Goal: Task Accomplishment & Management: Manage account settings

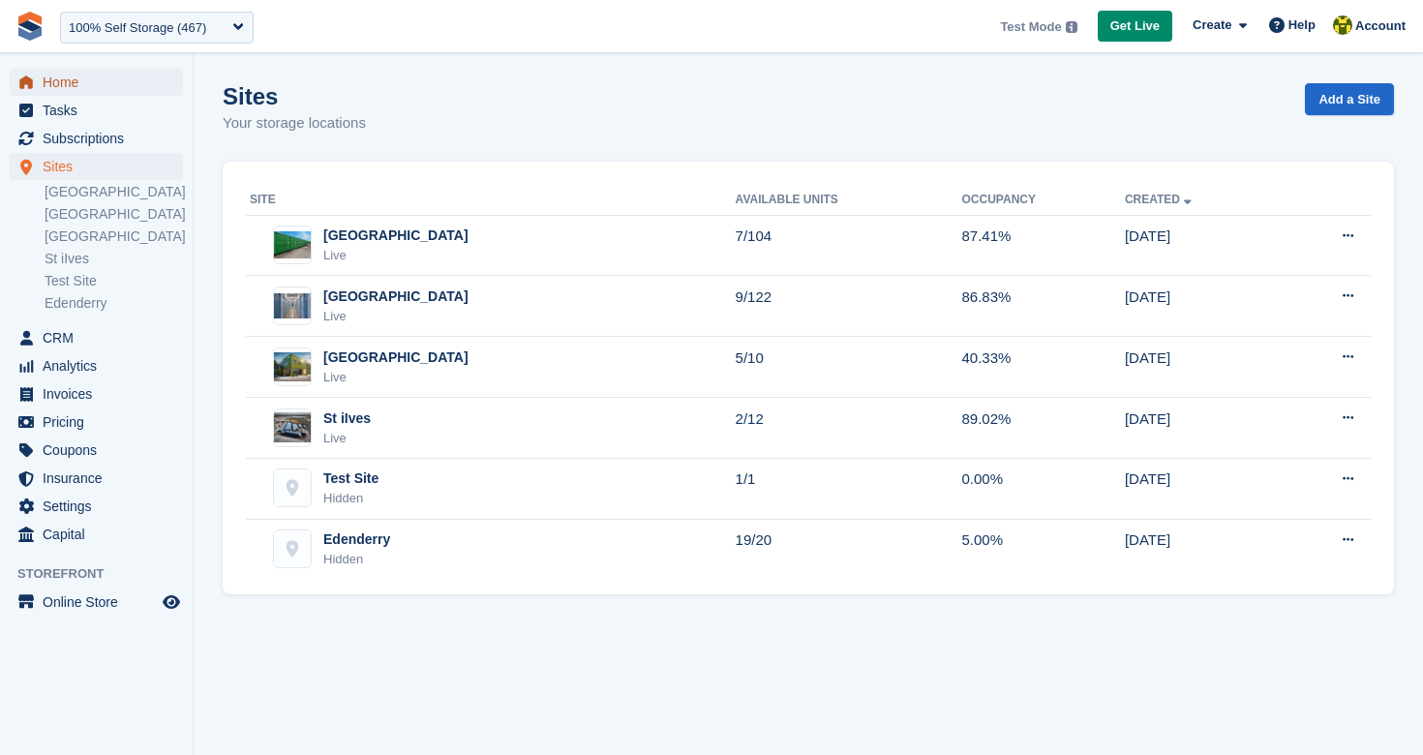
click at [106, 89] on span "Home" at bounding box center [101, 82] width 116 height 27
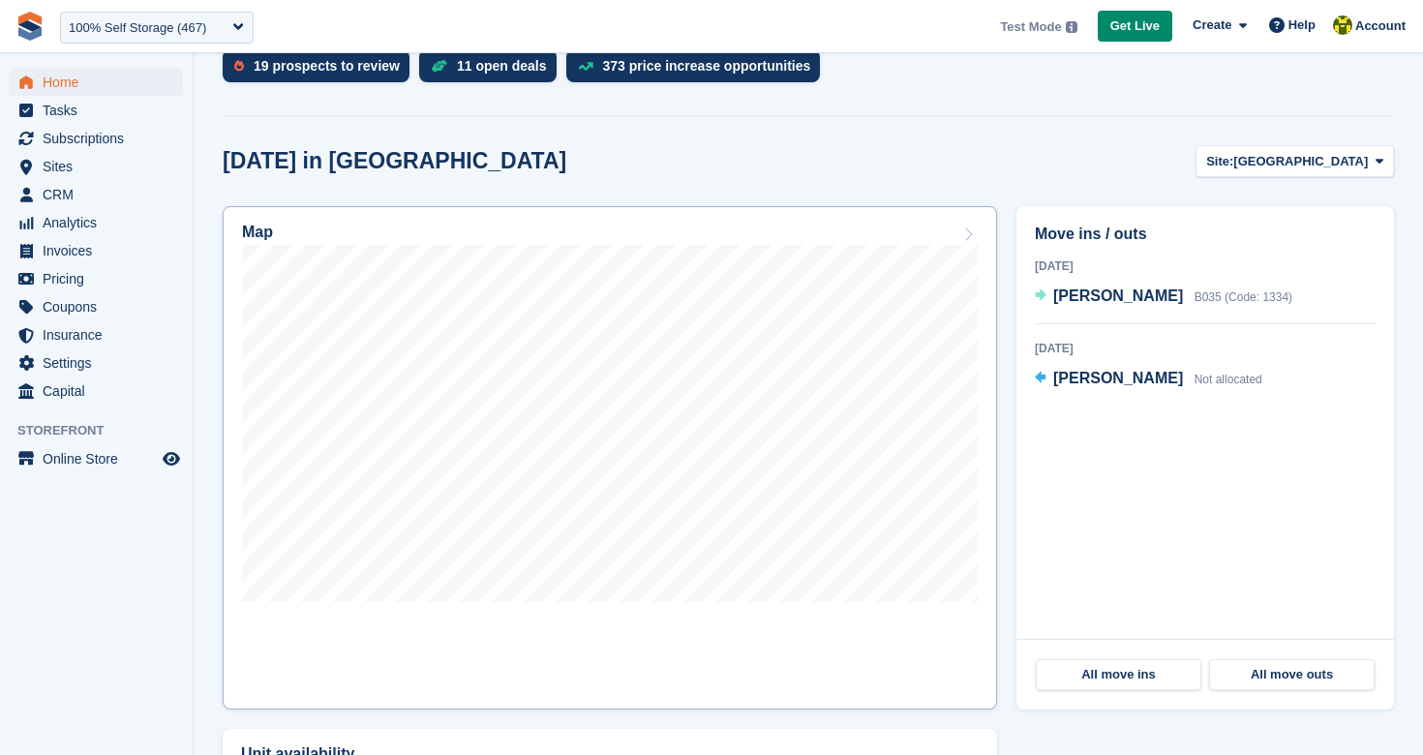
scroll to position [473, 0]
click at [1298, 160] on span "[GEOGRAPHIC_DATA]" at bounding box center [1301, 160] width 135 height 19
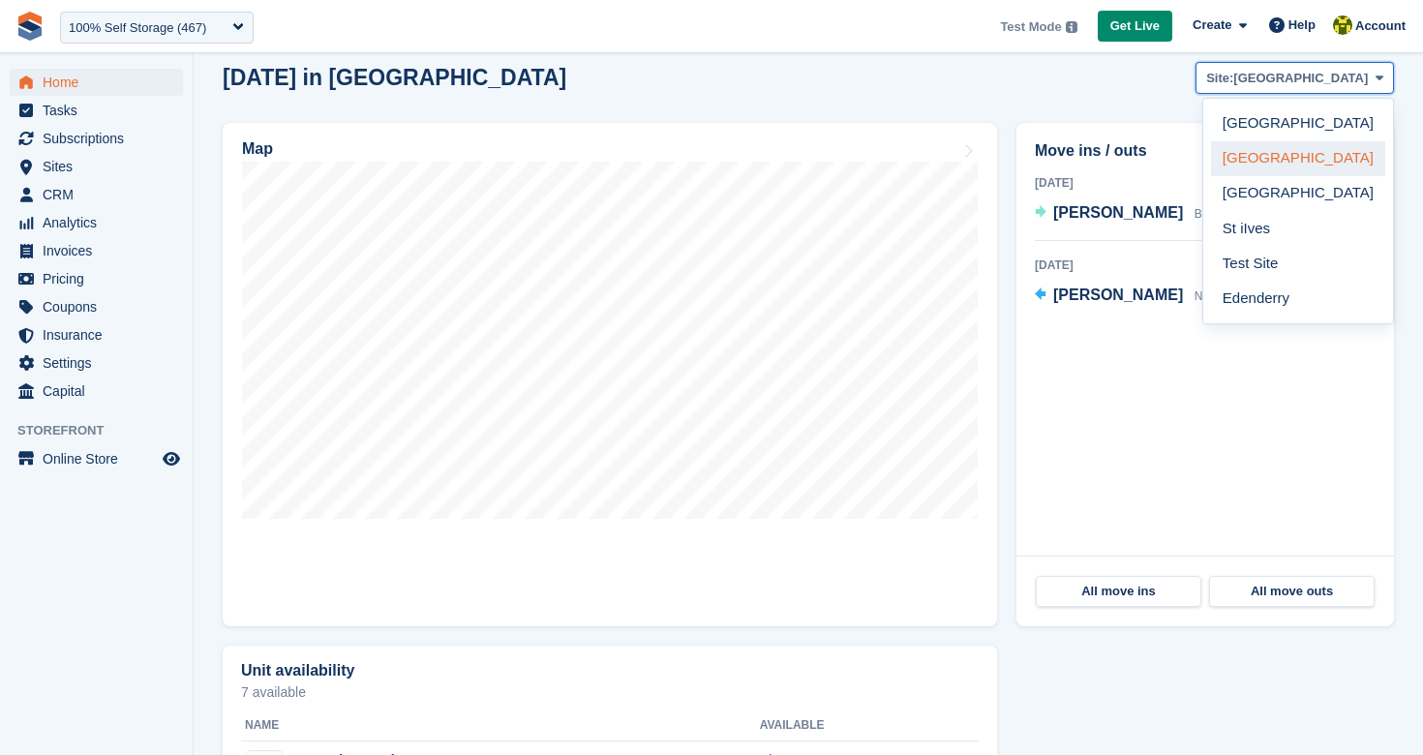
scroll to position [557, 0]
click at [1274, 154] on link "[GEOGRAPHIC_DATA]" at bounding box center [1298, 157] width 174 height 35
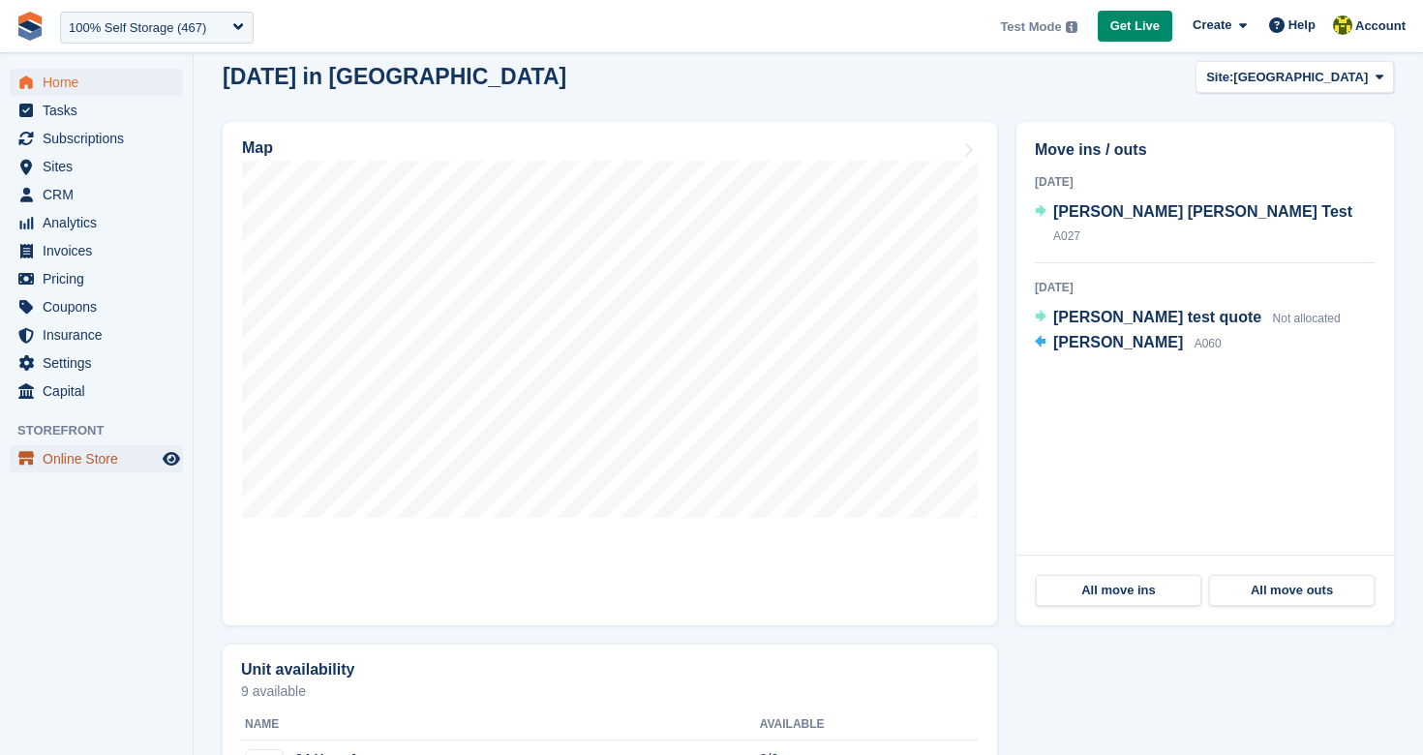
click at [107, 453] on span "Online Store" at bounding box center [101, 458] width 116 height 27
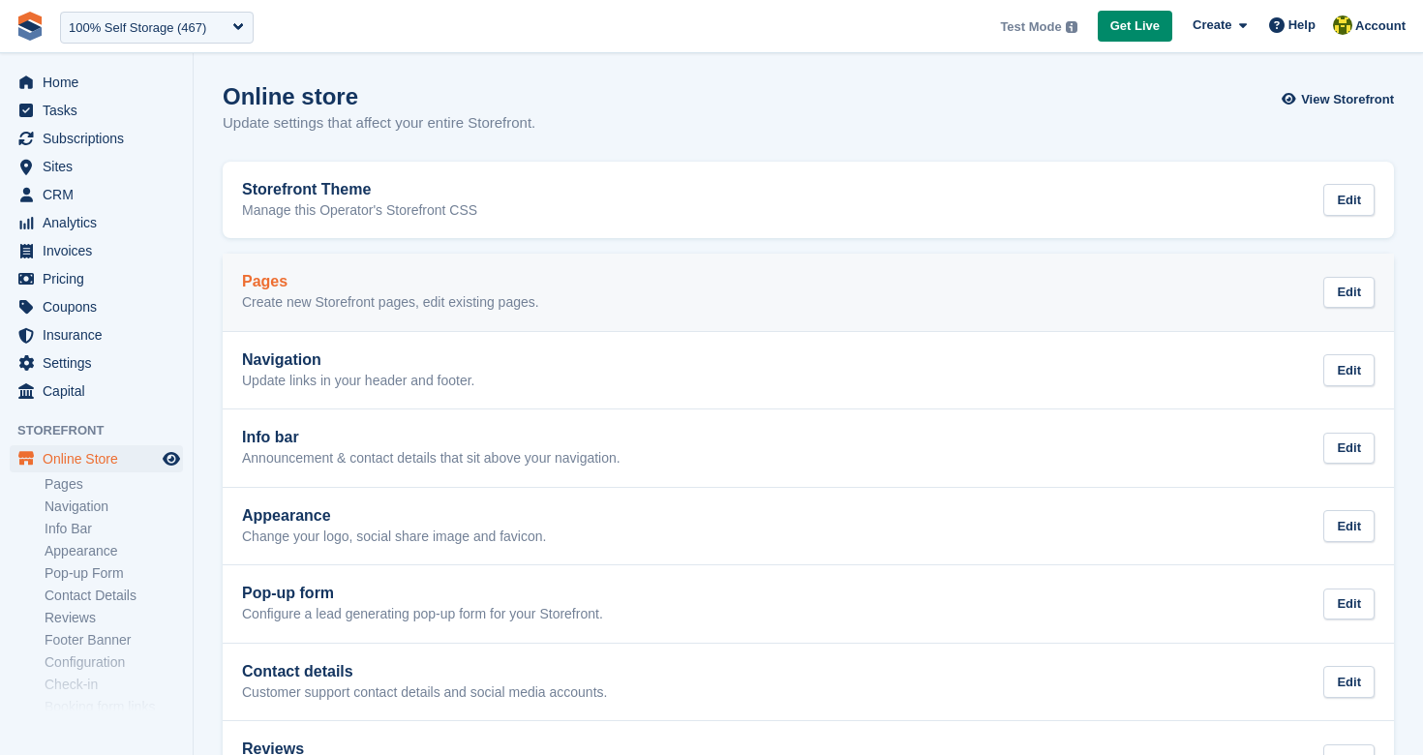
click at [617, 301] on div "Pages Create new Storefront pages, edit existing pages. Edit" at bounding box center [808, 292] width 1133 height 39
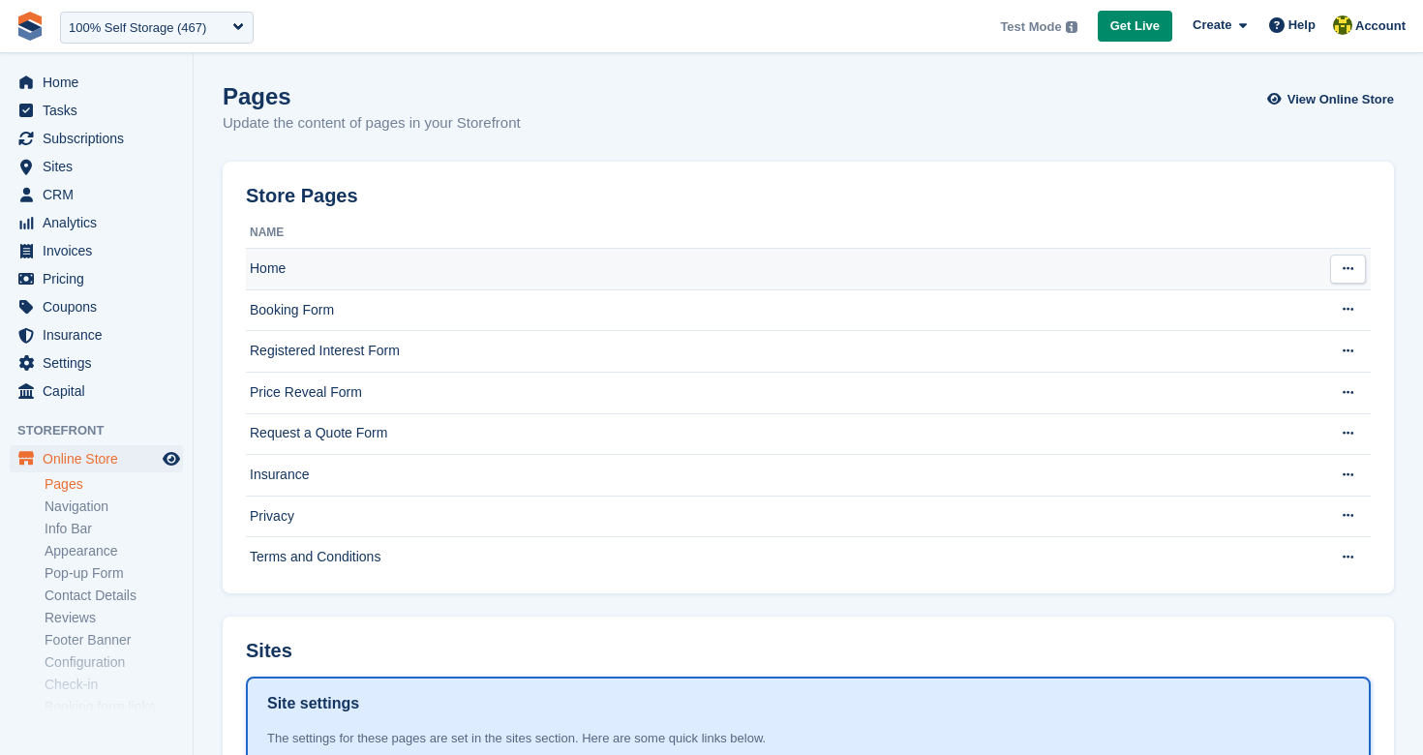
click at [365, 268] on td "Home" at bounding box center [780, 270] width 1069 height 42
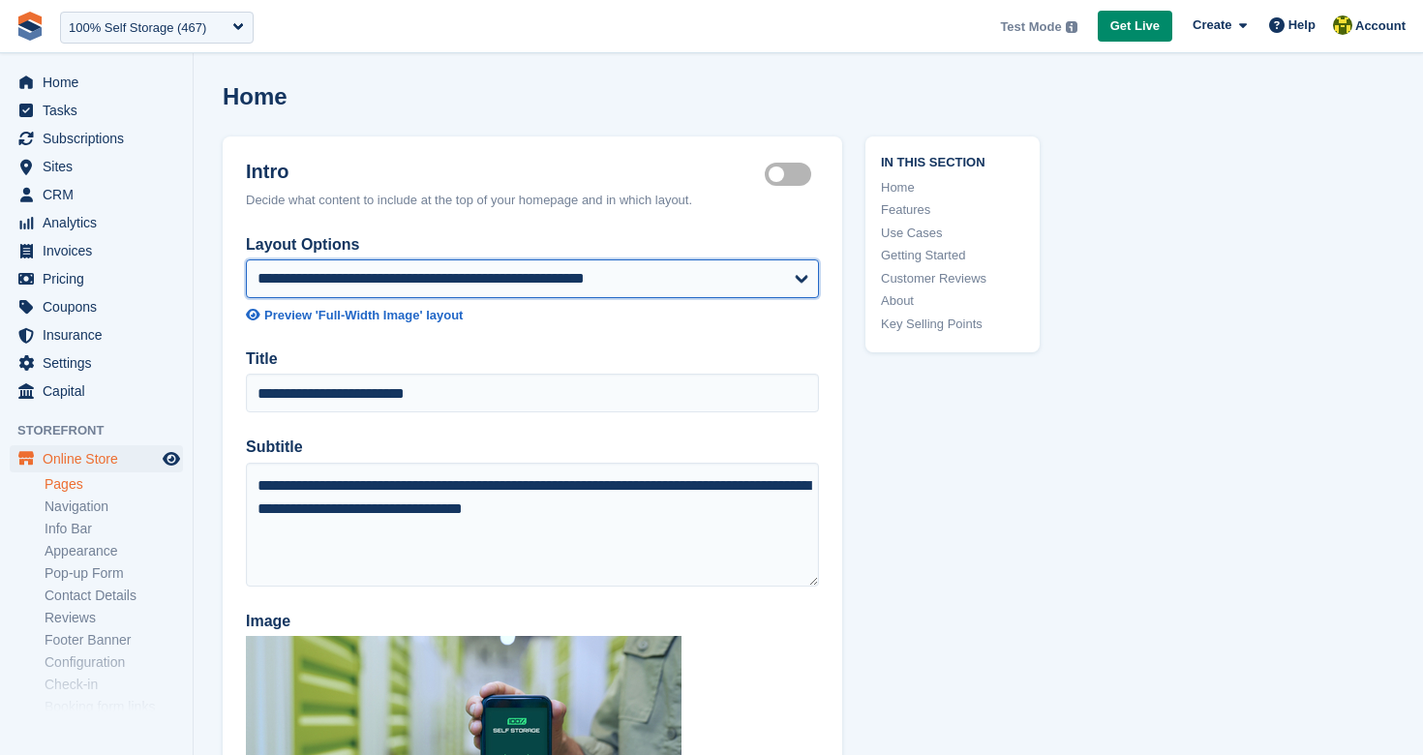
click at [603, 289] on select "**********" at bounding box center [532, 278] width 573 height 39
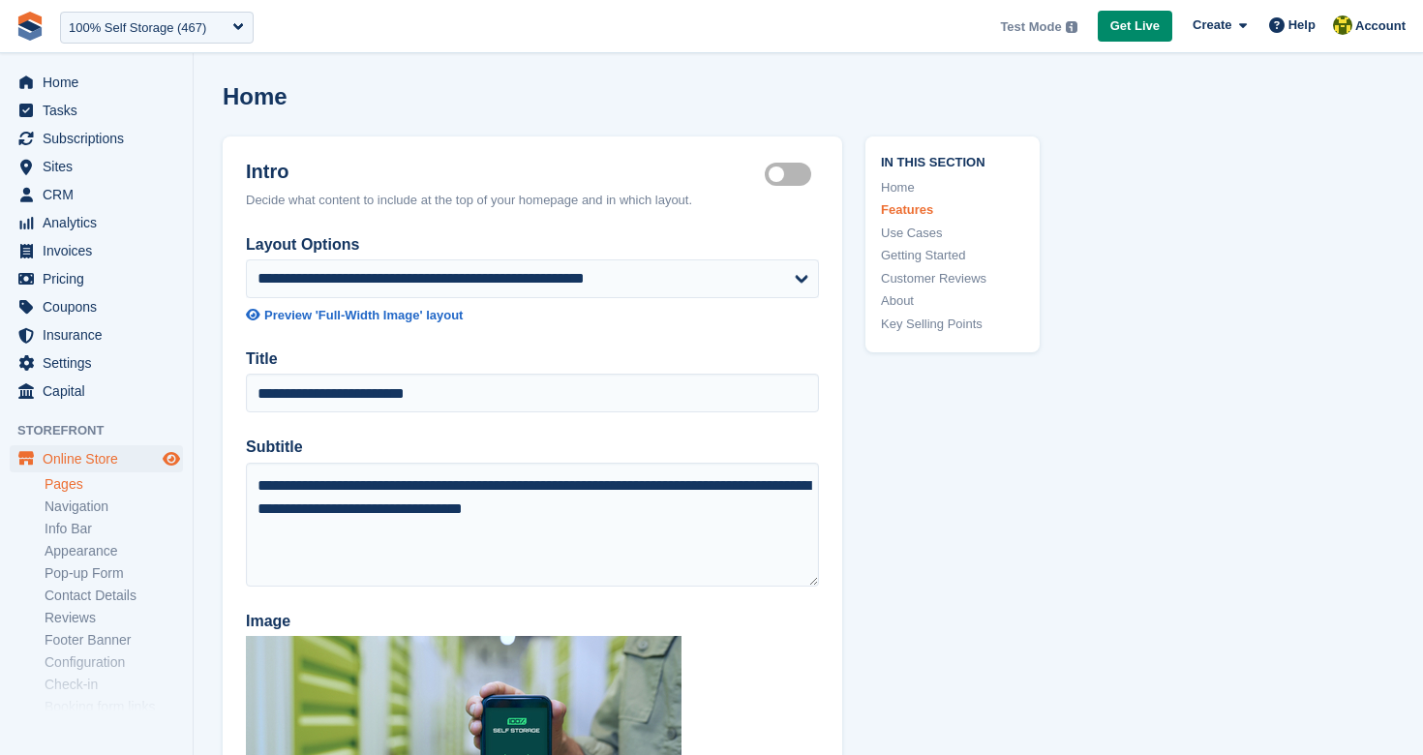
click at [174, 465] on icon "Preview store" at bounding box center [171, 458] width 17 height 15
click at [94, 73] on span "Home" at bounding box center [101, 82] width 116 height 27
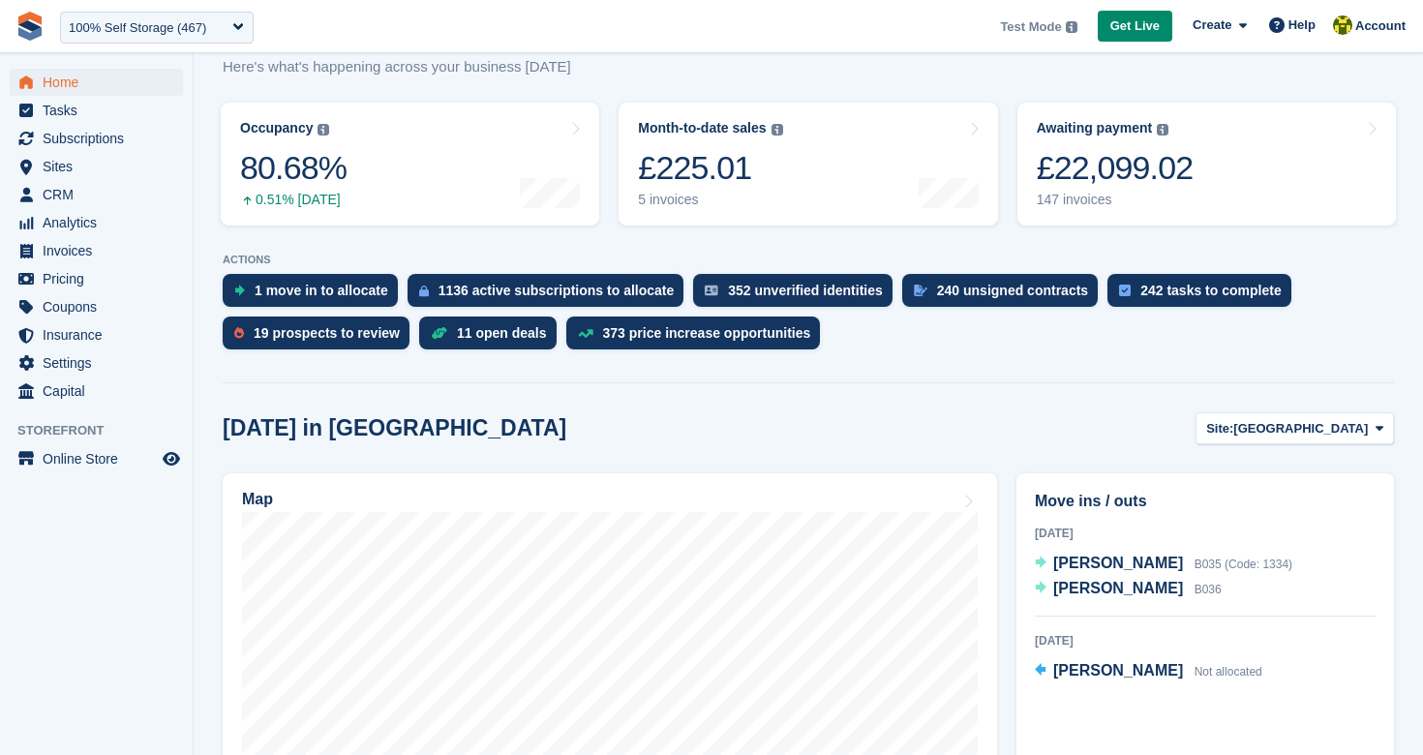
scroll to position [239, 0]
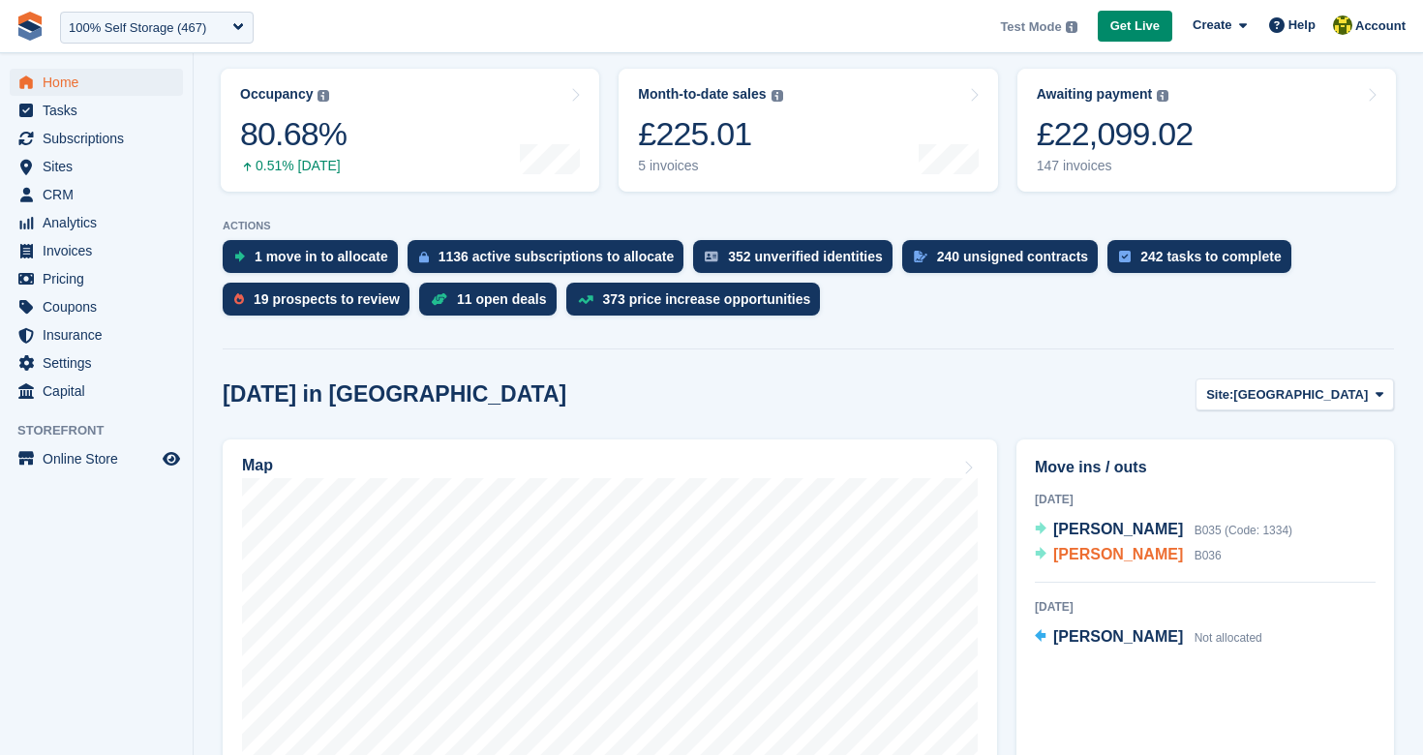
click at [1081, 553] on span "[PERSON_NAME]" at bounding box center [1118, 554] width 130 height 16
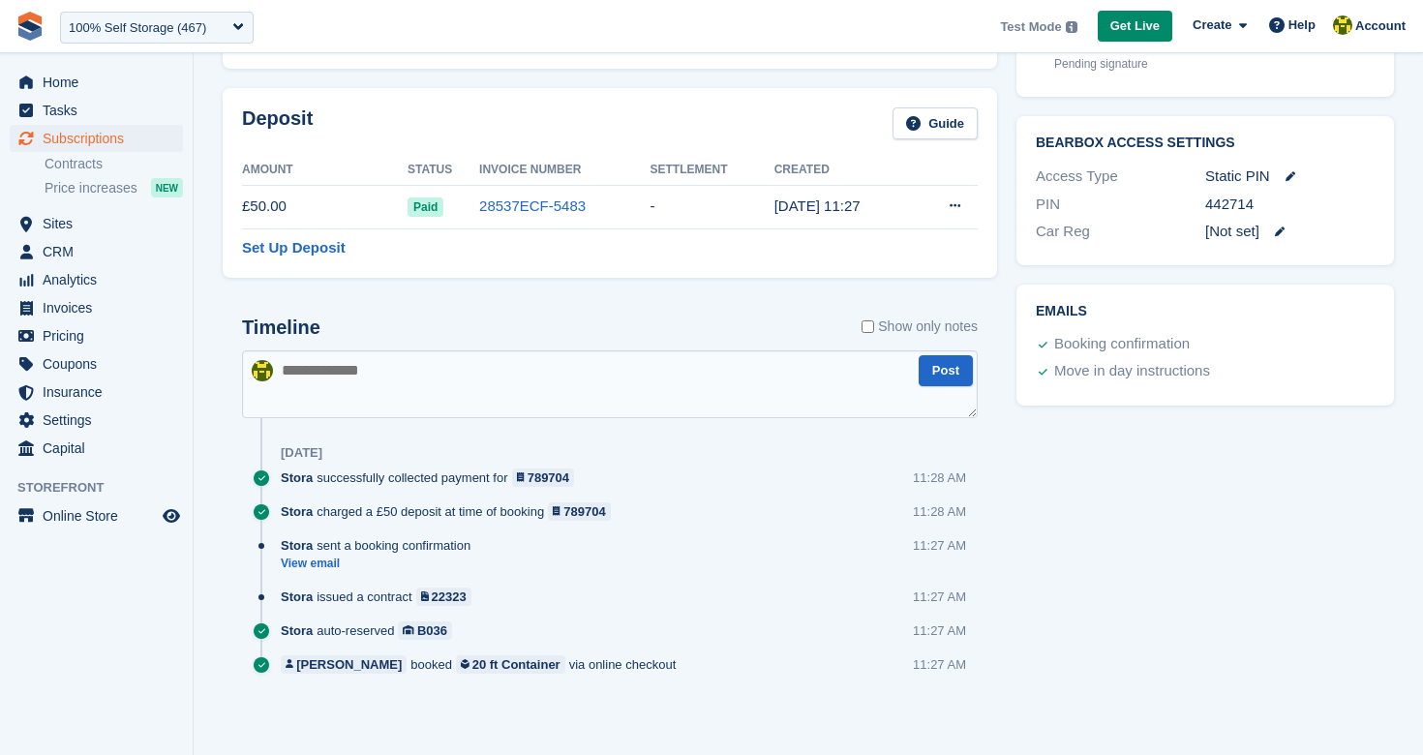
scroll to position [772, 0]
drag, startPoint x: 691, startPoint y: 662, endPoint x: 427, endPoint y: 492, distance: 314.5
click at [314, 464] on div "Timeline Show only notes Post Today Stora successfully collected payment for 78…" at bounding box center [610, 502] width 736 height 373
click at [624, 621] on div "Stora auto-reserved B036 11:27 AM" at bounding box center [629, 638] width 697 height 34
click at [331, 563] on link "View email" at bounding box center [380, 563] width 199 height 16
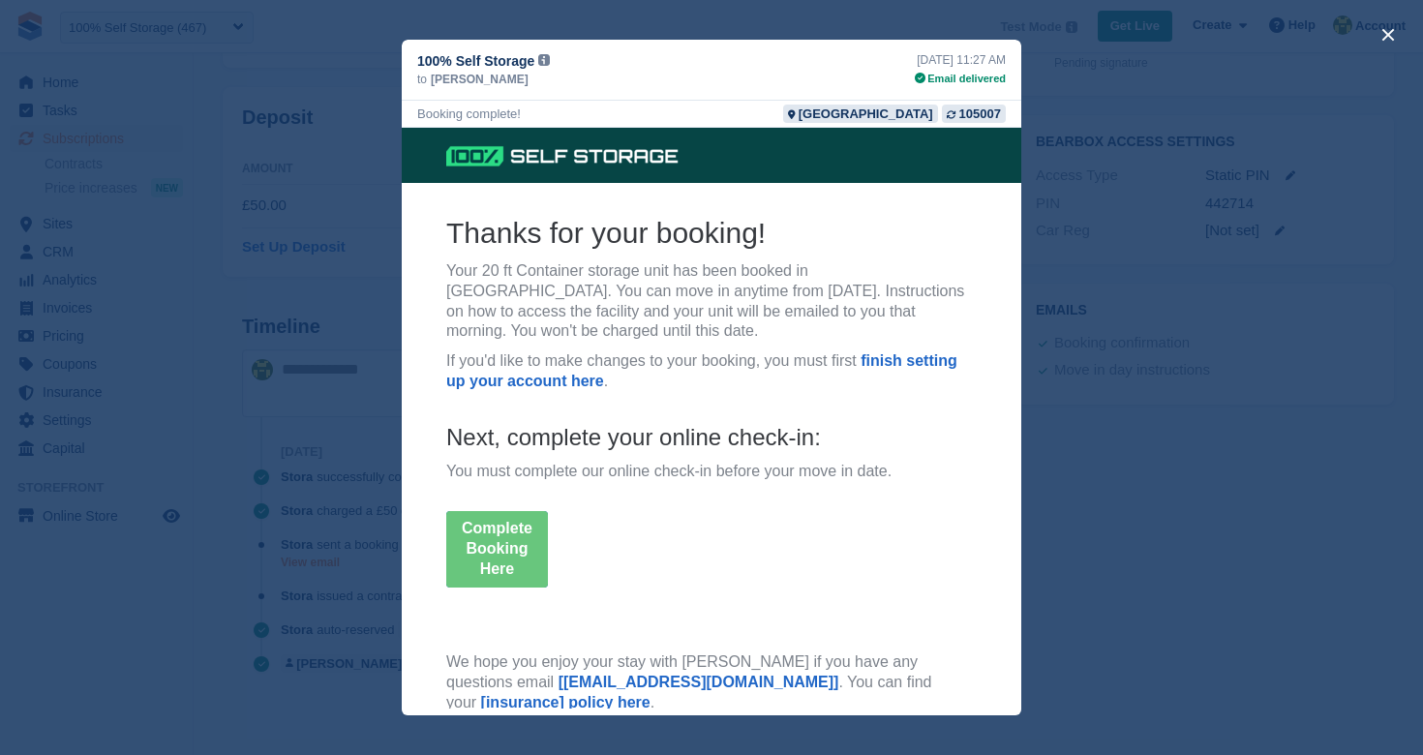
scroll to position [0, 0]
drag, startPoint x: 442, startPoint y: 438, endPoint x: 947, endPoint y: 460, distance: 505.9
click at [986, 455] on th "Thanks for your booking! Your 20 ft Container storage unit has been booked in N…" at bounding box center [712, 481] width 562 height 534
click at [712, 550] on th "Thanks for your booking! Your 20 ft Container storage unit has been booked in N…" at bounding box center [711, 468] width 531 height 509
click at [373, 327] on div "close" at bounding box center [711, 377] width 1423 height 755
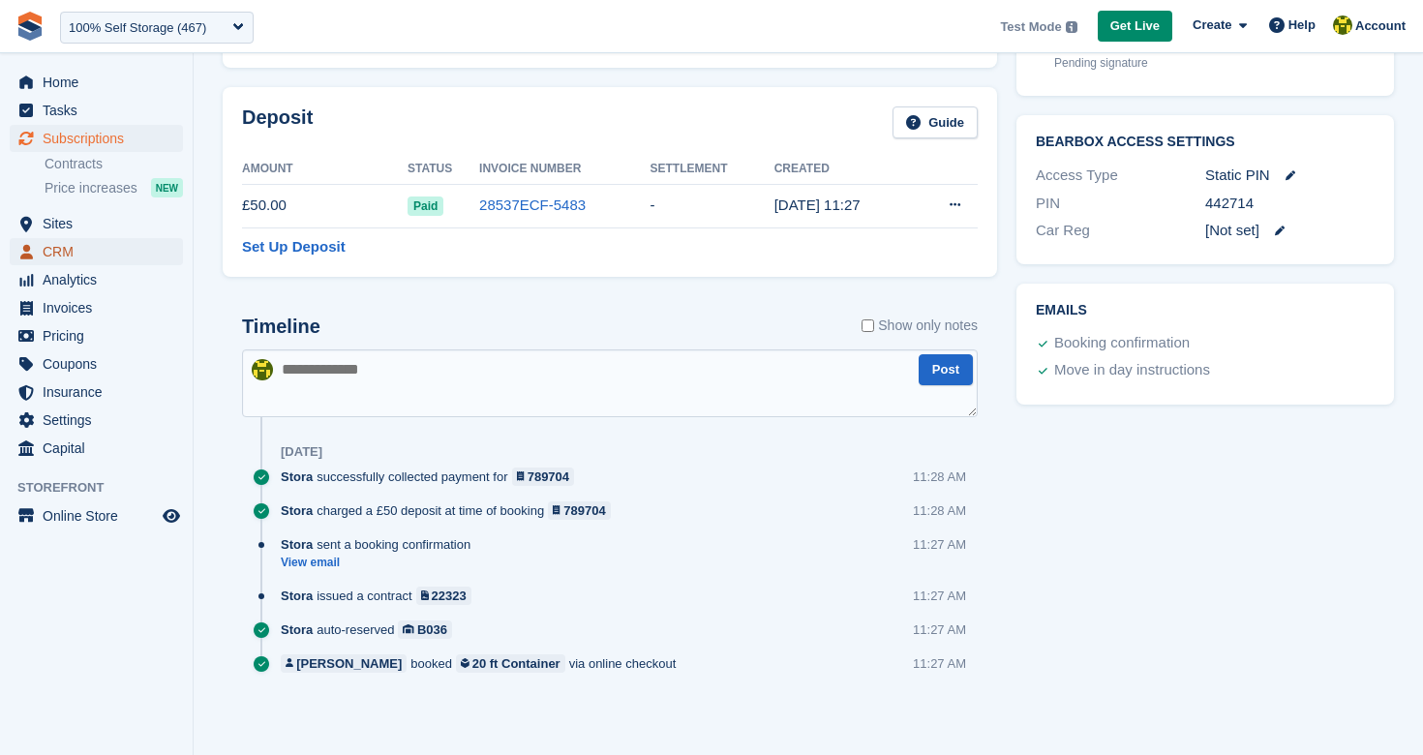
click at [91, 259] on span "CRM" at bounding box center [101, 251] width 116 height 27
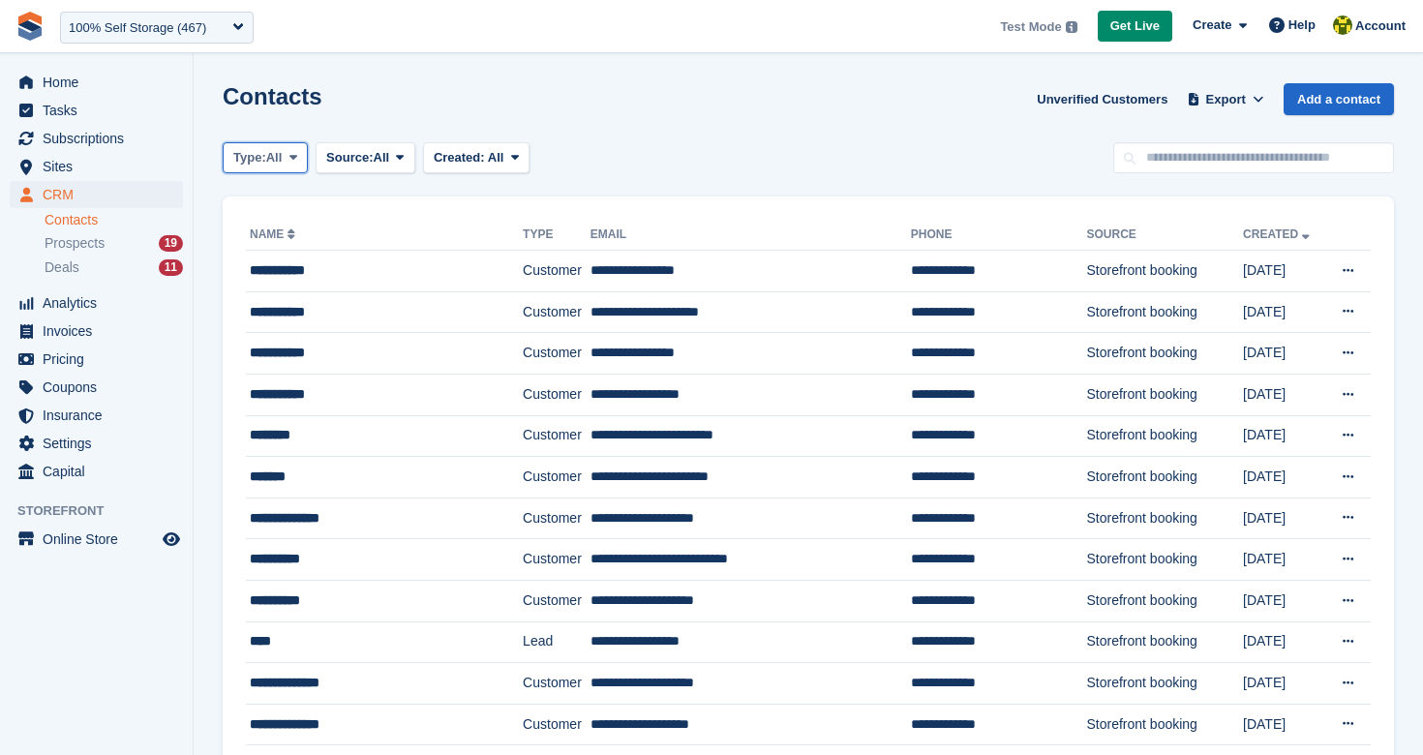
click at [280, 156] on span "All" at bounding box center [274, 157] width 16 height 19
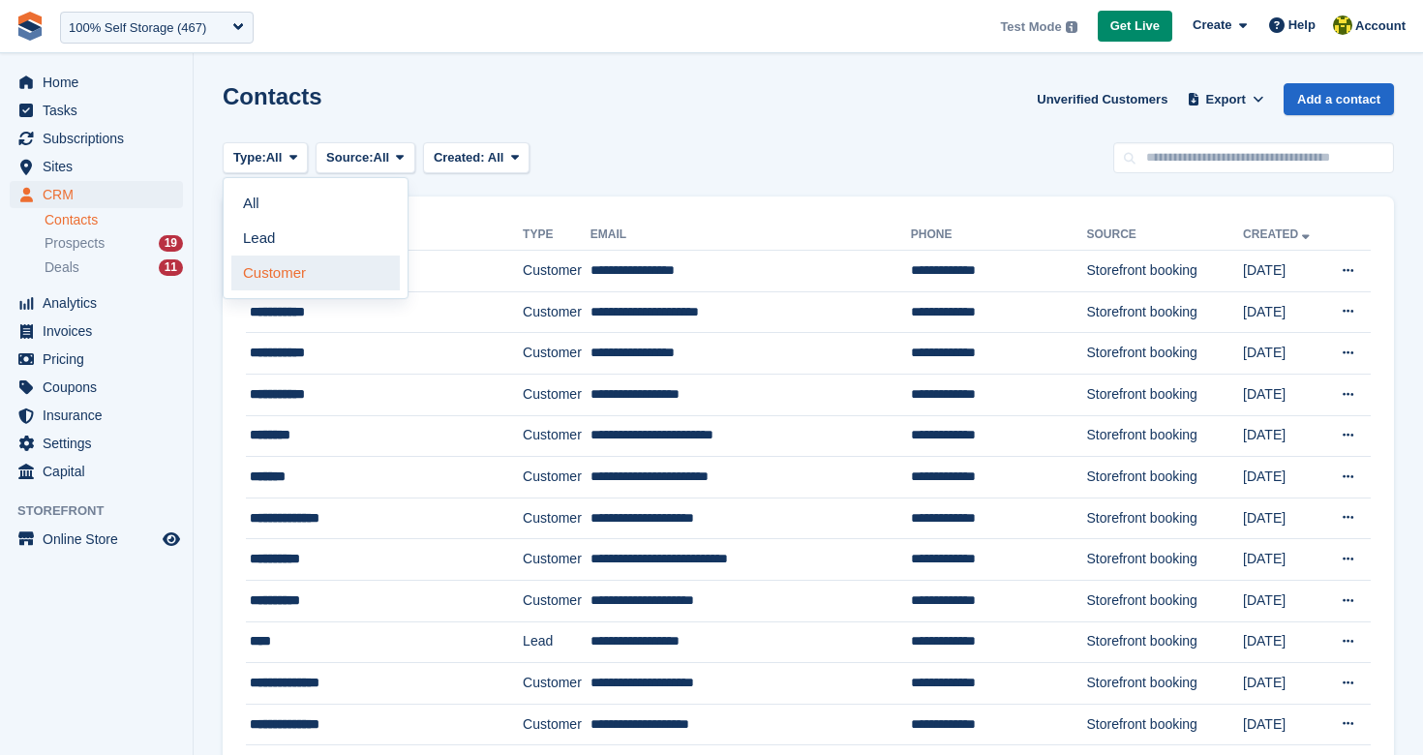
click at [294, 264] on link "Customer" at bounding box center [315, 273] width 168 height 35
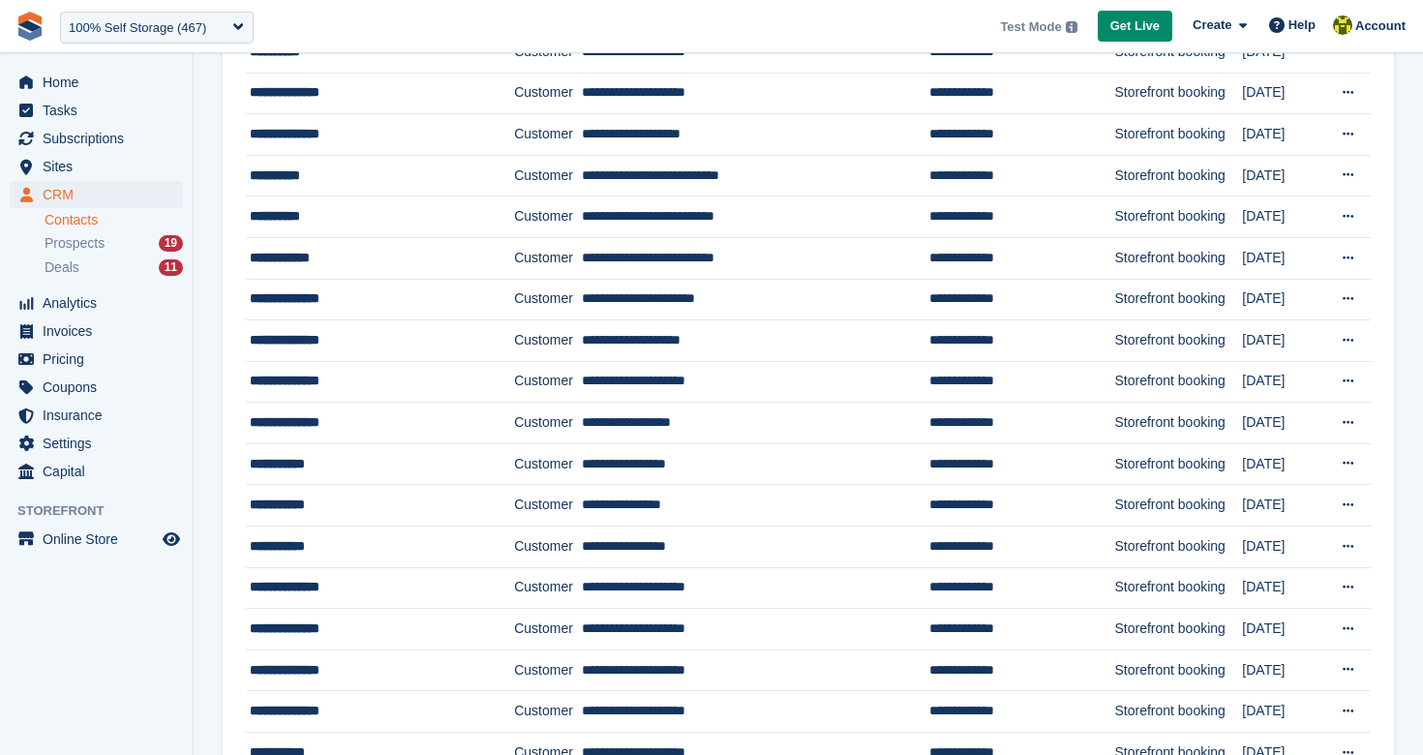
scroll to position [693, 0]
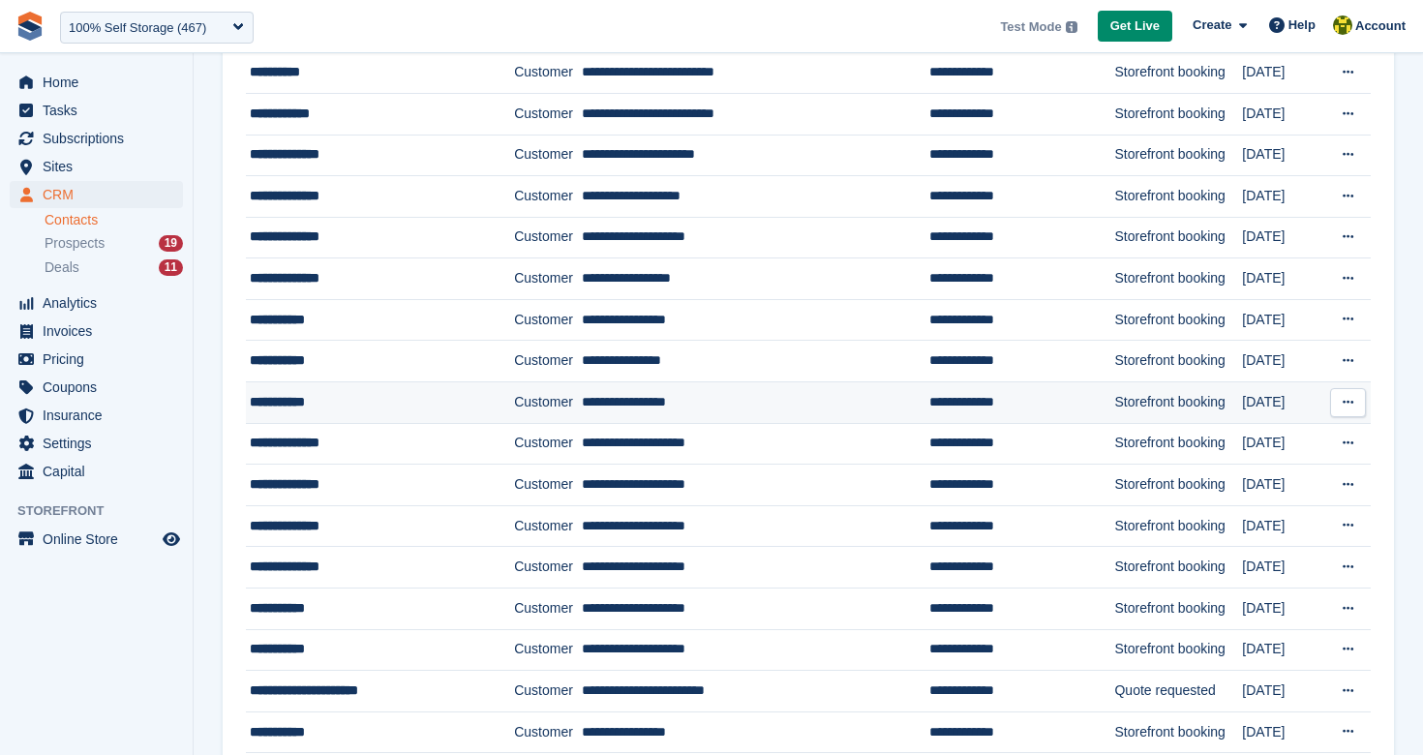
click at [628, 407] on td "**********" at bounding box center [756, 403] width 348 height 42
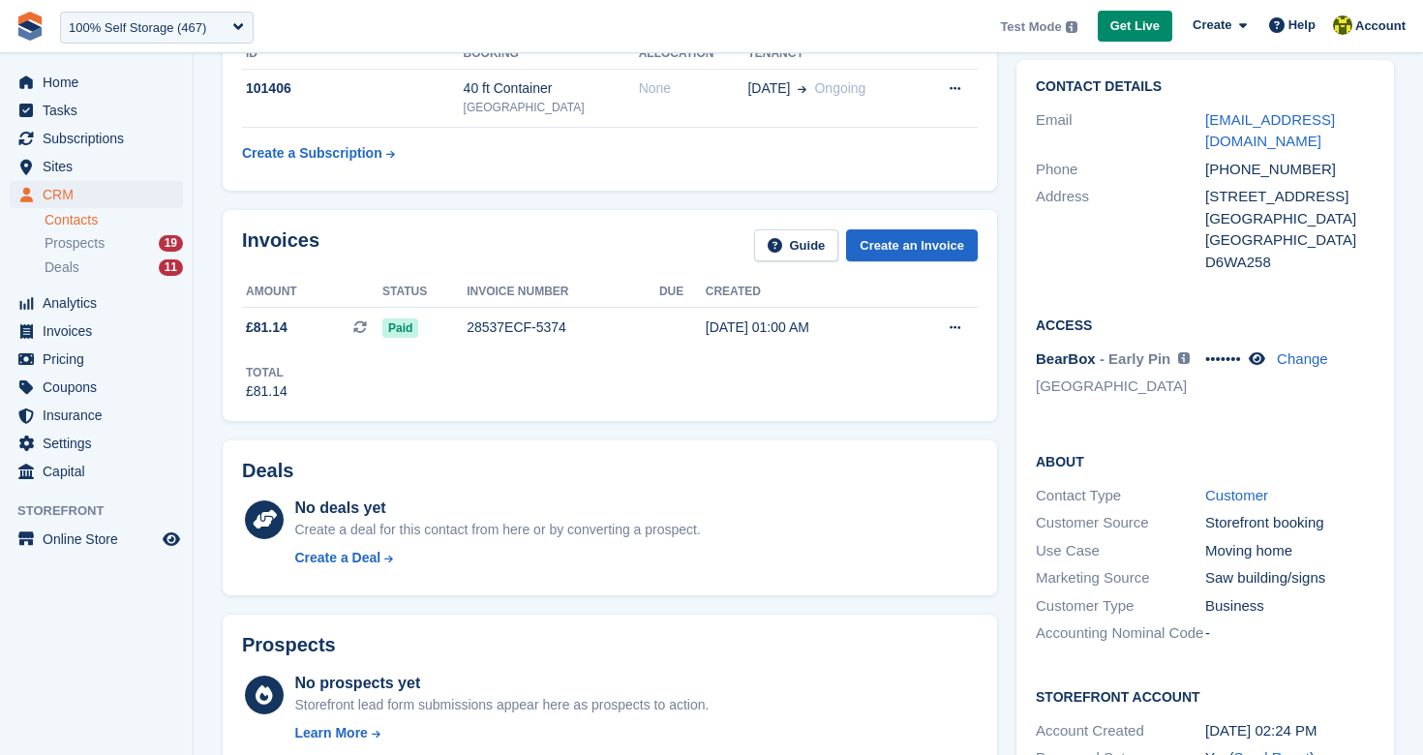
scroll to position [895, 0]
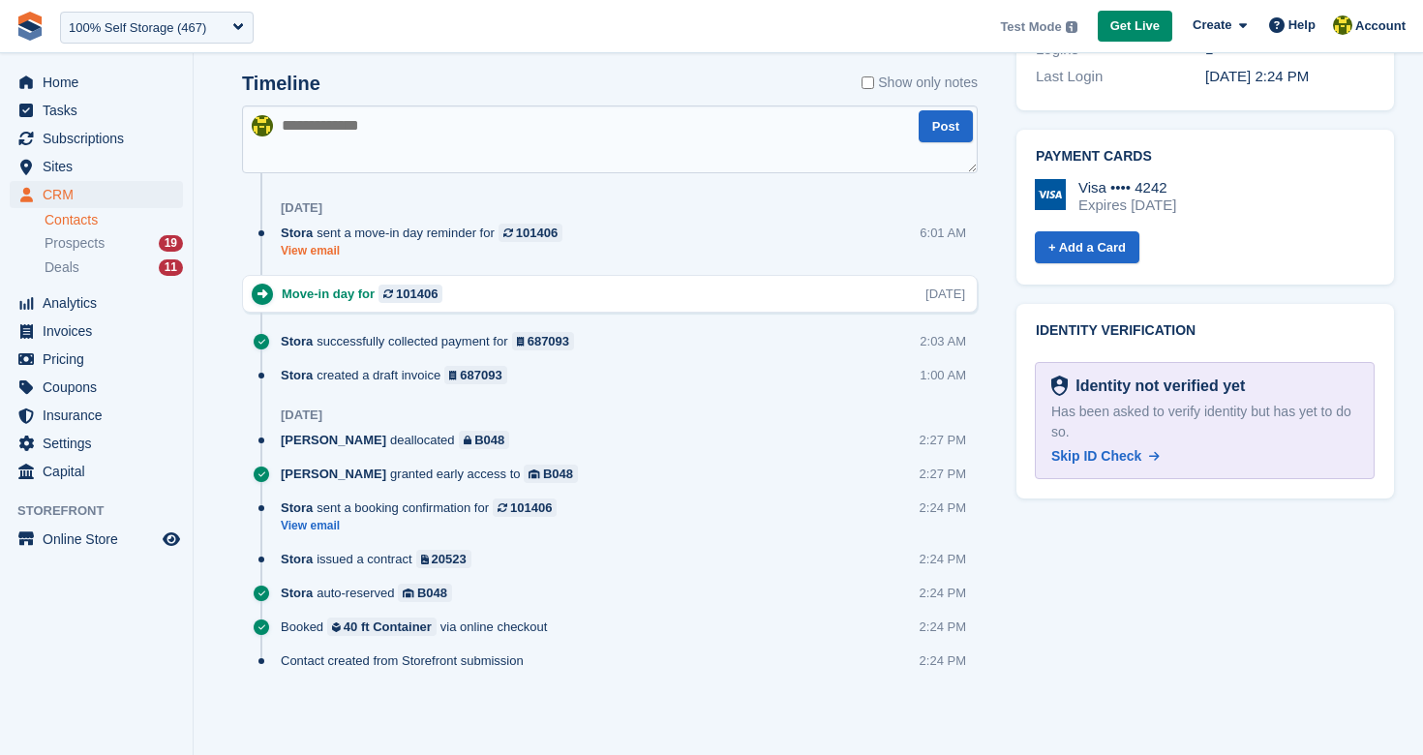
click at [311, 253] on link "View email" at bounding box center [426, 251] width 291 height 16
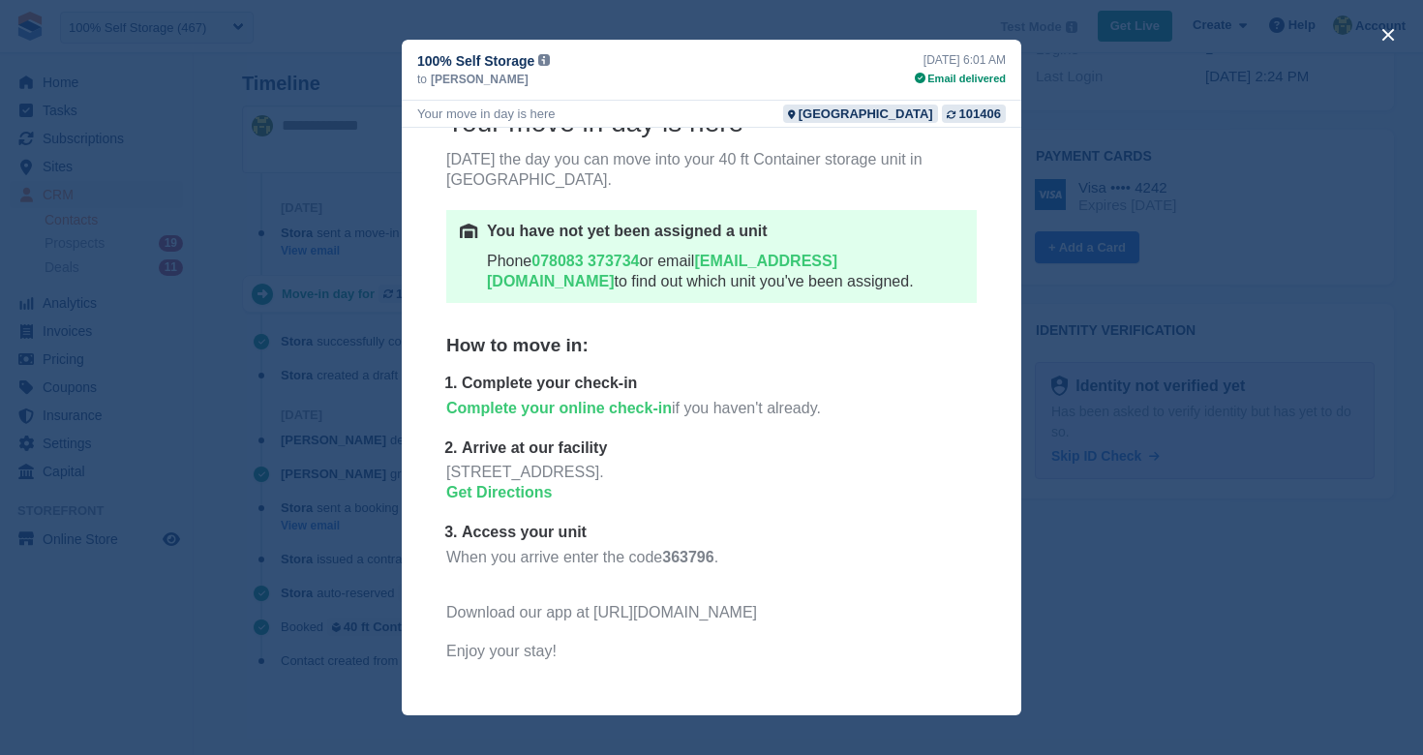
scroll to position [109, 0]
click at [316, 378] on div "close" at bounding box center [711, 377] width 1423 height 755
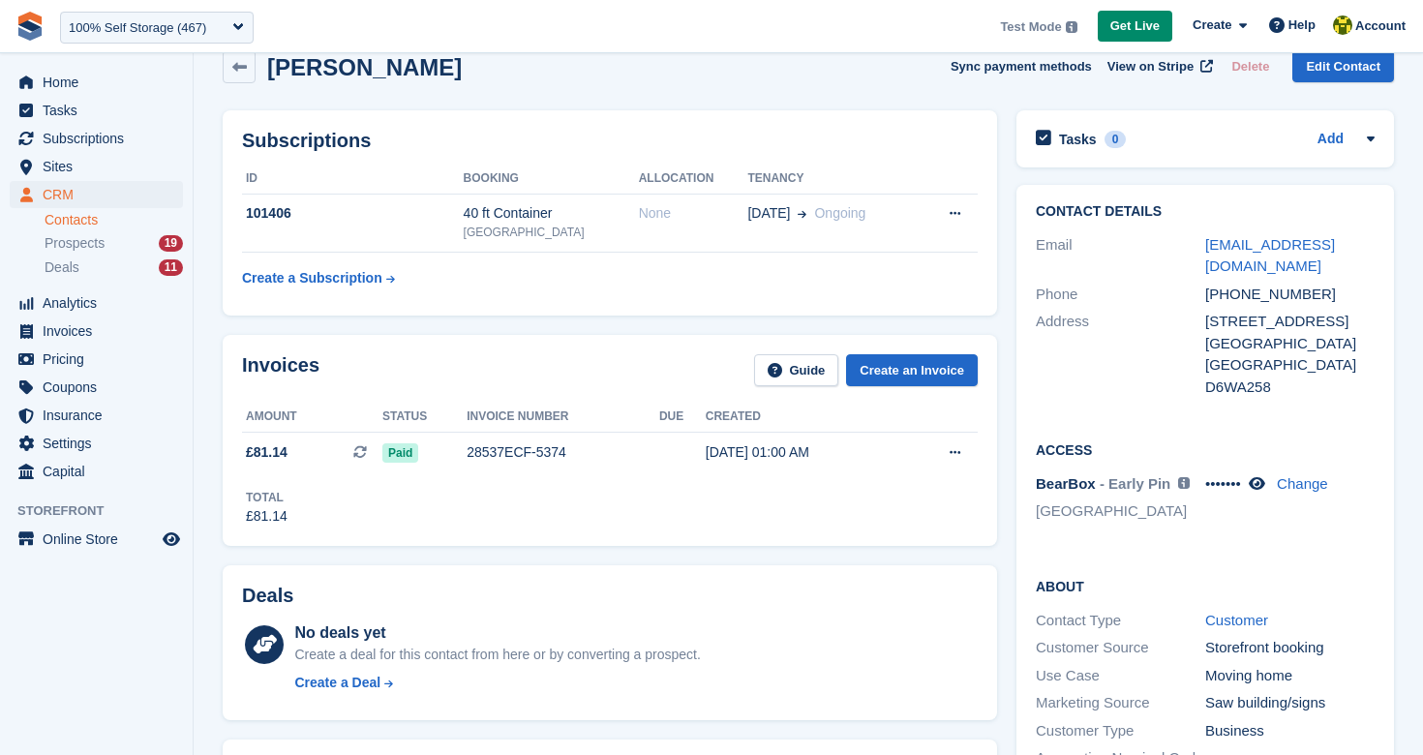
scroll to position [0, 0]
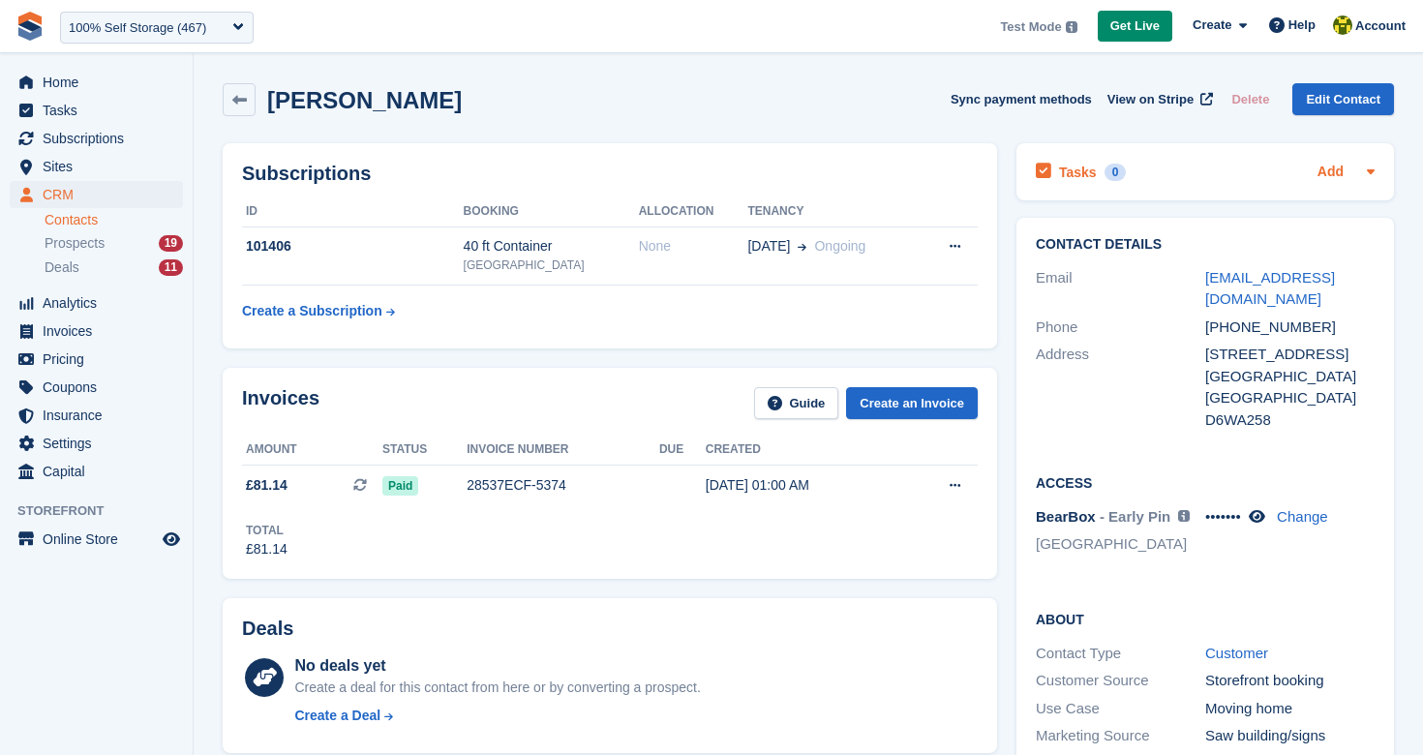
click at [1337, 173] on link "Add" at bounding box center [1331, 173] width 26 height 22
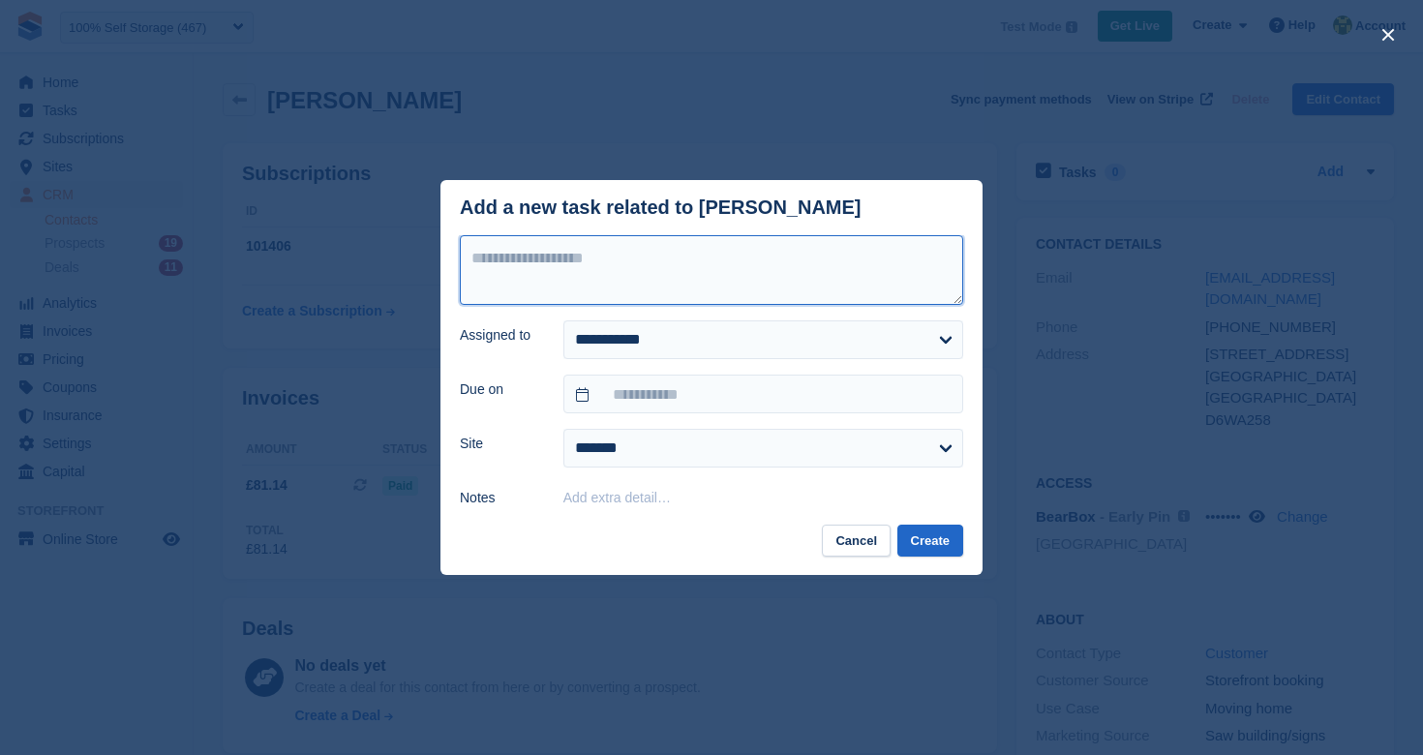
click at [605, 268] on textarea at bounding box center [711, 270] width 503 height 70
type textarea "**********"
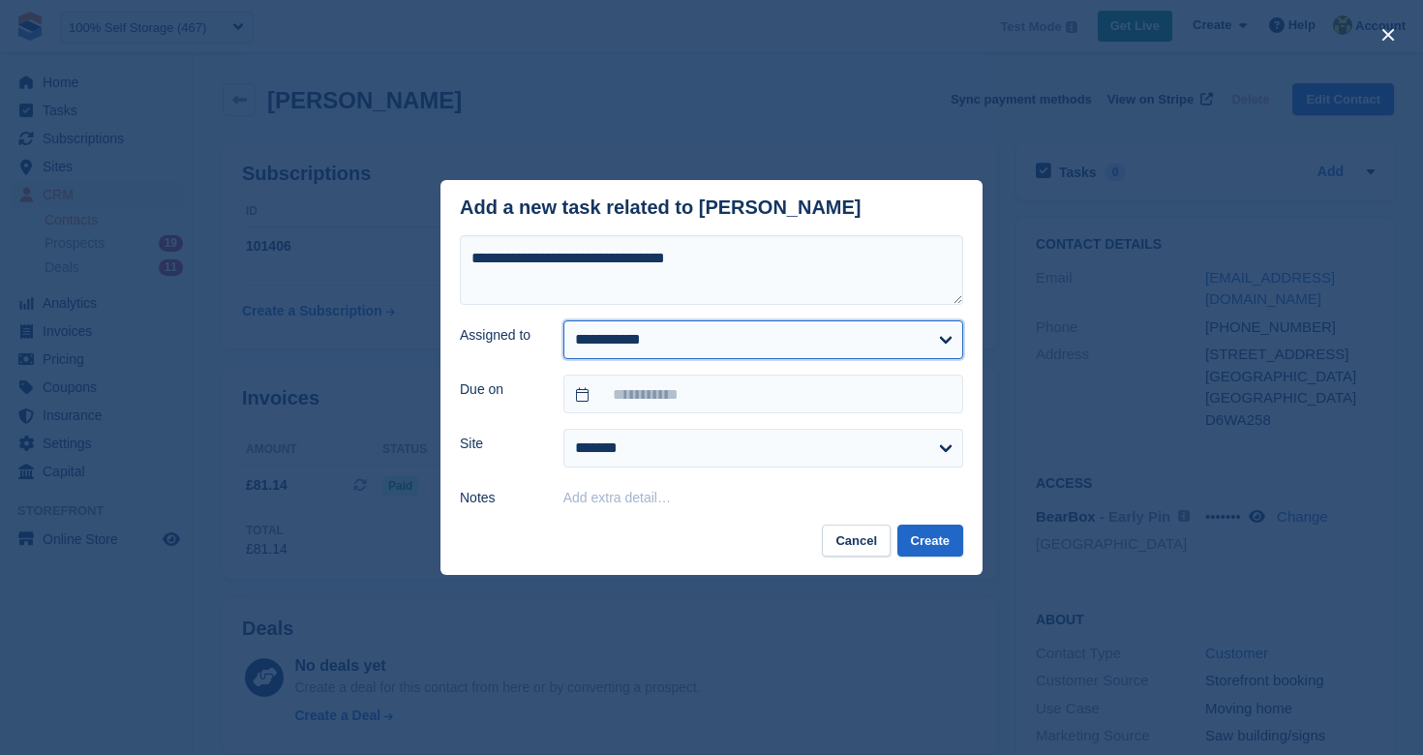
click at [712, 339] on select "**********" at bounding box center [764, 339] width 400 height 39
select select "***"
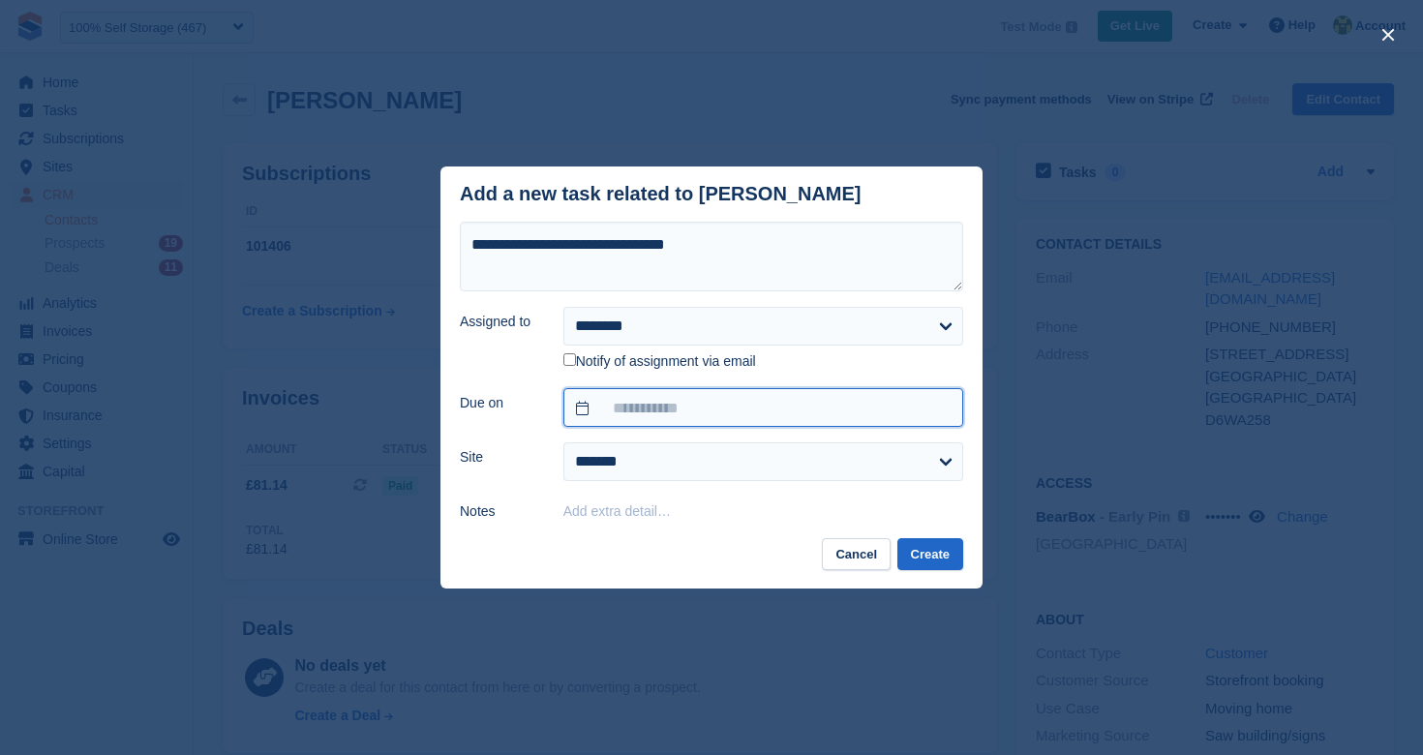
click at [690, 411] on input "text" at bounding box center [764, 407] width 400 height 39
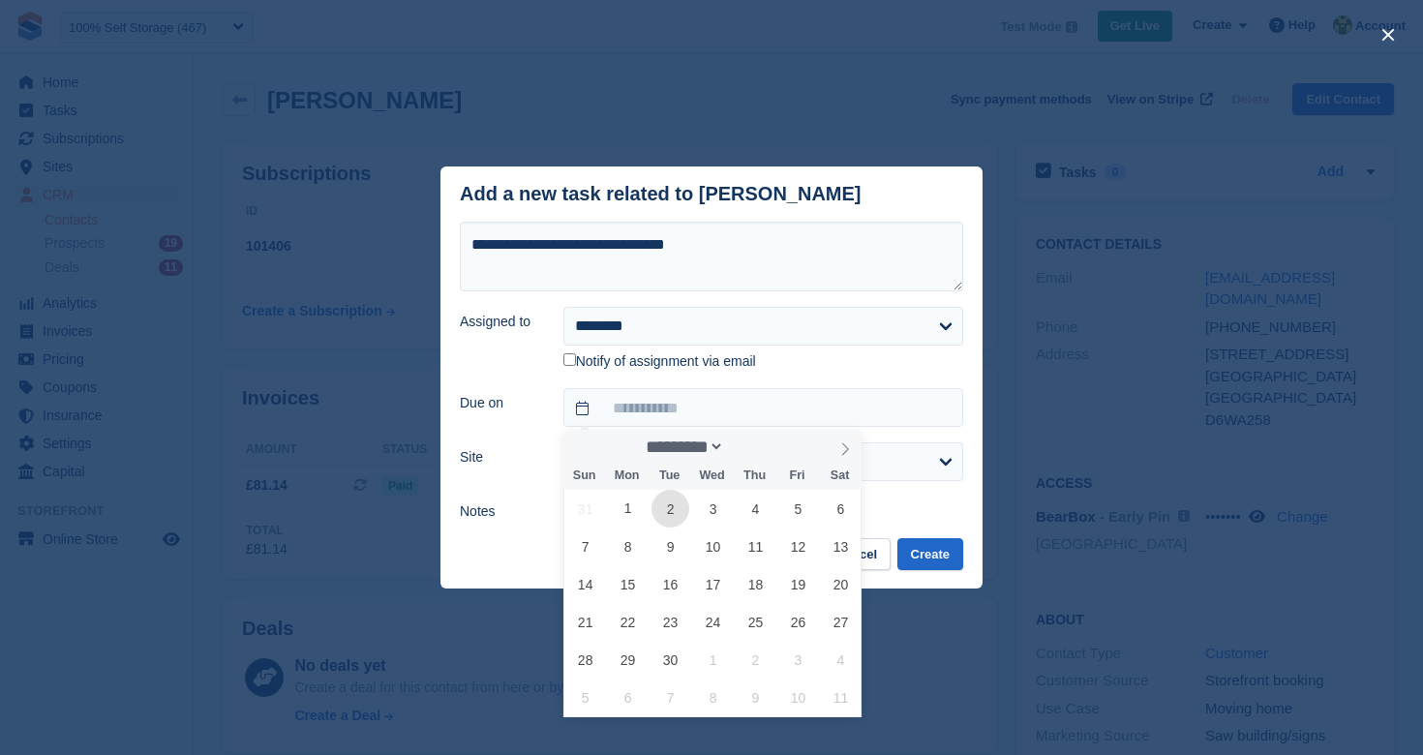
click at [678, 515] on span "2" at bounding box center [671, 509] width 38 height 38
type input "**********"
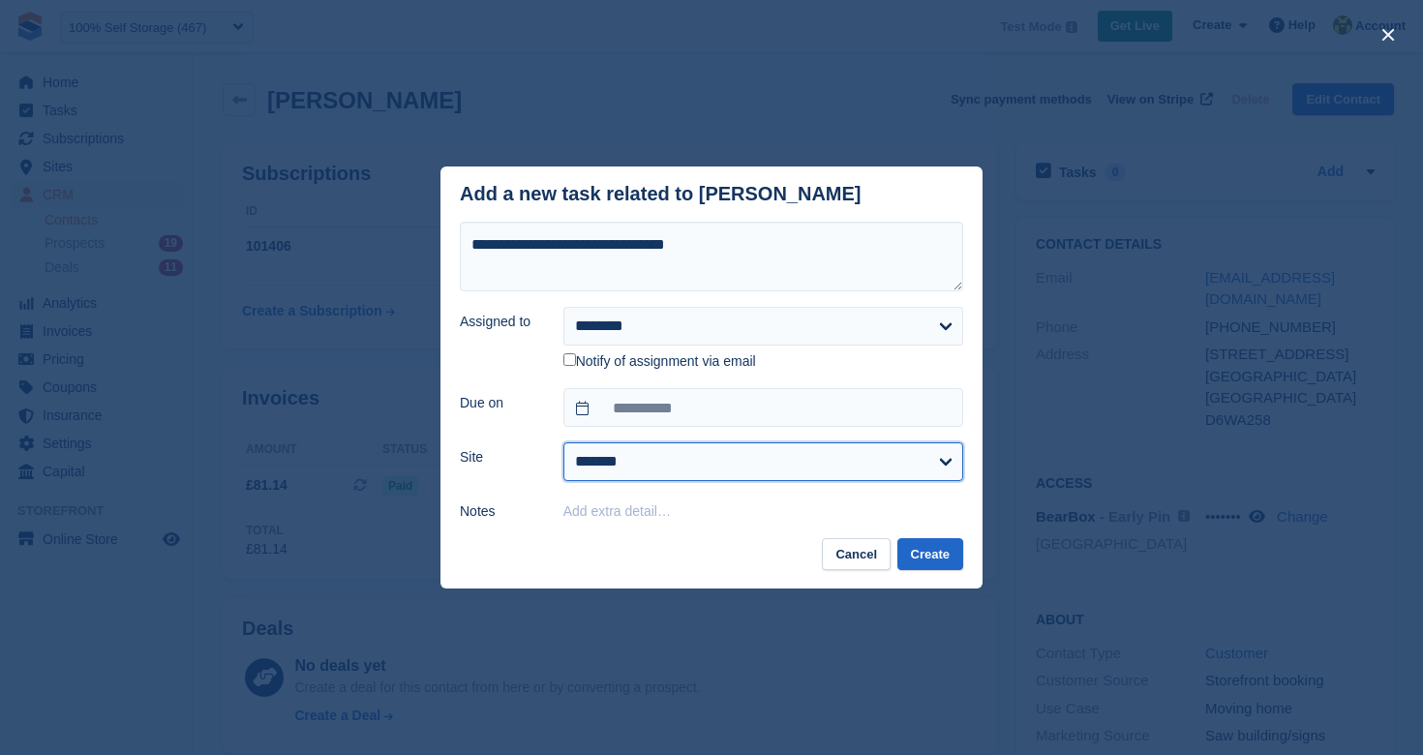
click at [742, 467] on select "**********" at bounding box center [764, 461] width 400 height 39
select select "***"
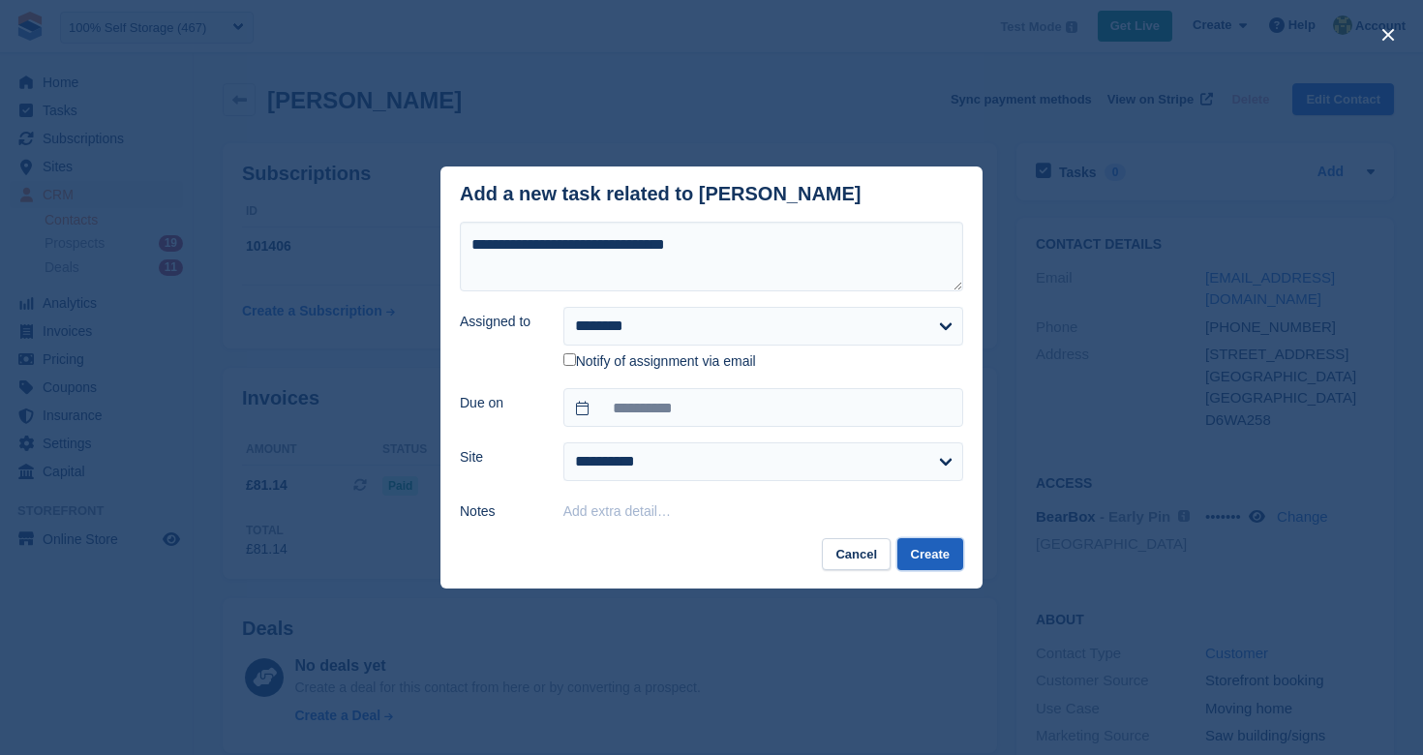
click at [934, 559] on button "Create" at bounding box center [931, 554] width 66 height 32
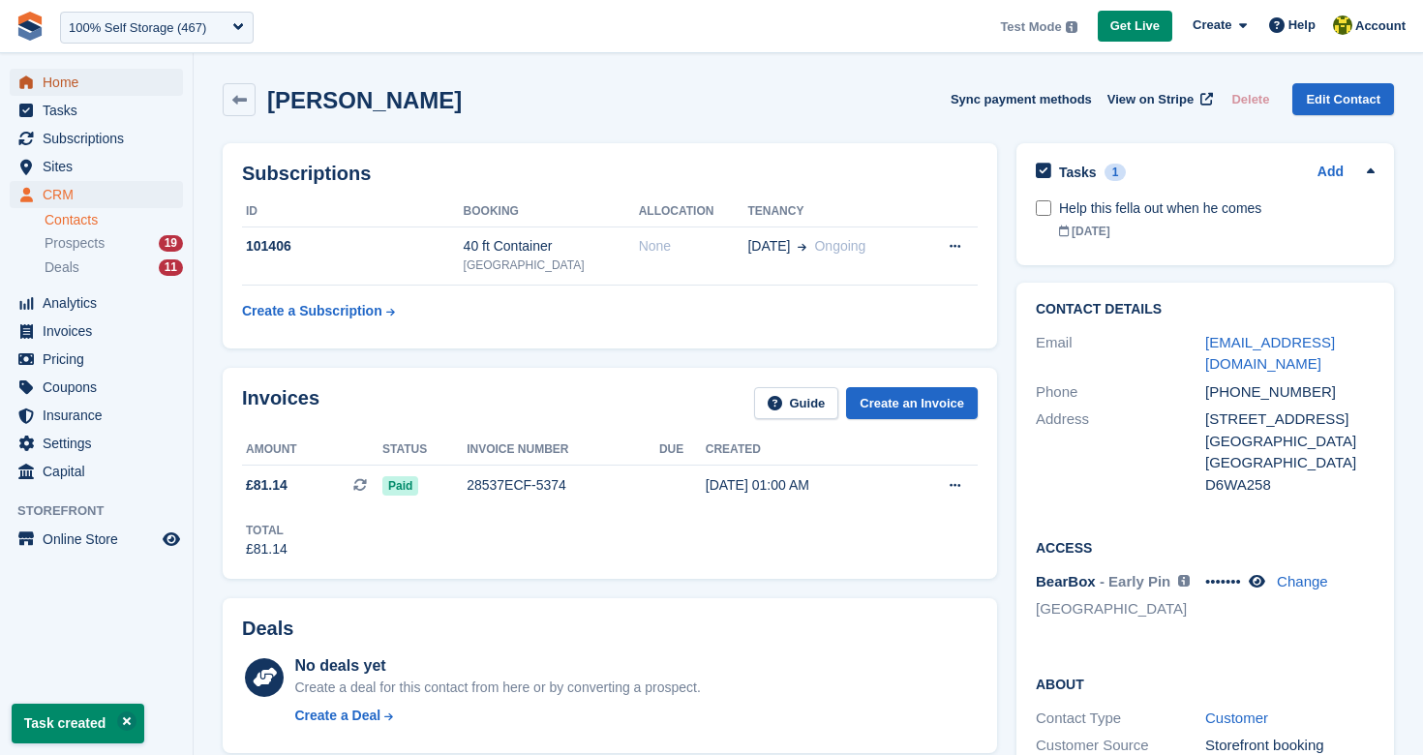
click at [92, 92] on span "Home" at bounding box center [101, 82] width 116 height 27
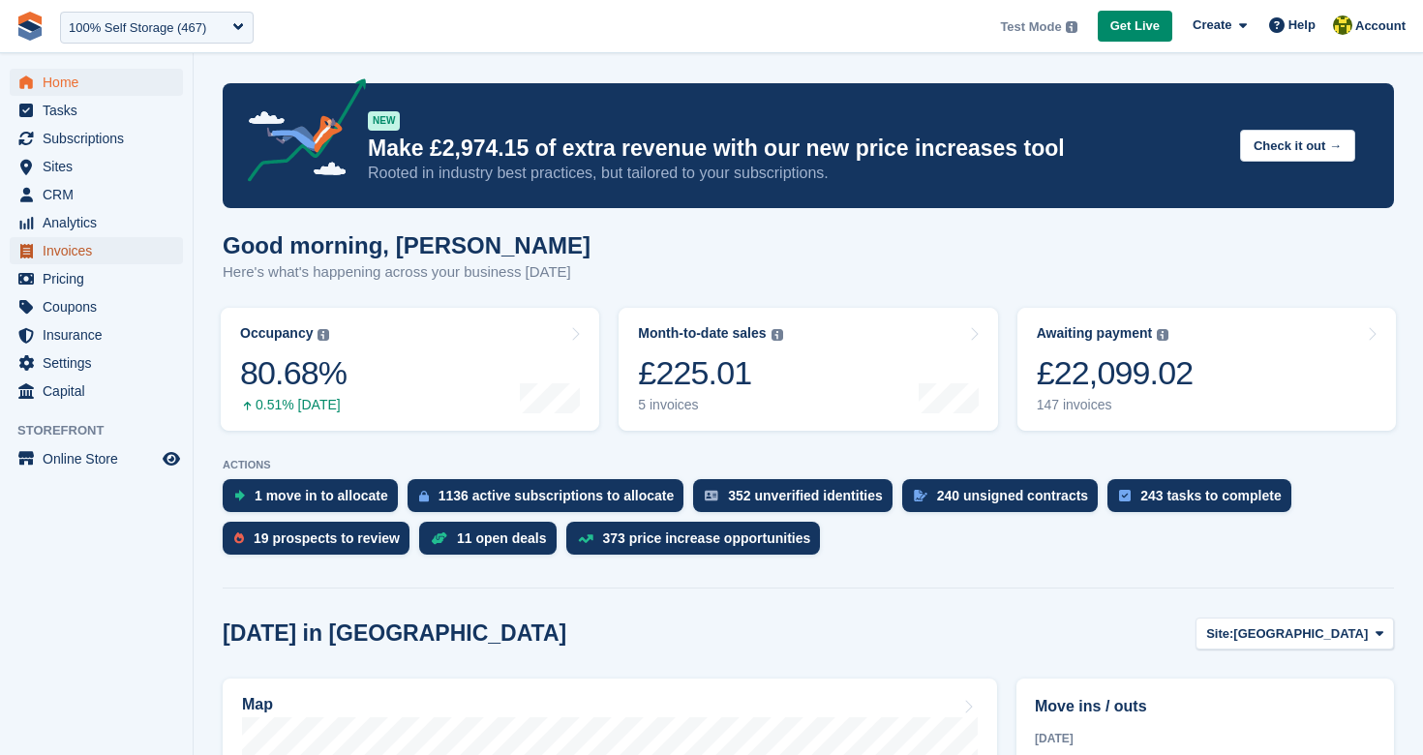
click at [93, 252] on span "Invoices" at bounding box center [101, 250] width 116 height 27
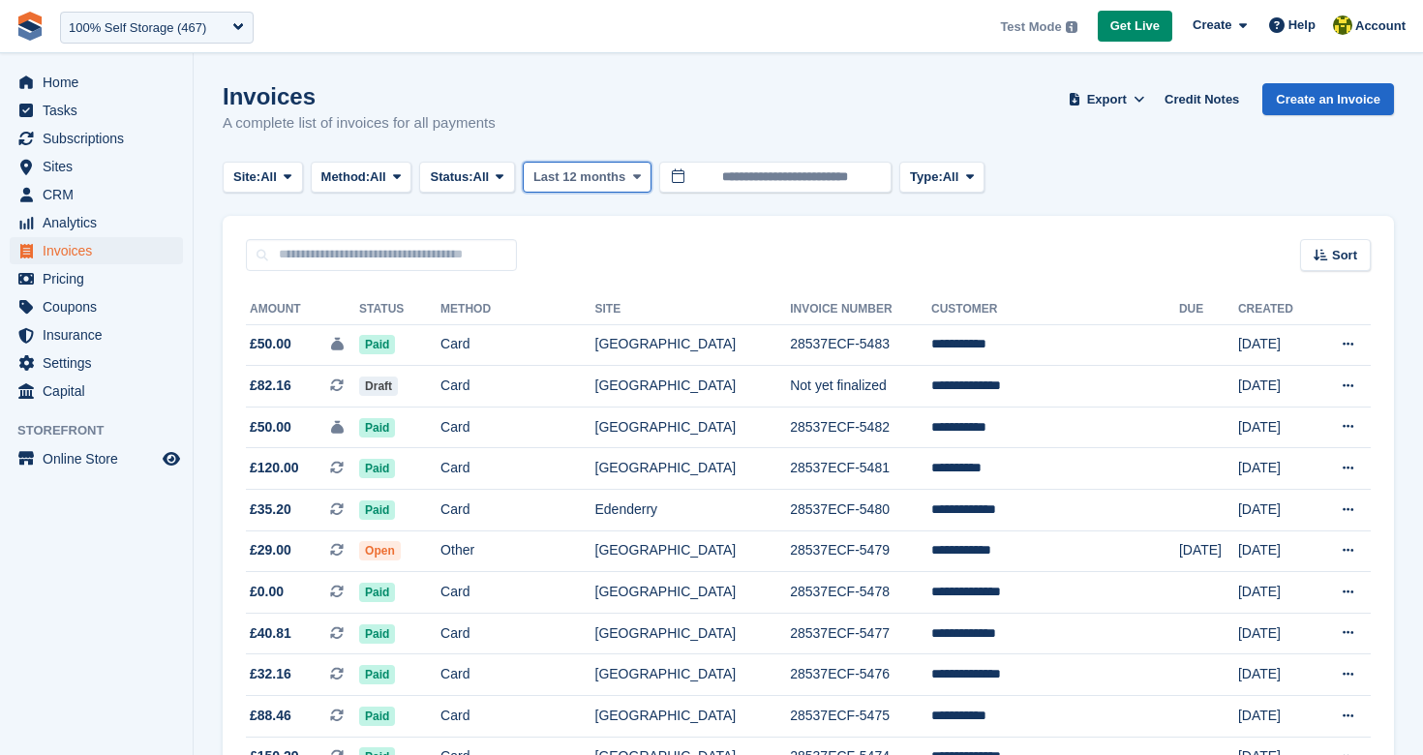
click at [652, 191] on button "Last 12 months" at bounding box center [587, 178] width 129 height 32
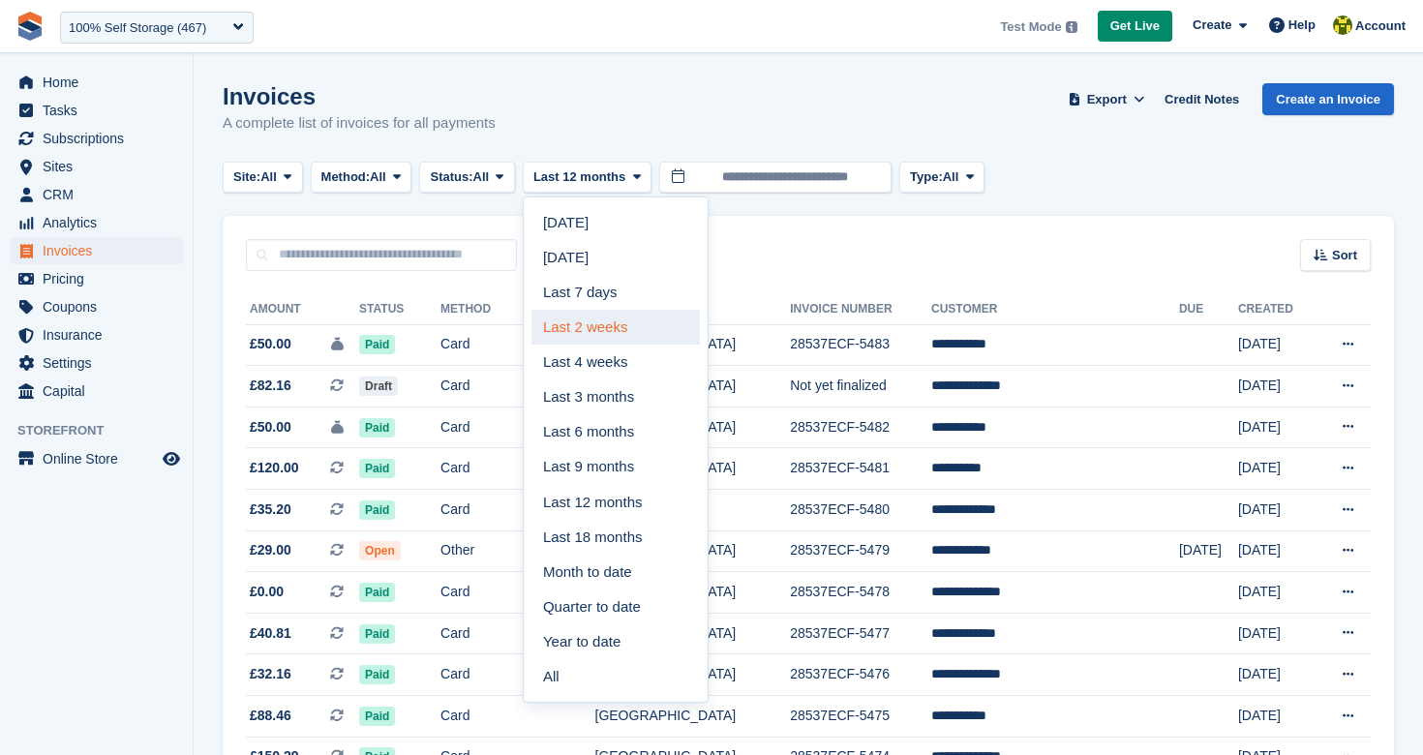
click at [625, 328] on link "Last 2 weeks" at bounding box center [616, 327] width 168 height 35
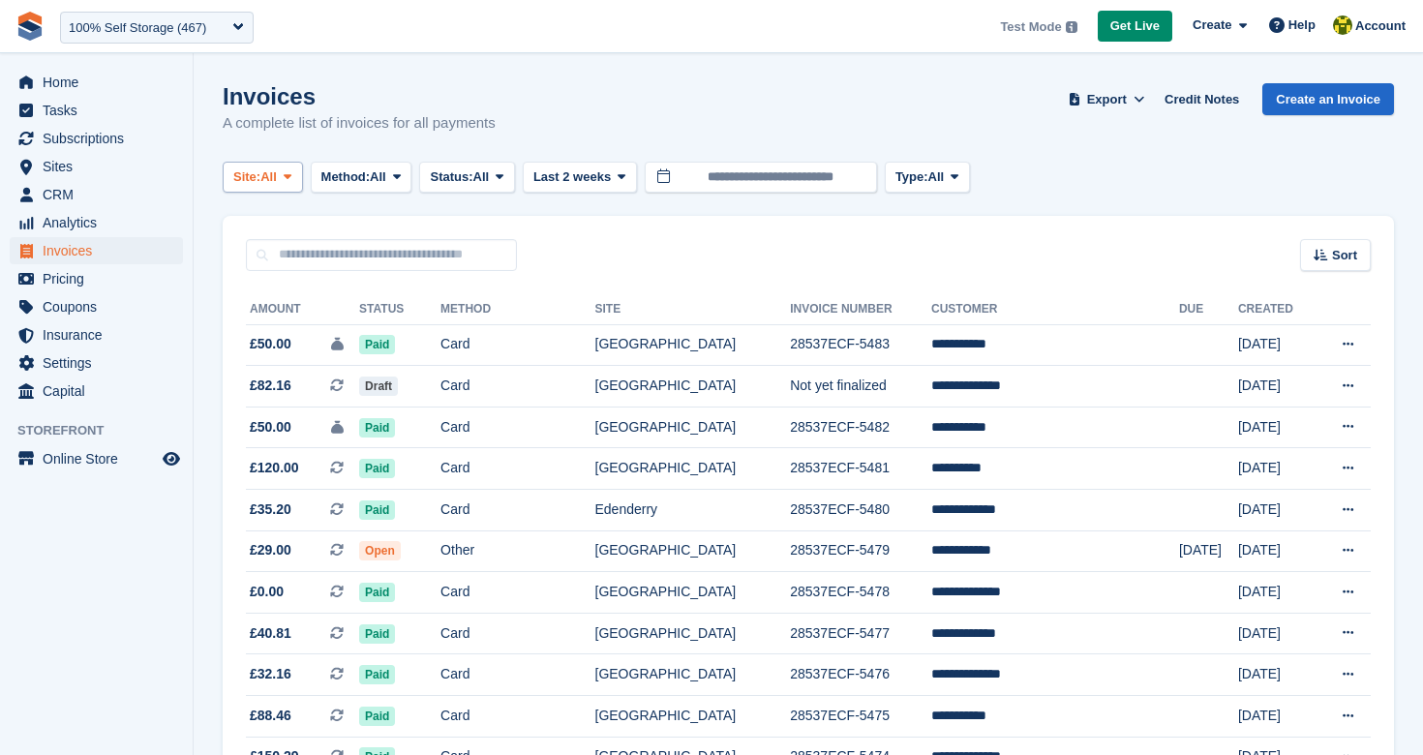
click at [285, 179] on button "Site: All" at bounding box center [263, 178] width 80 height 32
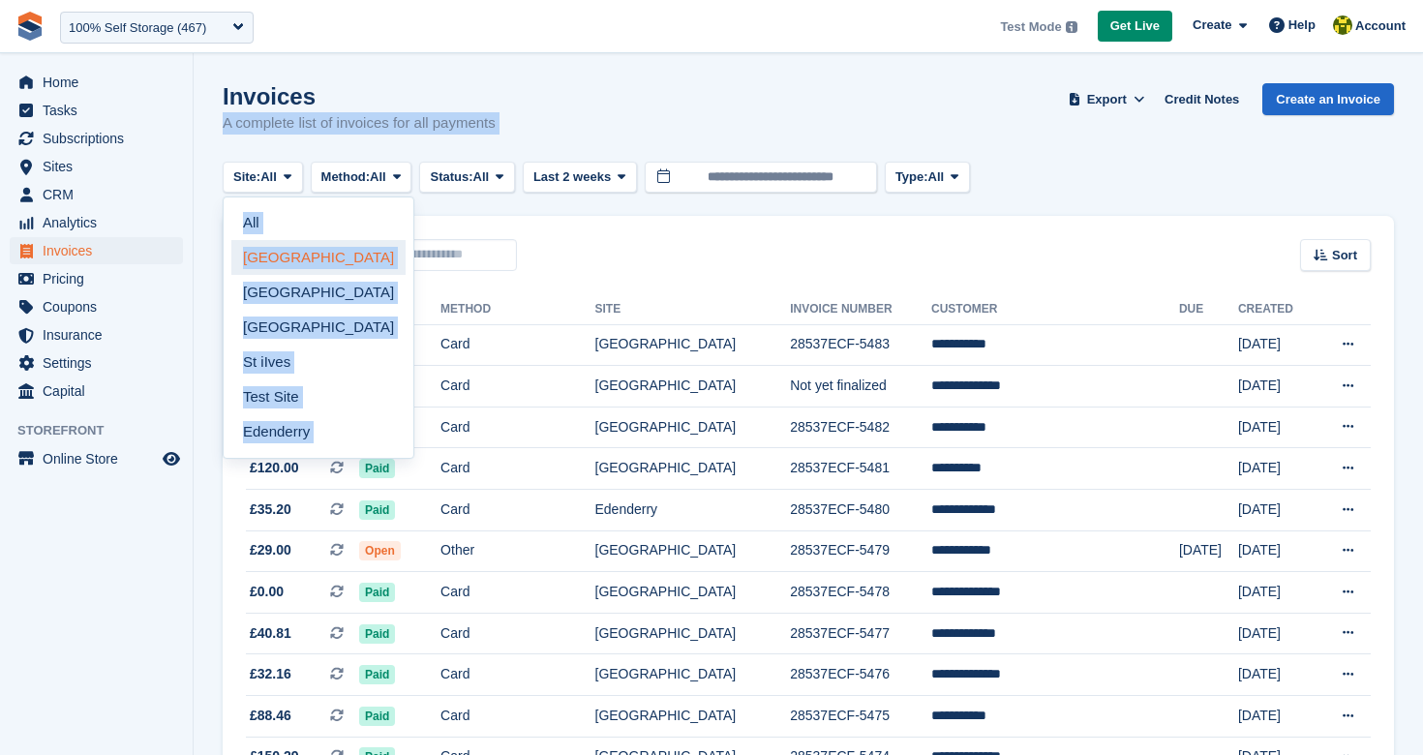
click at [295, 259] on link "[GEOGRAPHIC_DATA]" at bounding box center [318, 257] width 174 height 35
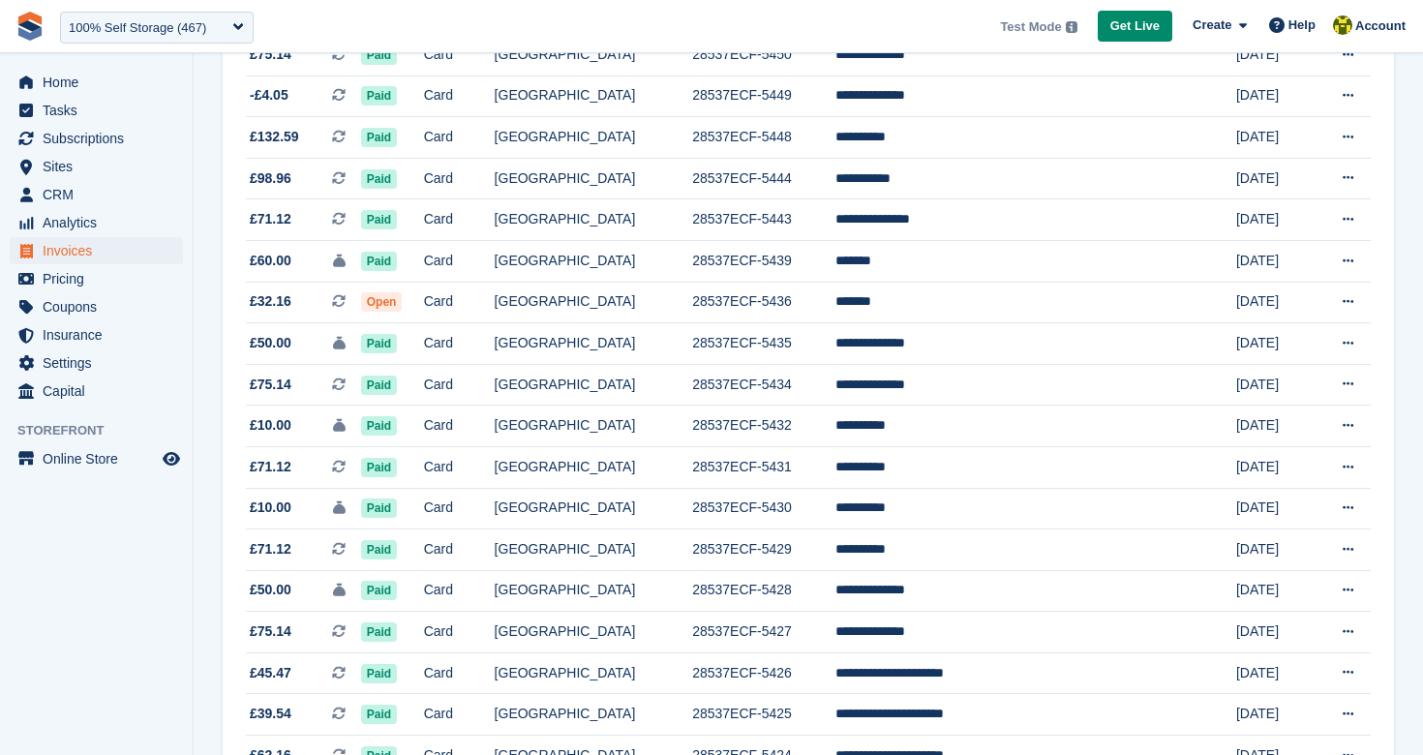
scroll to position [996, 0]
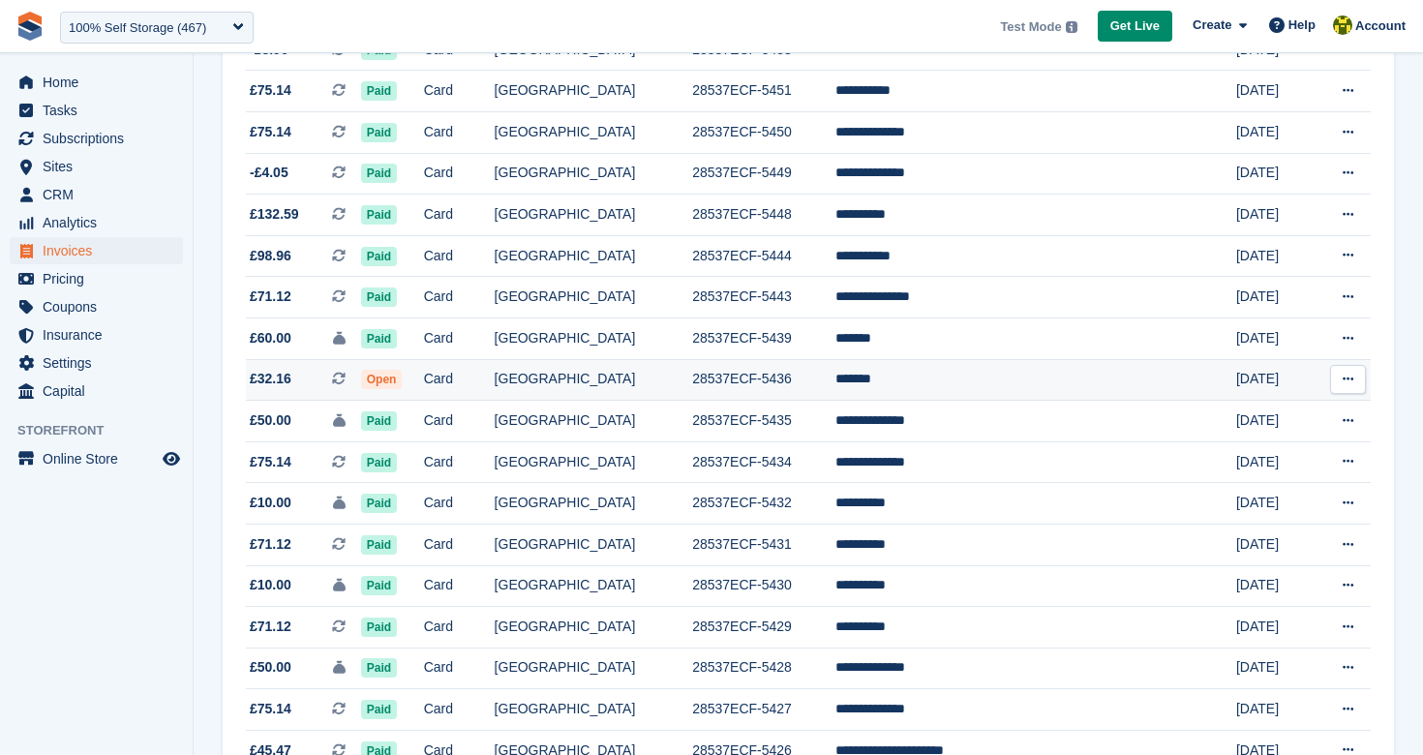
click at [825, 387] on td "28537ECF-5436" at bounding box center [763, 380] width 143 height 42
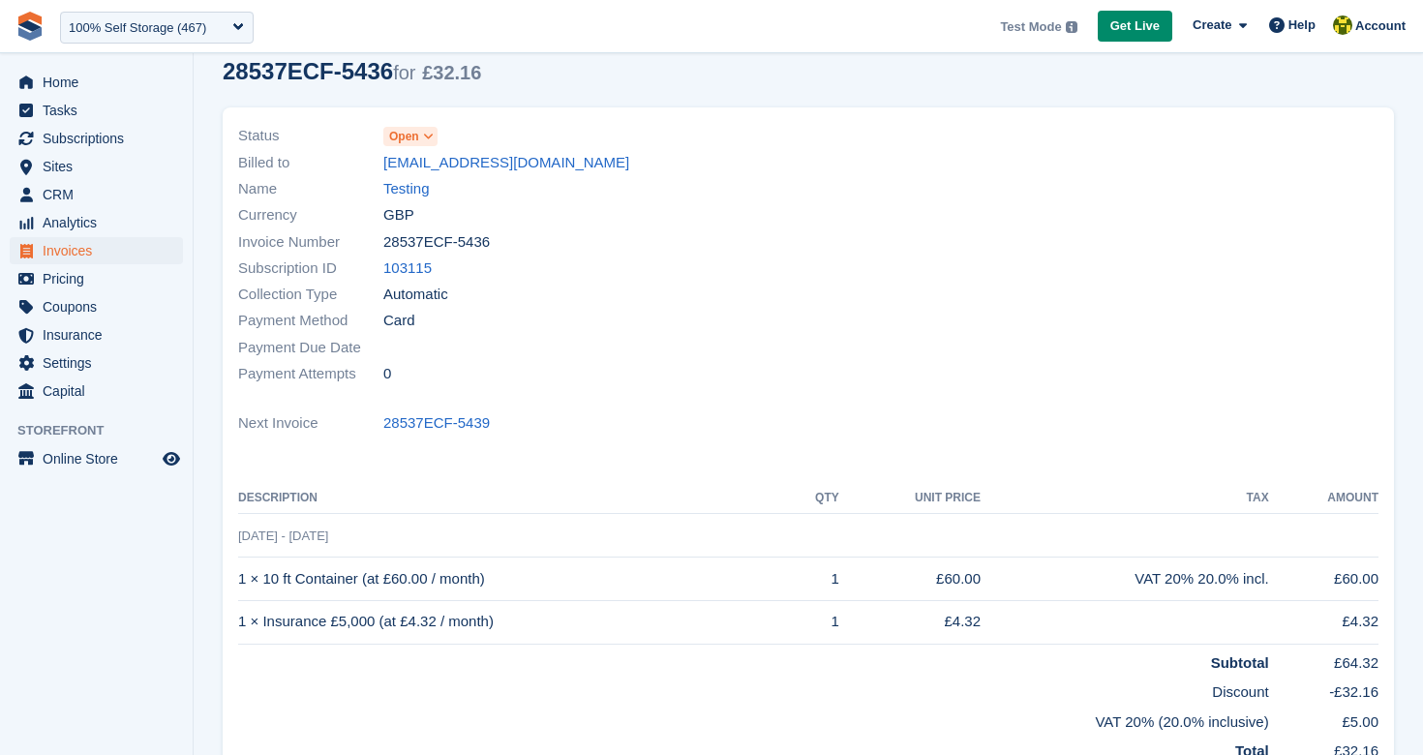
scroll to position [87, 0]
drag, startPoint x: 423, startPoint y: 322, endPoint x: 381, endPoint y: 324, distance: 42.6
click at [381, 324] on div "Payment Method Card" at bounding box center [517, 323] width 559 height 26
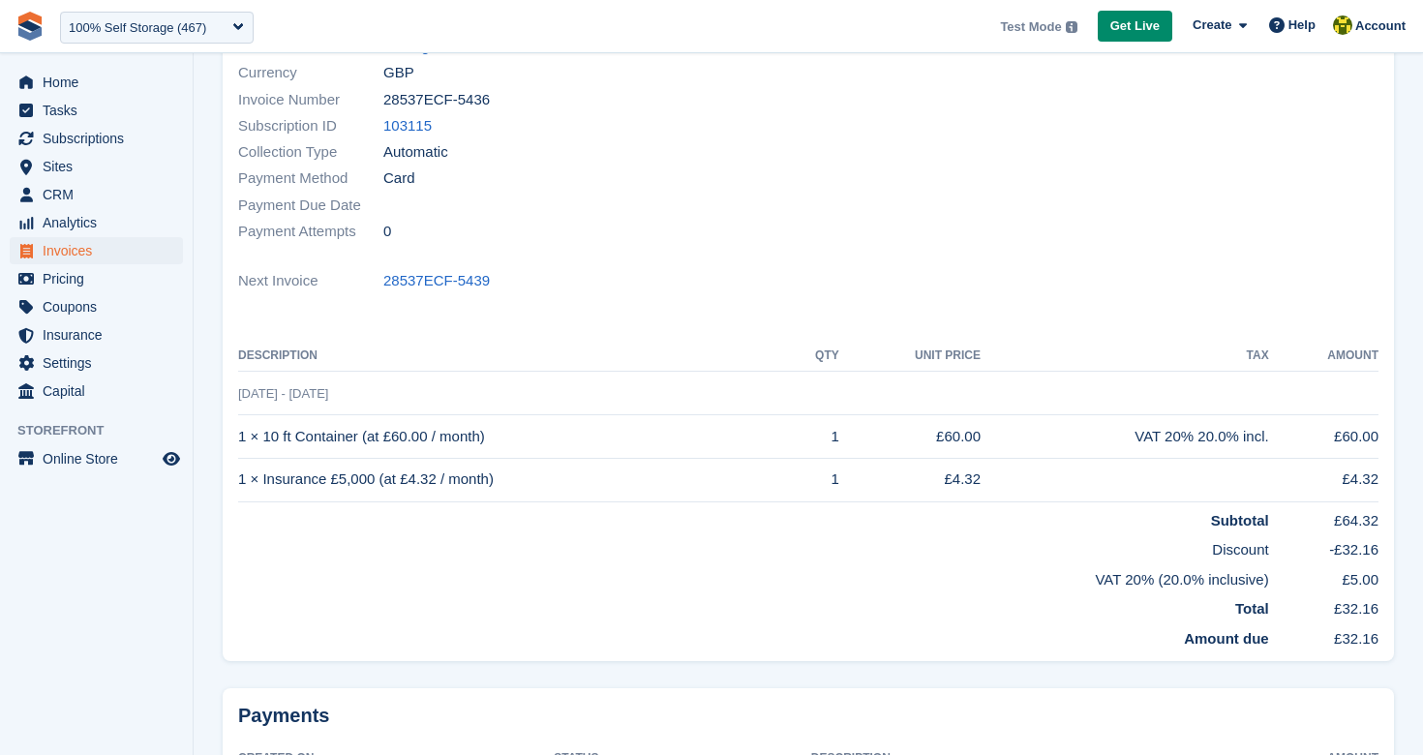
scroll to position [234, 0]
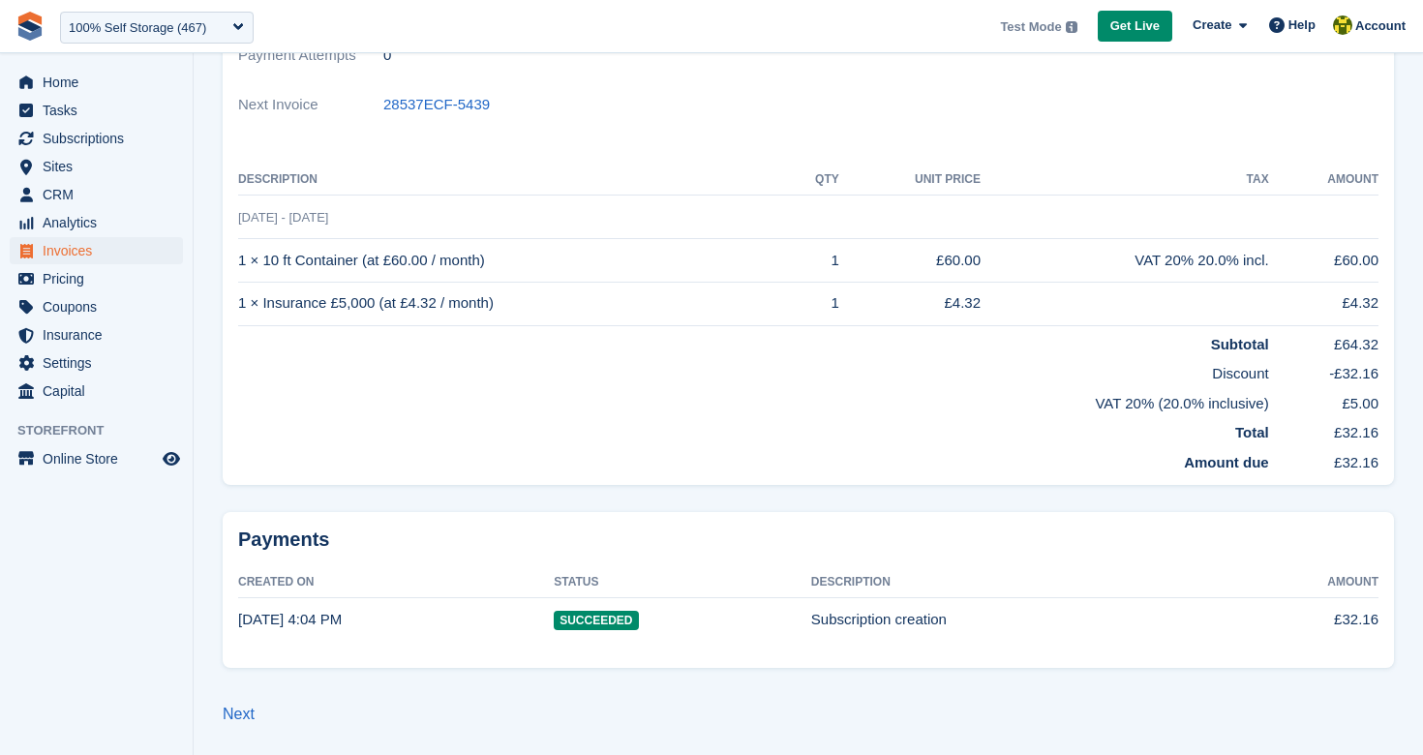
click at [734, 278] on td "1 × 10 ft Container (at £60.00 / month)" at bounding box center [513, 261] width 550 height 44
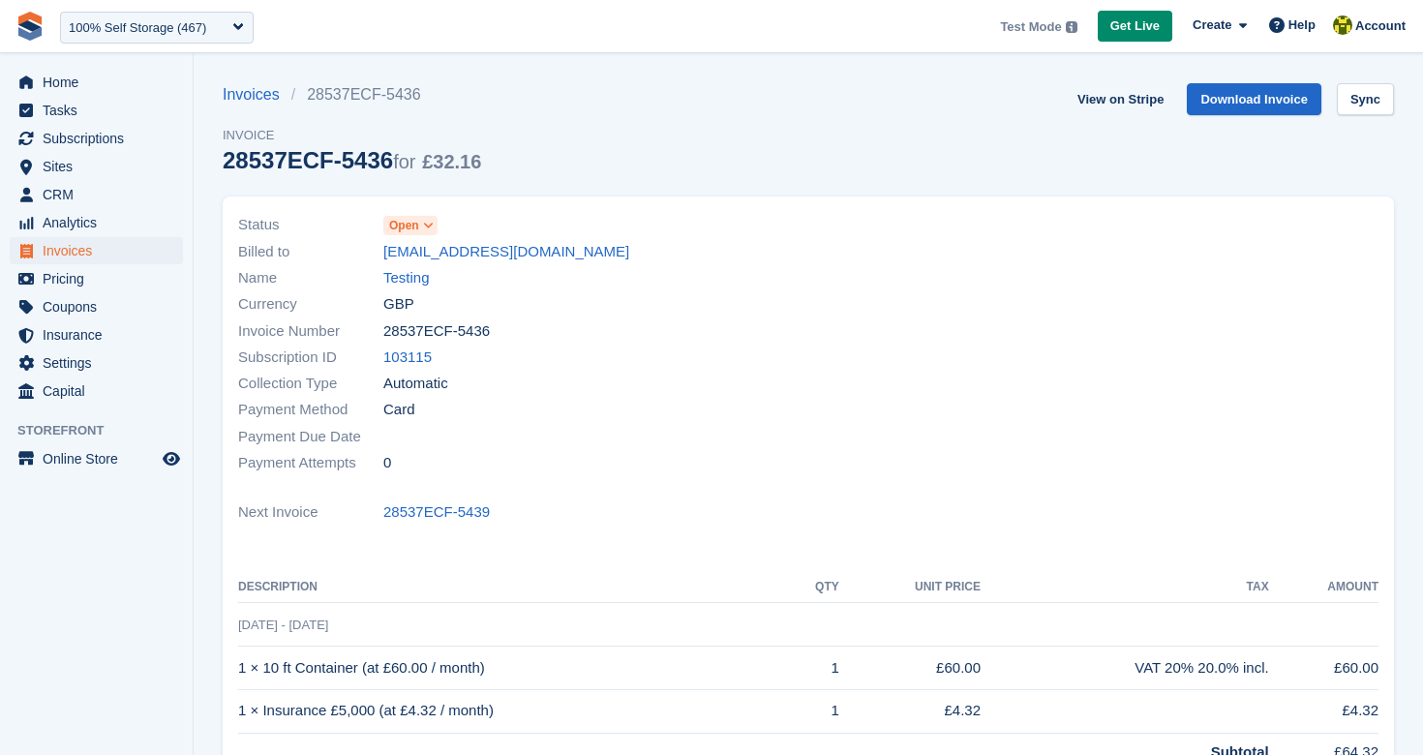
click at [427, 228] on icon at bounding box center [428, 226] width 11 height 12
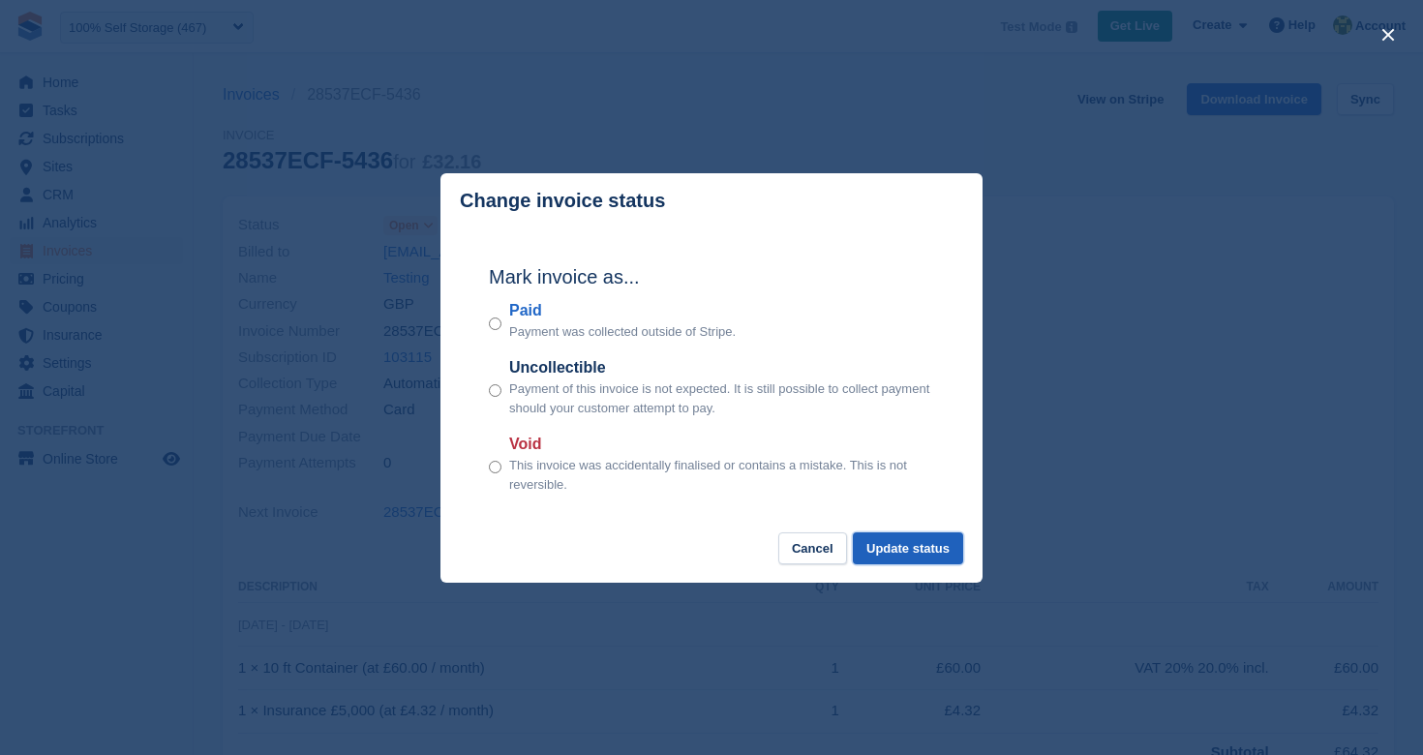
click at [896, 553] on button "Update status" at bounding box center [908, 549] width 110 height 32
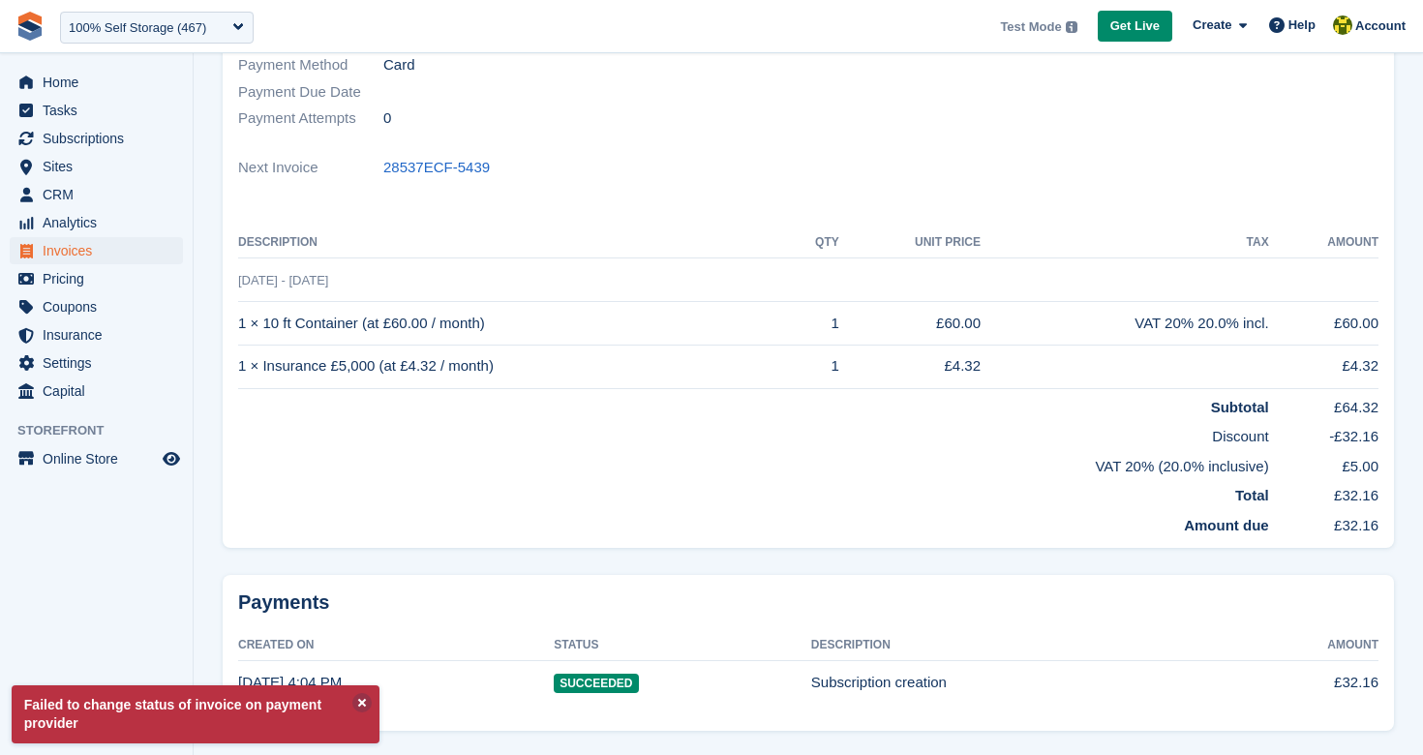
scroll to position [348, 0]
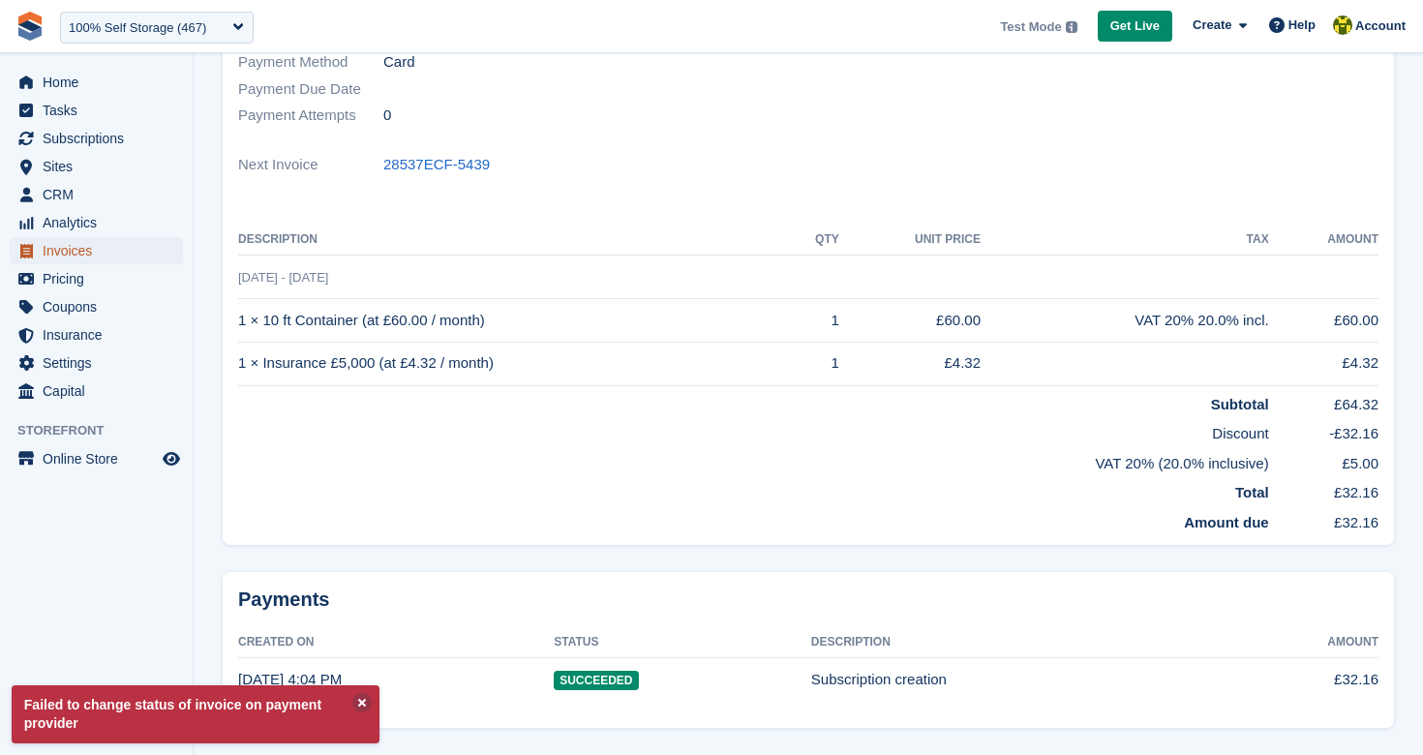
click at [96, 250] on span "Invoices" at bounding box center [101, 250] width 116 height 27
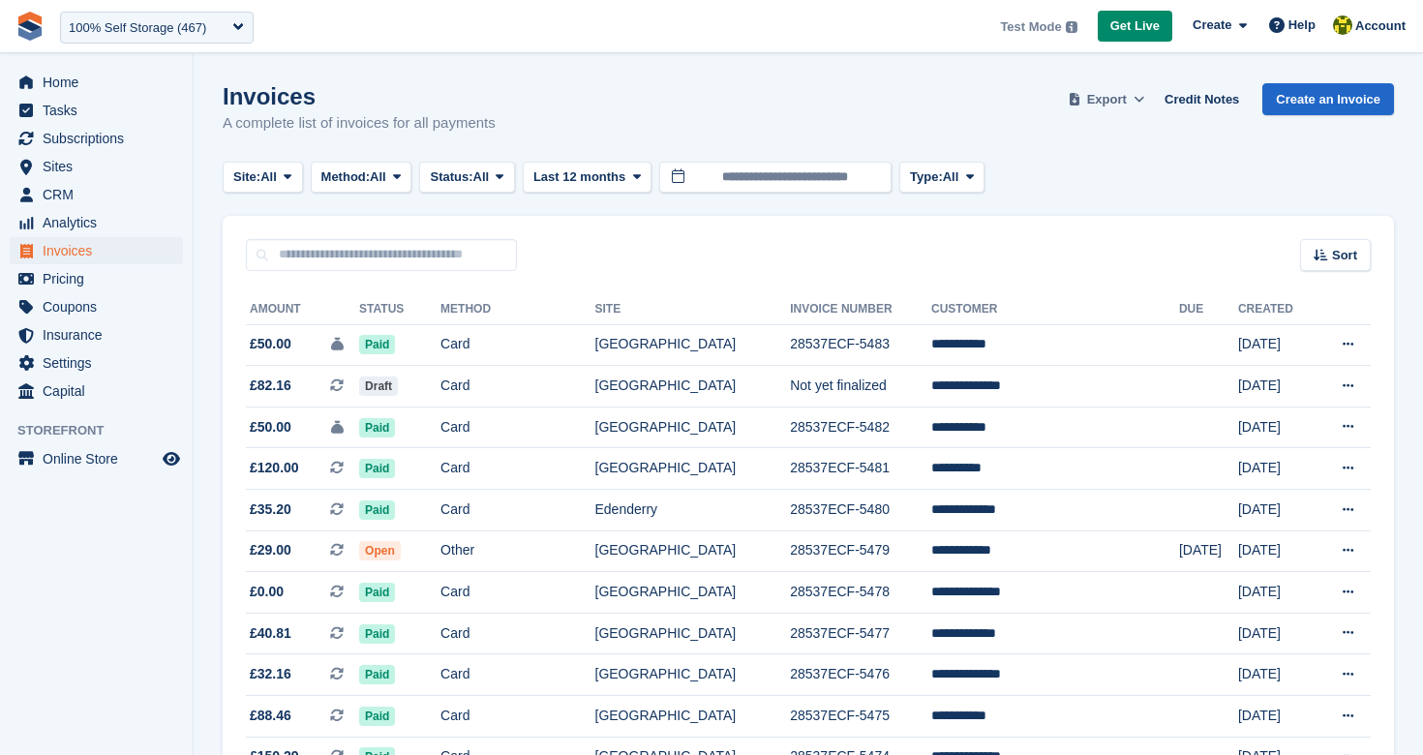
drag, startPoint x: 1081, startPoint y: 105, endPoint x: 1083, endPoint y: 115, distance: 11.0
click at [1081, 105] on button "Export" at bounding box center [1106, 99] width 85 height 32
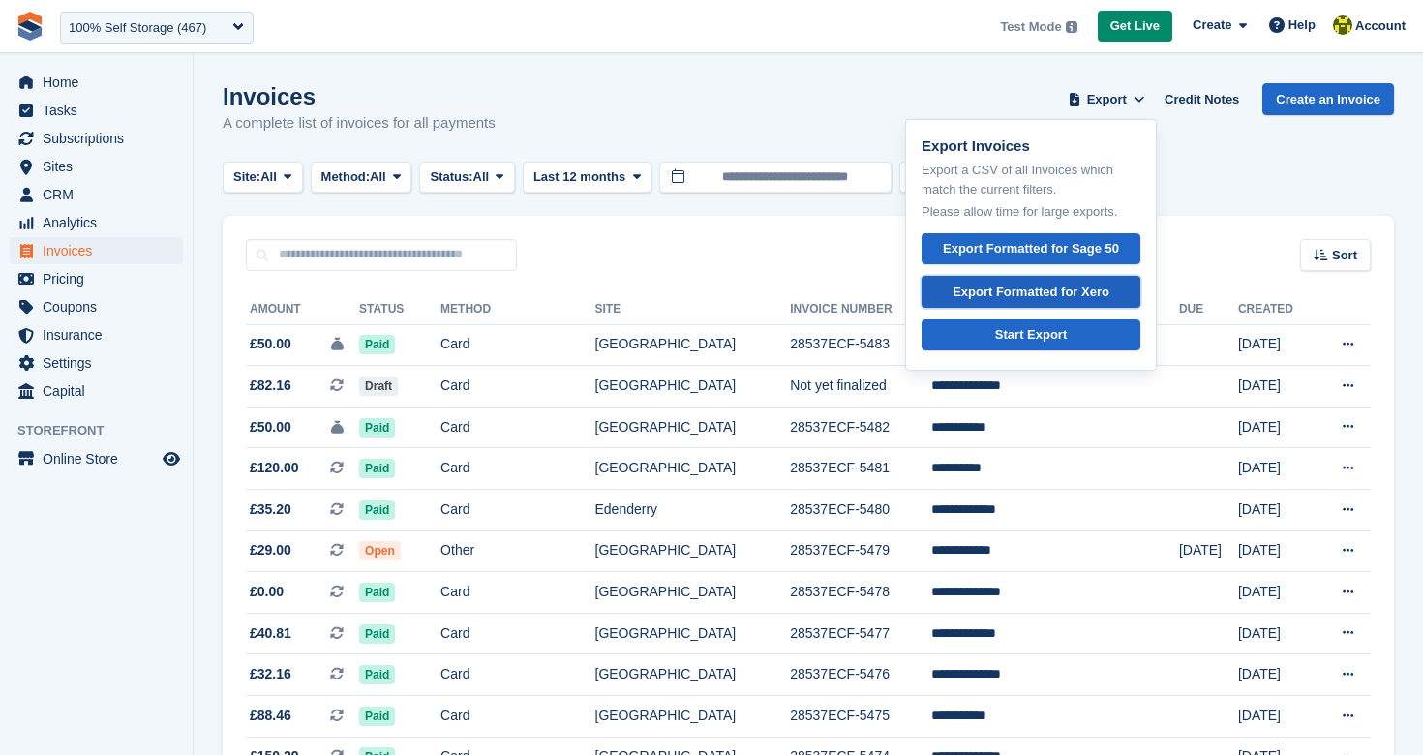
click at [1042, 290] on div "Export Formatted for Xero" at bounding box center [1031, 292] width 157 height 19
click at [817, 231] on div "Sort Sort by Date created Created (oldest first) Created (newest first)" at bounding box center [809, 243] width 1172 height 55
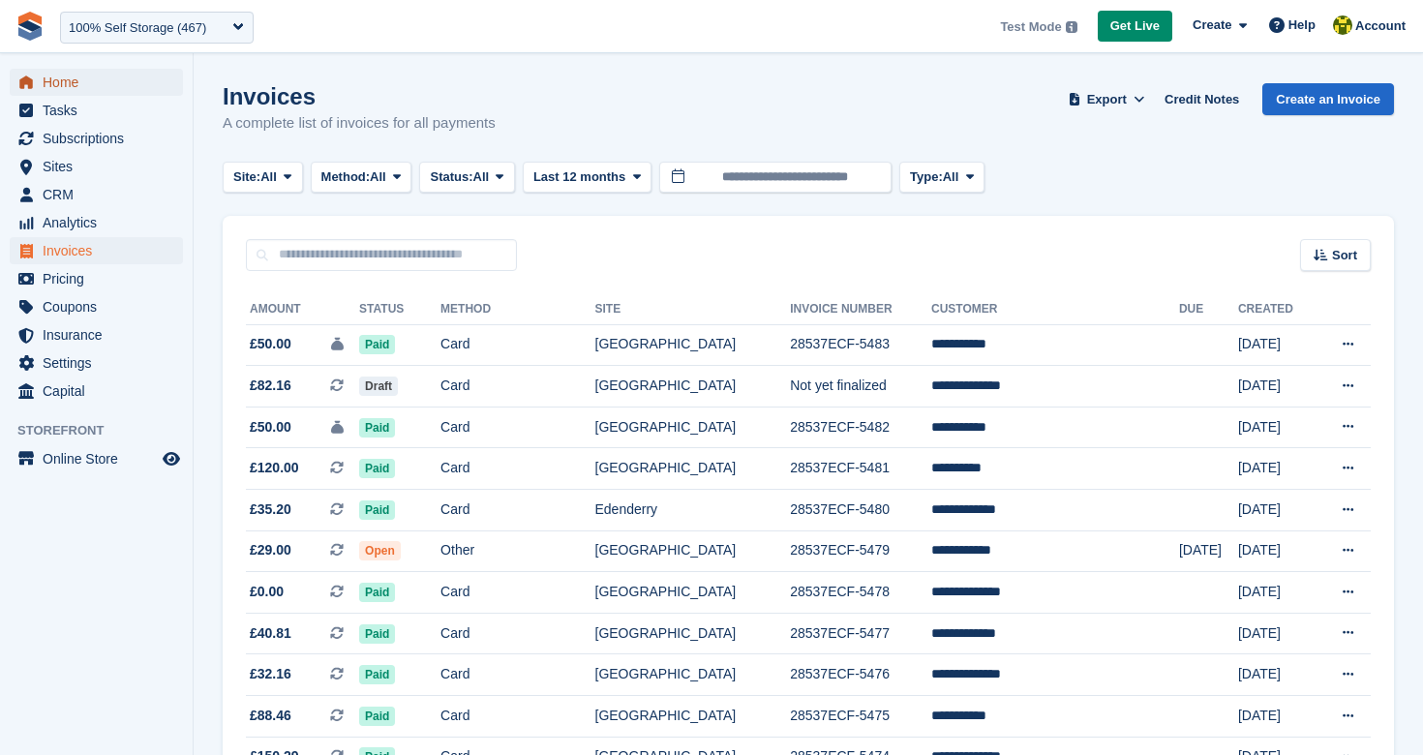
click at [105, 87] on span "Home" at bounding box center [101, 82] width 116 height 27
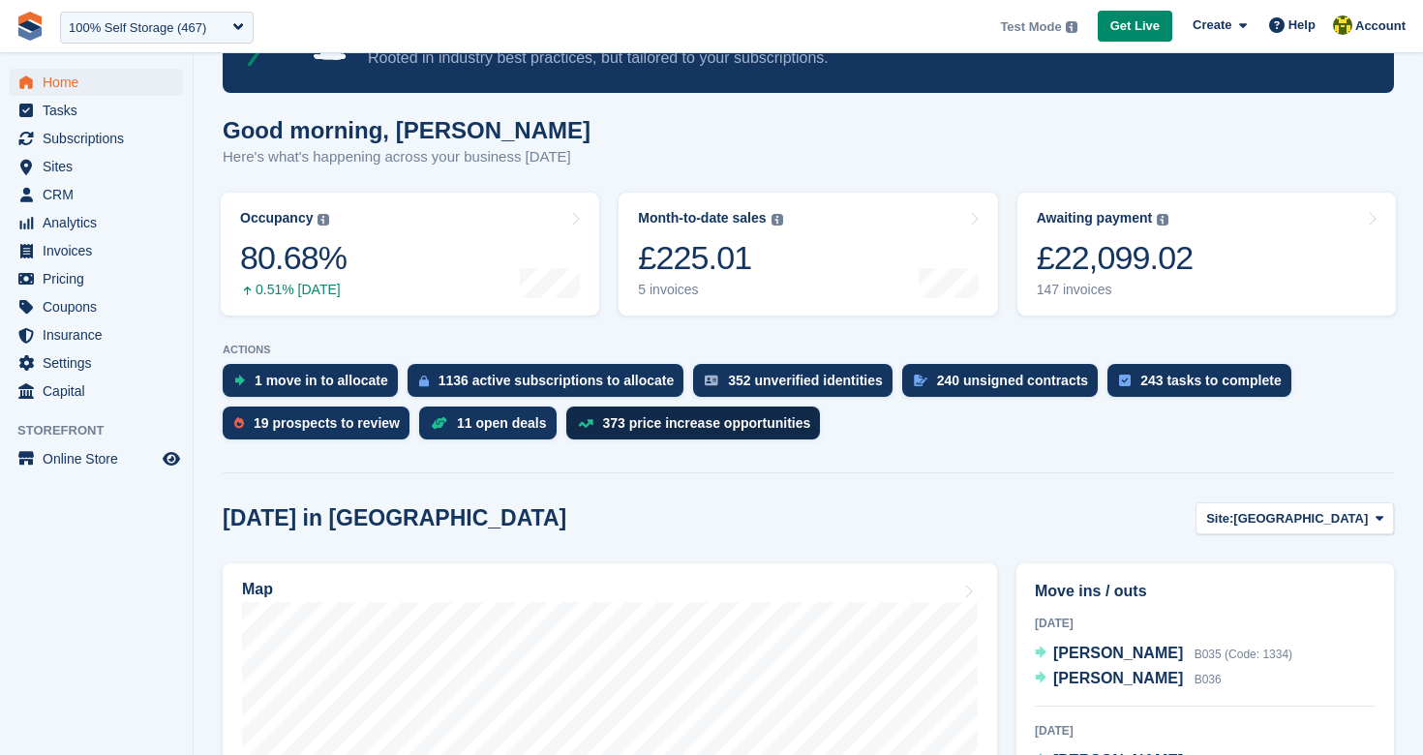
scroll to position [267, 0]
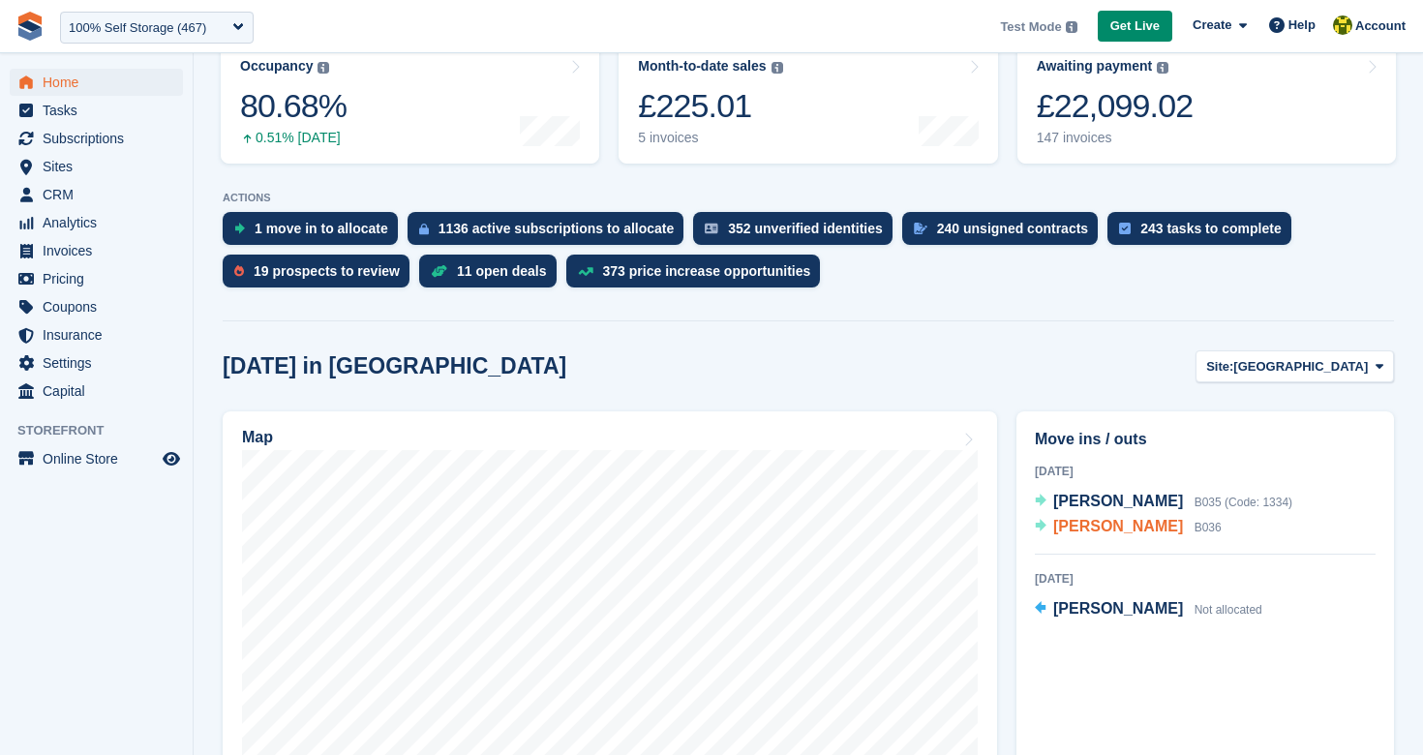
click at [1092, 527] on span "[PERSON_NAME]" at bounding box center [1118, 526] width 130 height 16
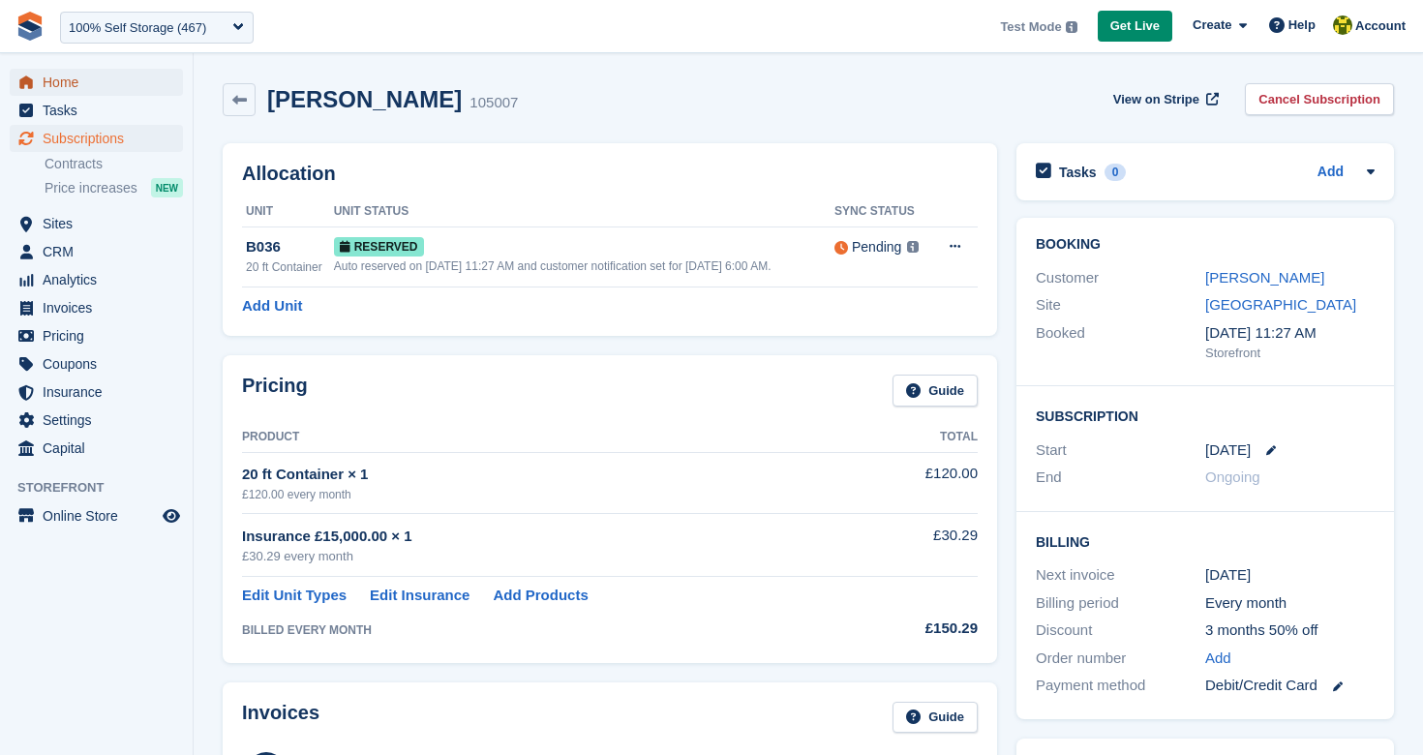
click at [83, 91] on span "Home" at bounding box center [101, 82] width 116 height 27
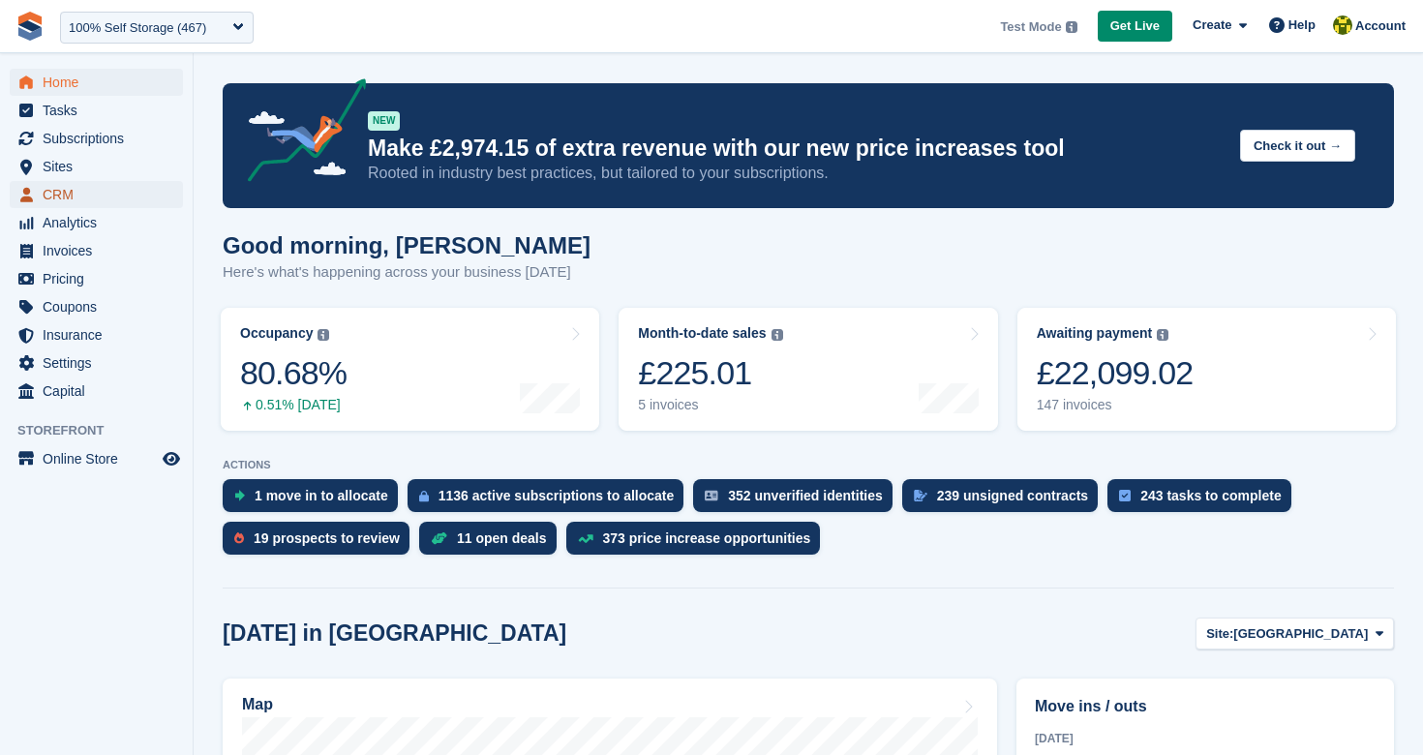
click at [79, 198] on span "CRM" at bounding box center [101, 194] width 116 height 27
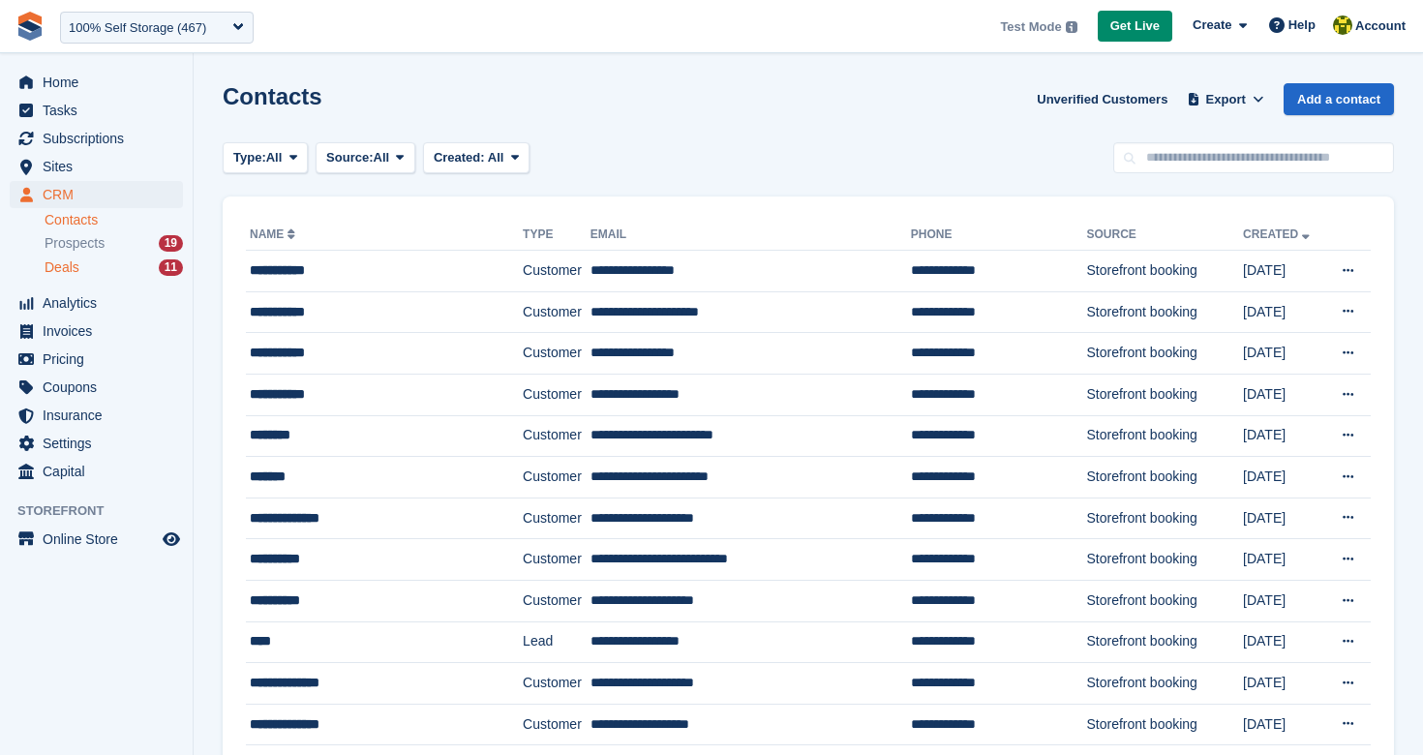
click at [107, 271] on div "Deals 11" at bounding box center [114, 268] width 138 height 18
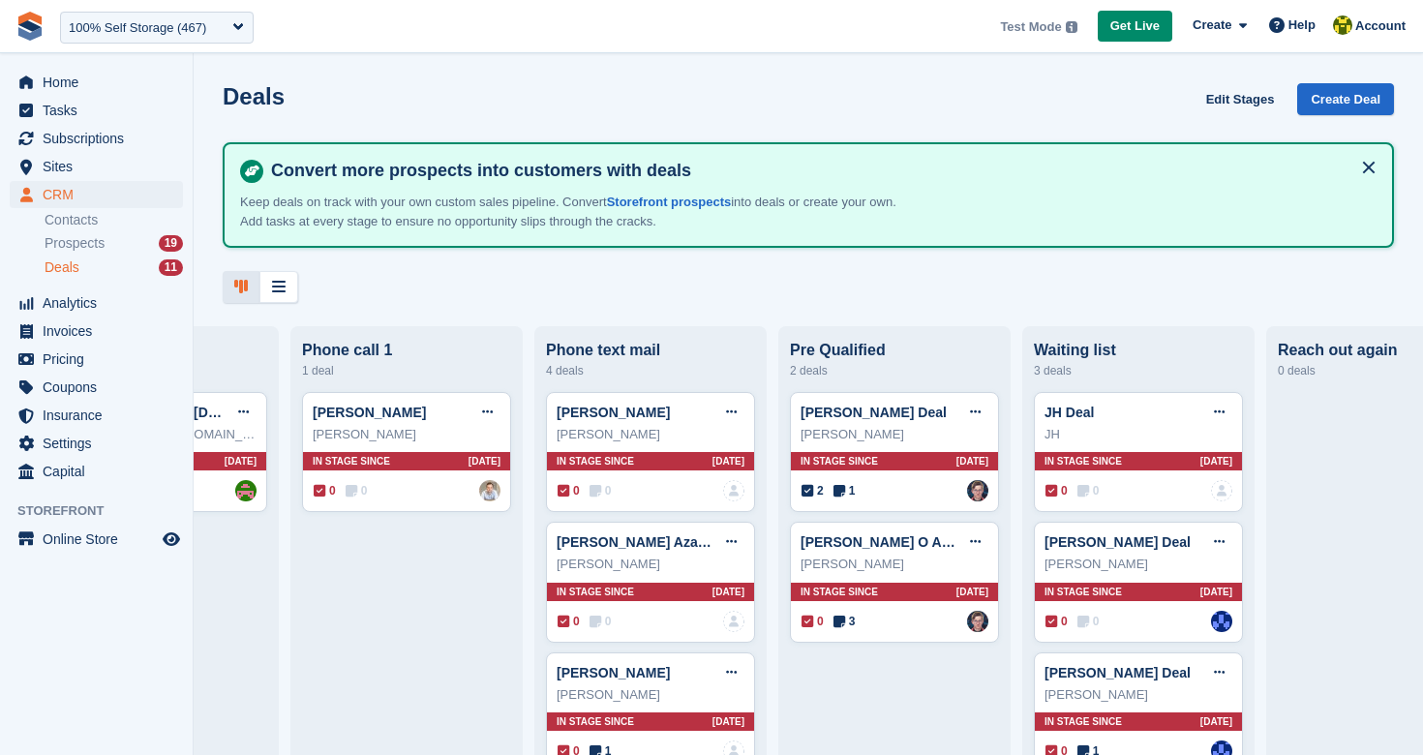
scroll to position [0, 198]
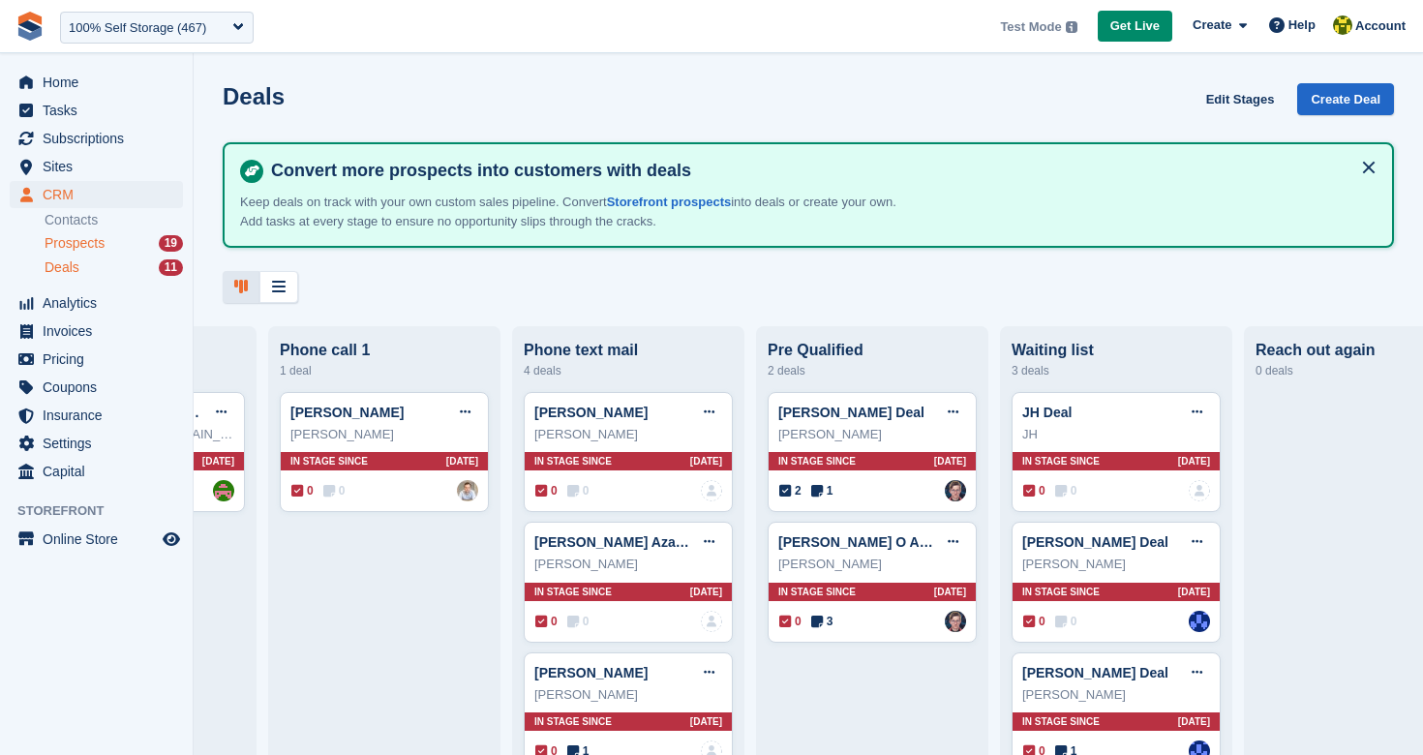
click at [109, 246] on div "Prospects 19" at bounding box center [114, 243] width 138 height 18
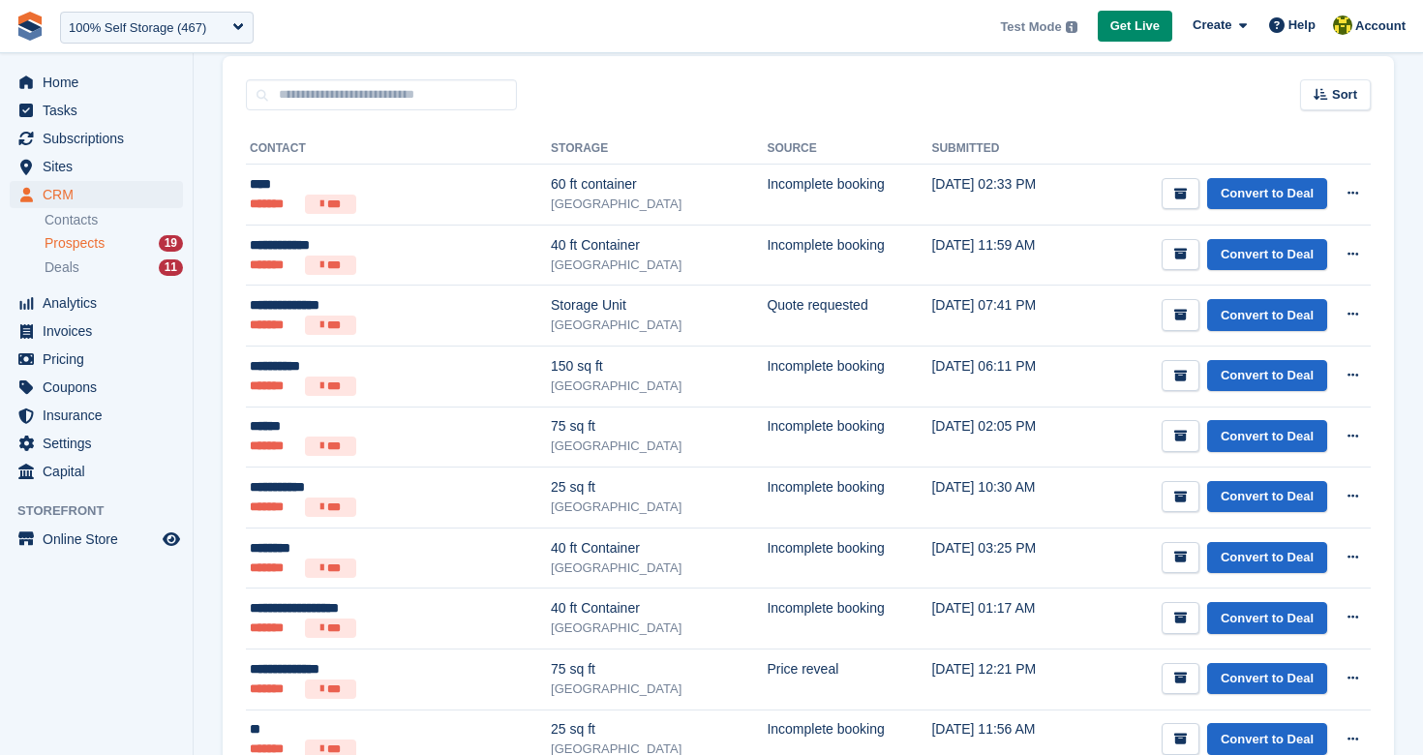
scroll to position [153, 0]
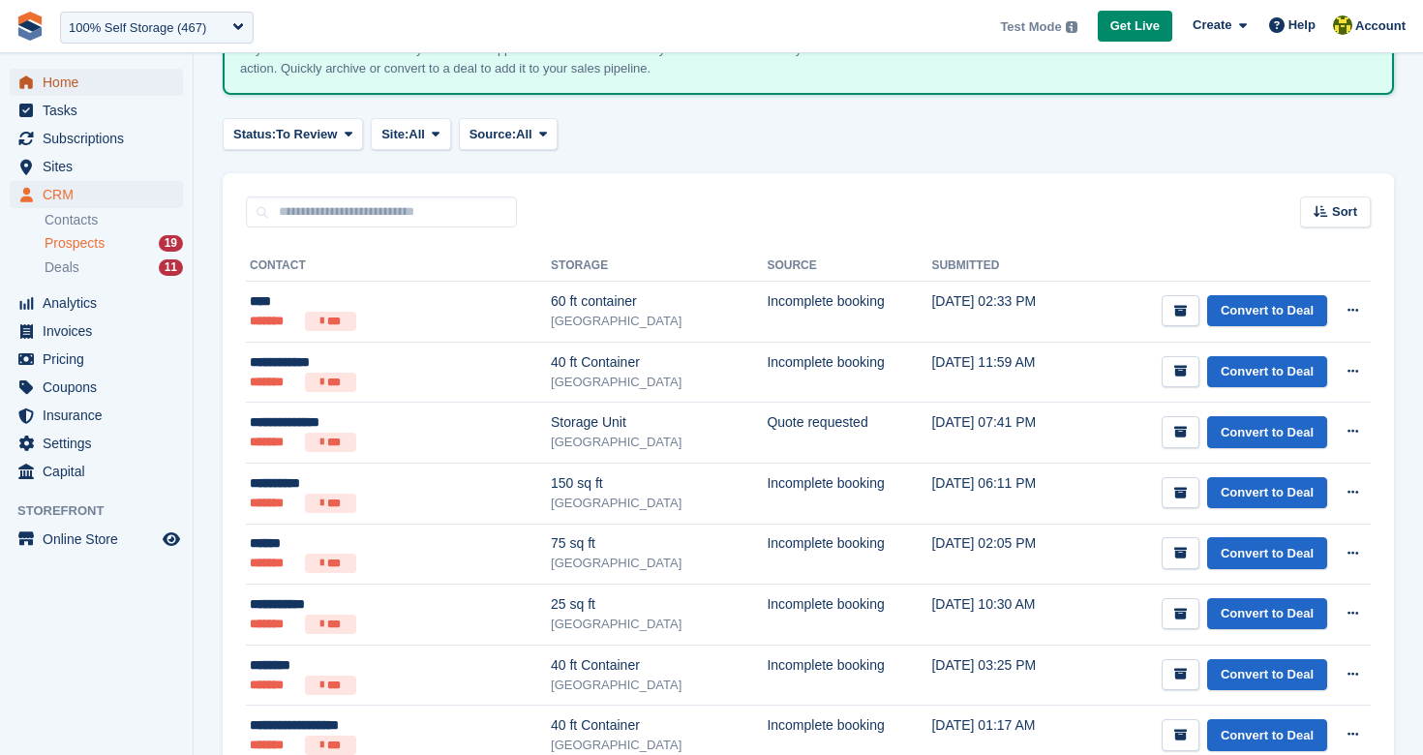
click at [84, 76] on span "Home" at bounding box center [101, 82] width 116 height 27
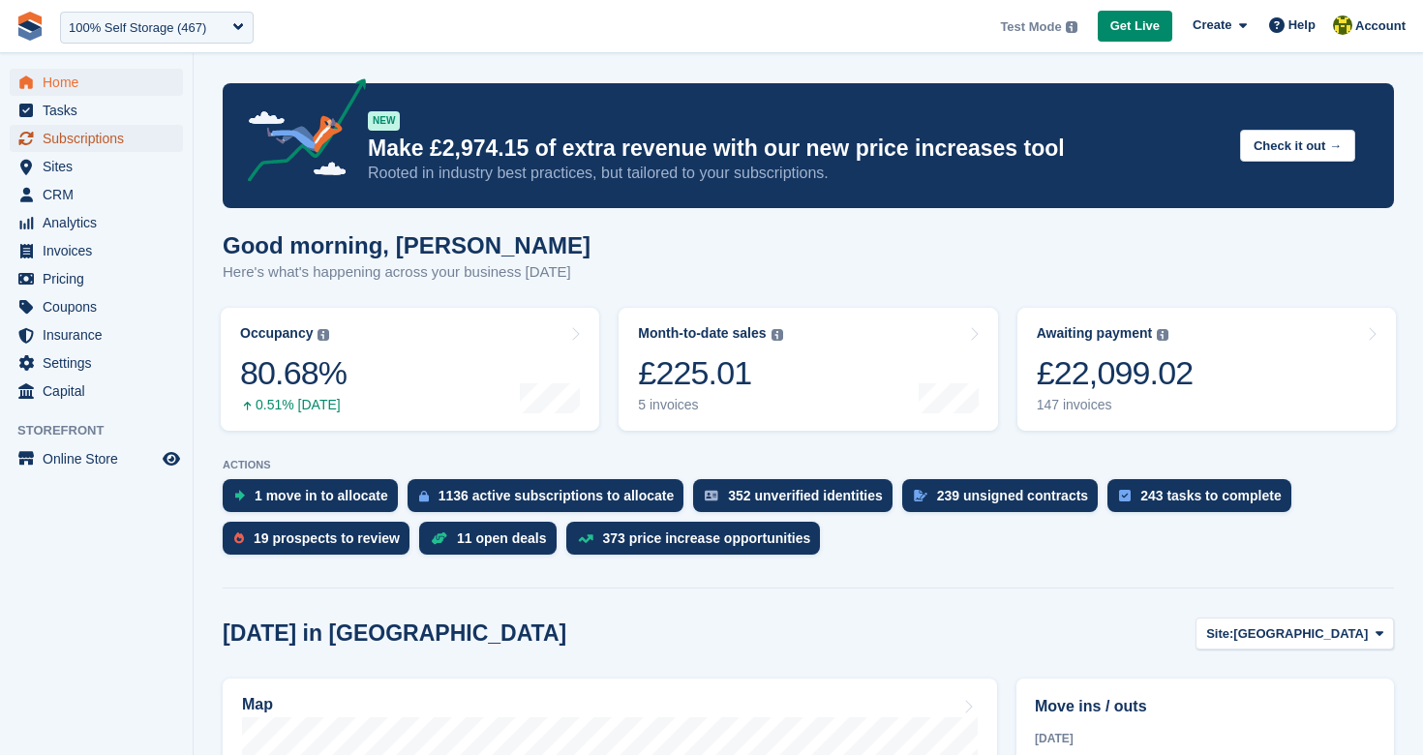
click at [97, 146] on span "Subscriptions" at bounding box center [101, 138] width 116 height 27
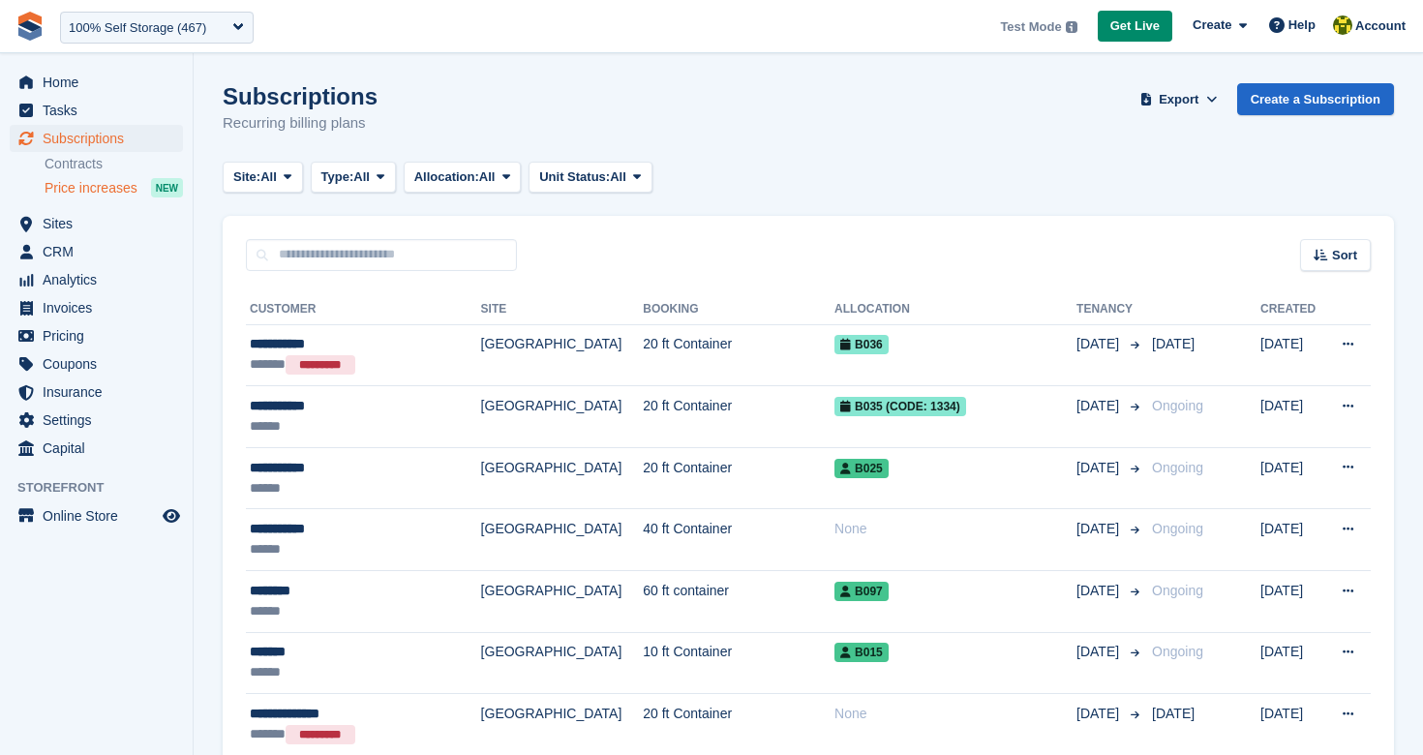
click at [94, 194] on span "Price increases" at bounding box center [91, 188] width 93 height 18
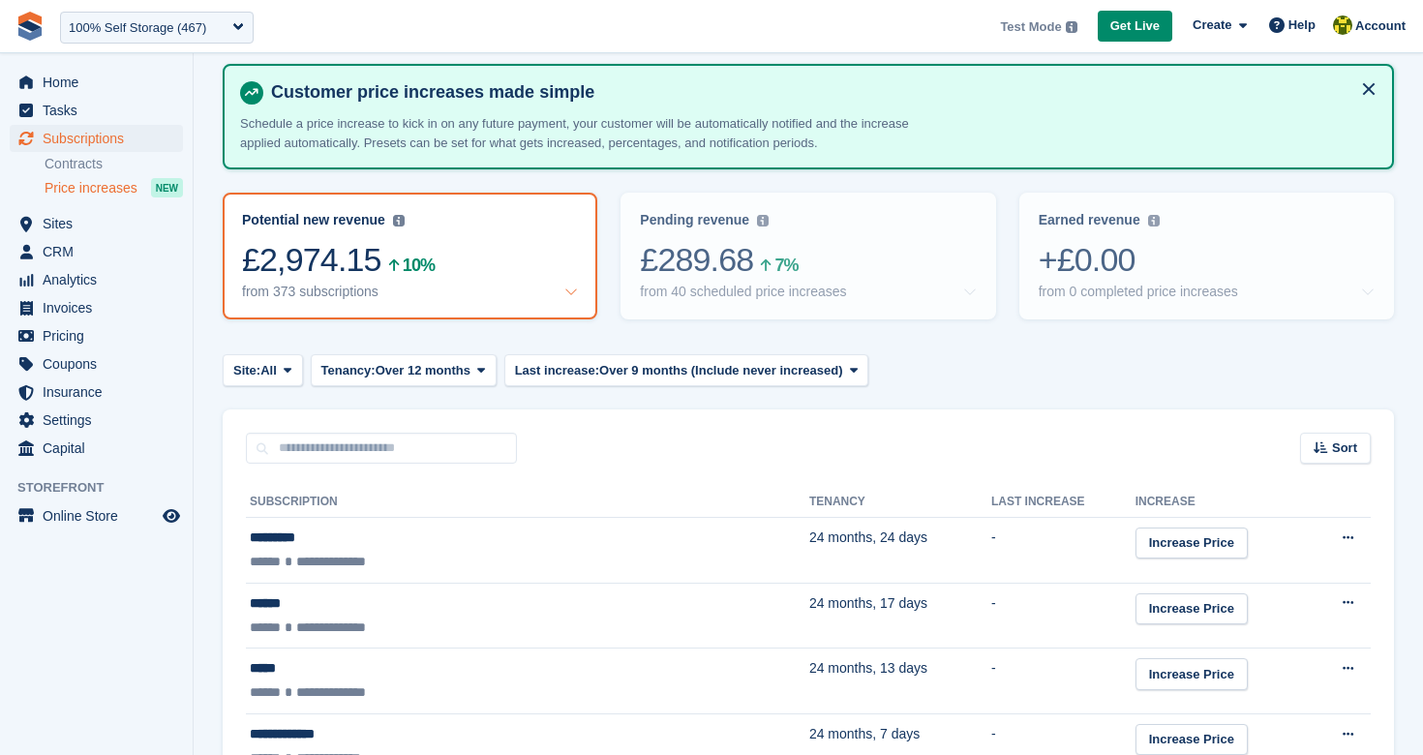
scroll to position [50, 0]
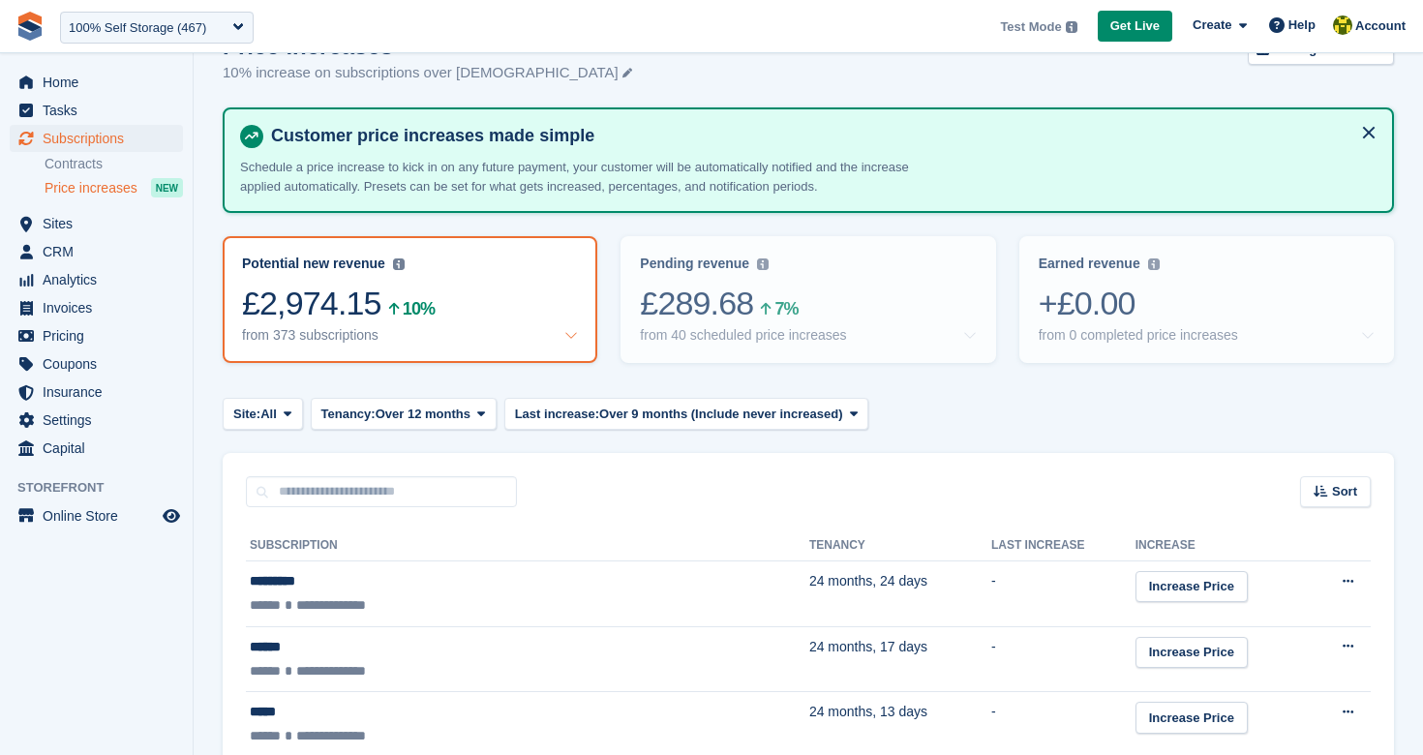
click at [104, 192] on span "Price increases" at bounding box center [91, 188] width 93 height 18
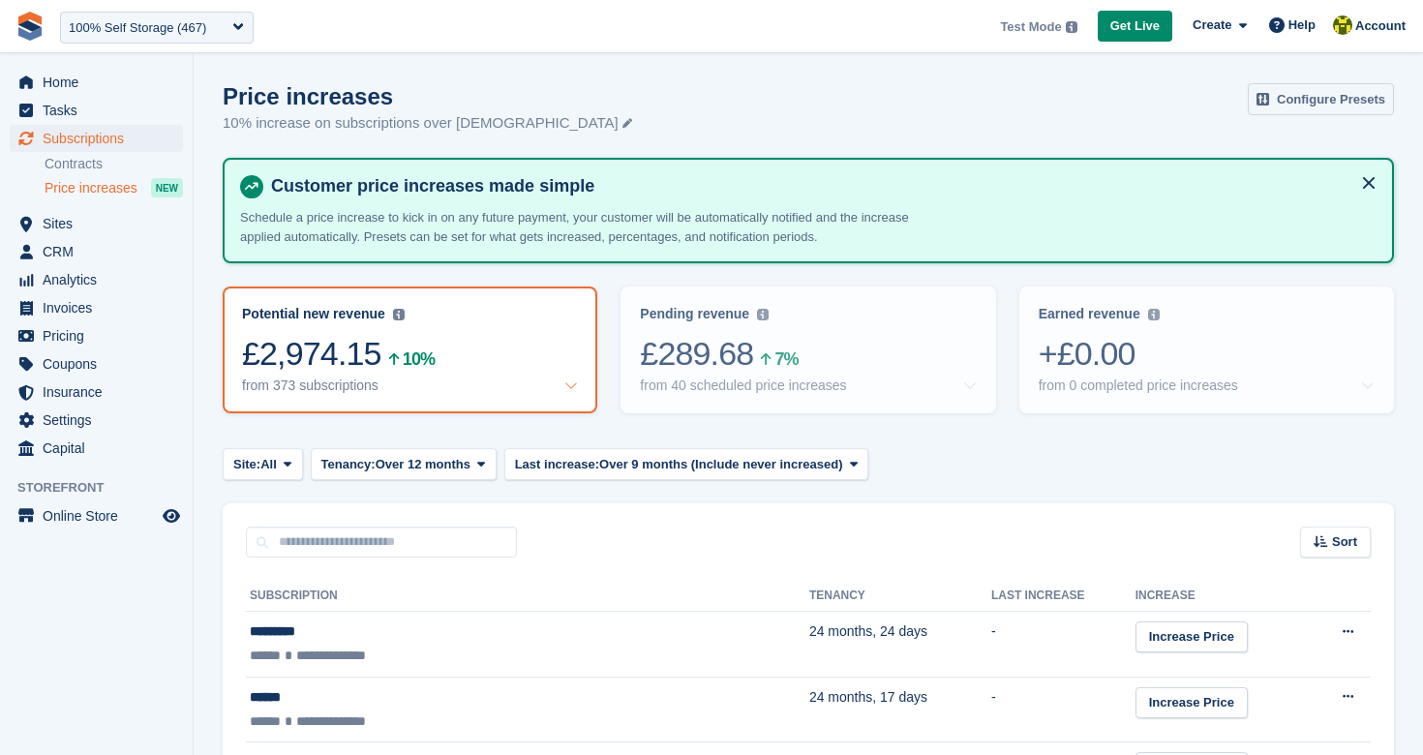
click at [1345, 95] on link "Configure Presets" at bounding box center [1321, 99] width 146 height 32
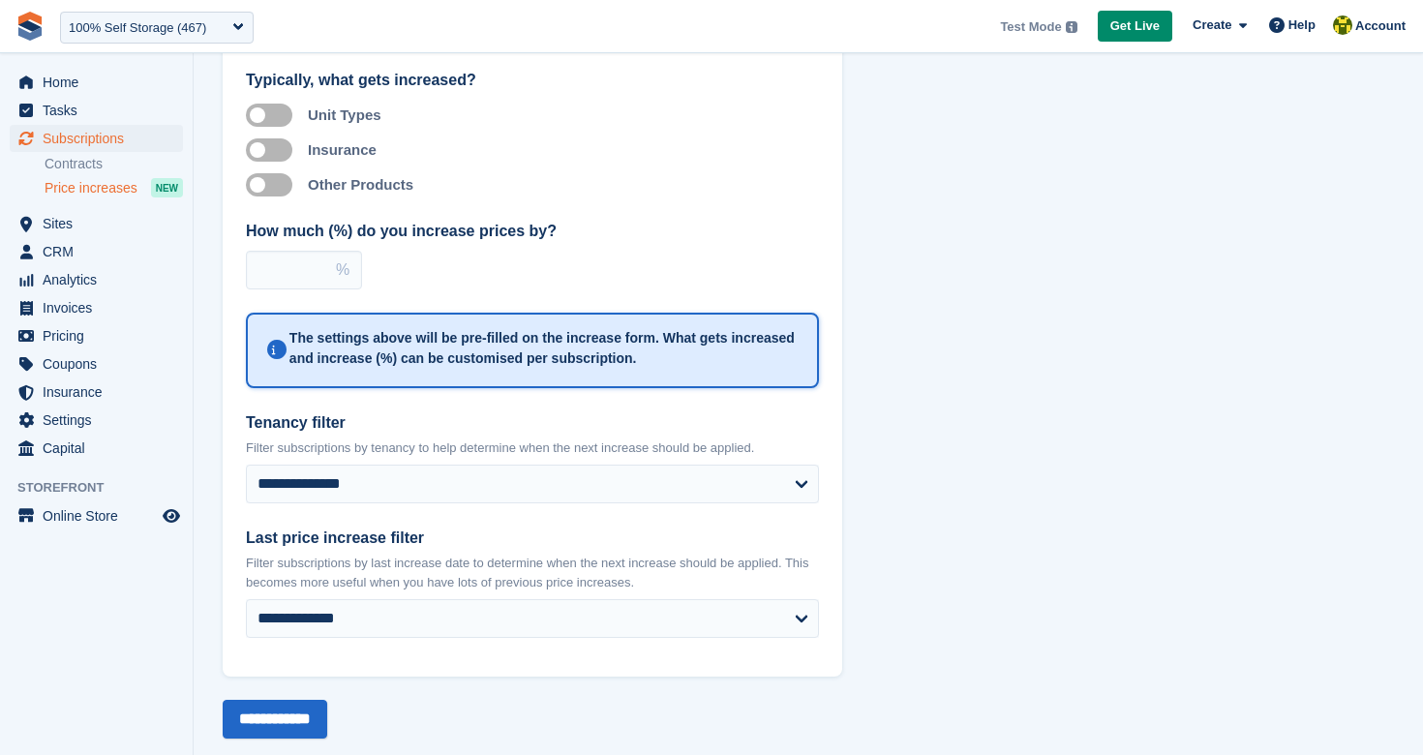
scroll to position [191, 0]
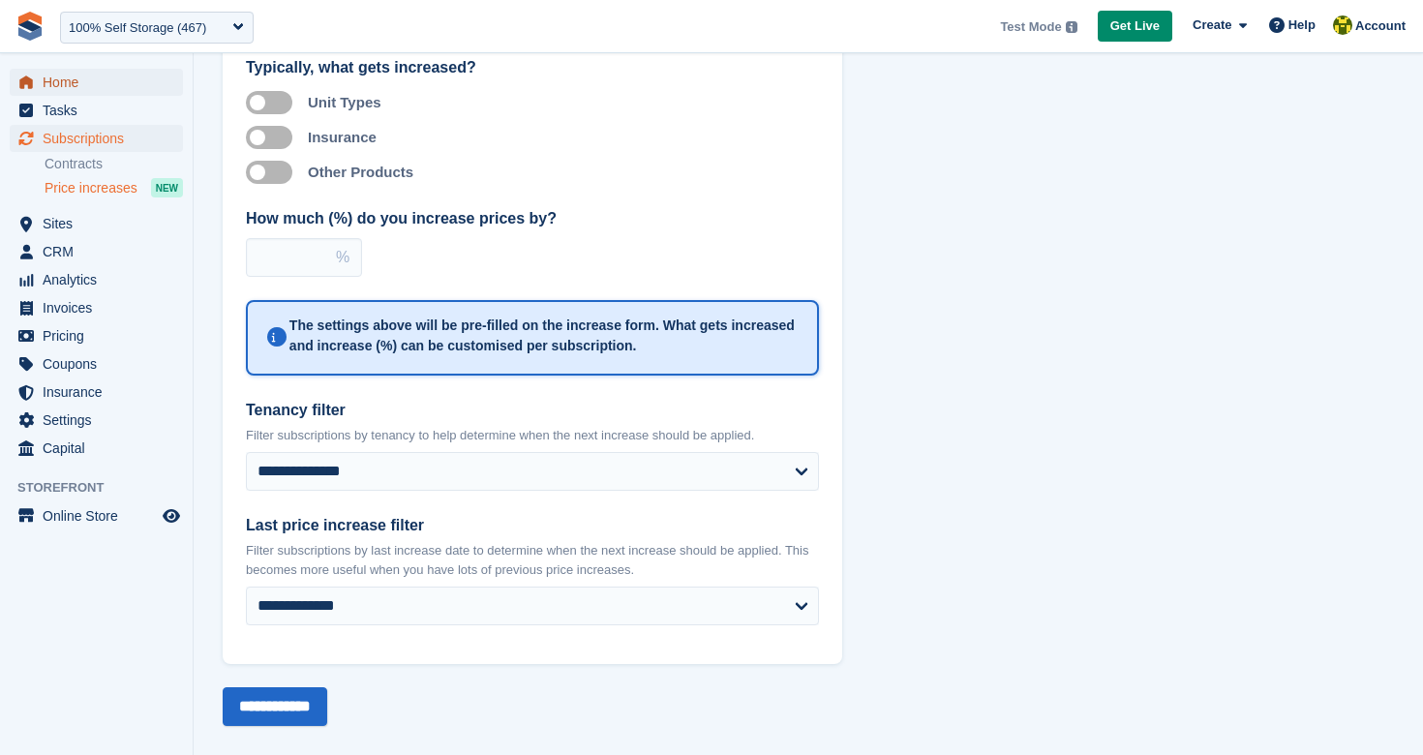
click at [59, 80] on span "Home" at bounding box center [101, 82] width 116 height 27
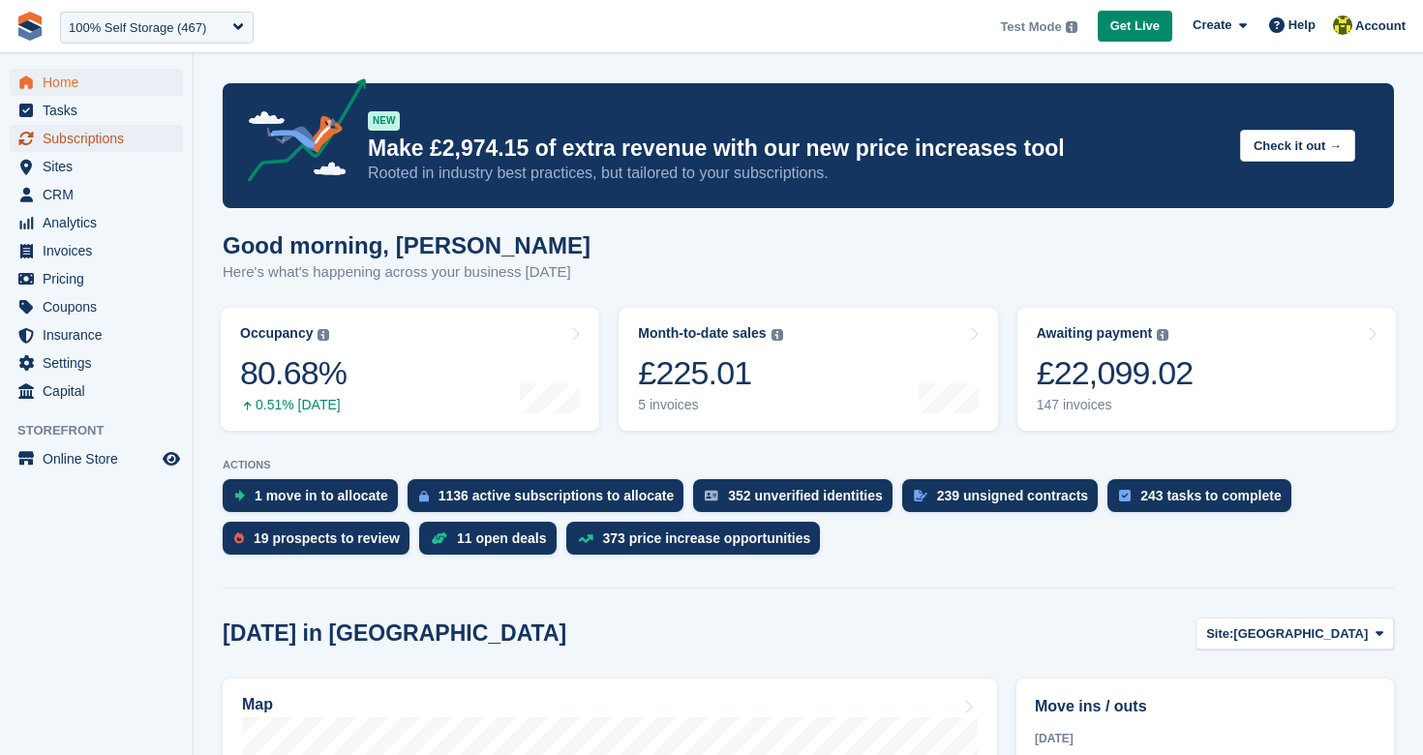
click at [98, 145] on span "Subscriptions" at bounding box center [101, 138] width 116 height 27
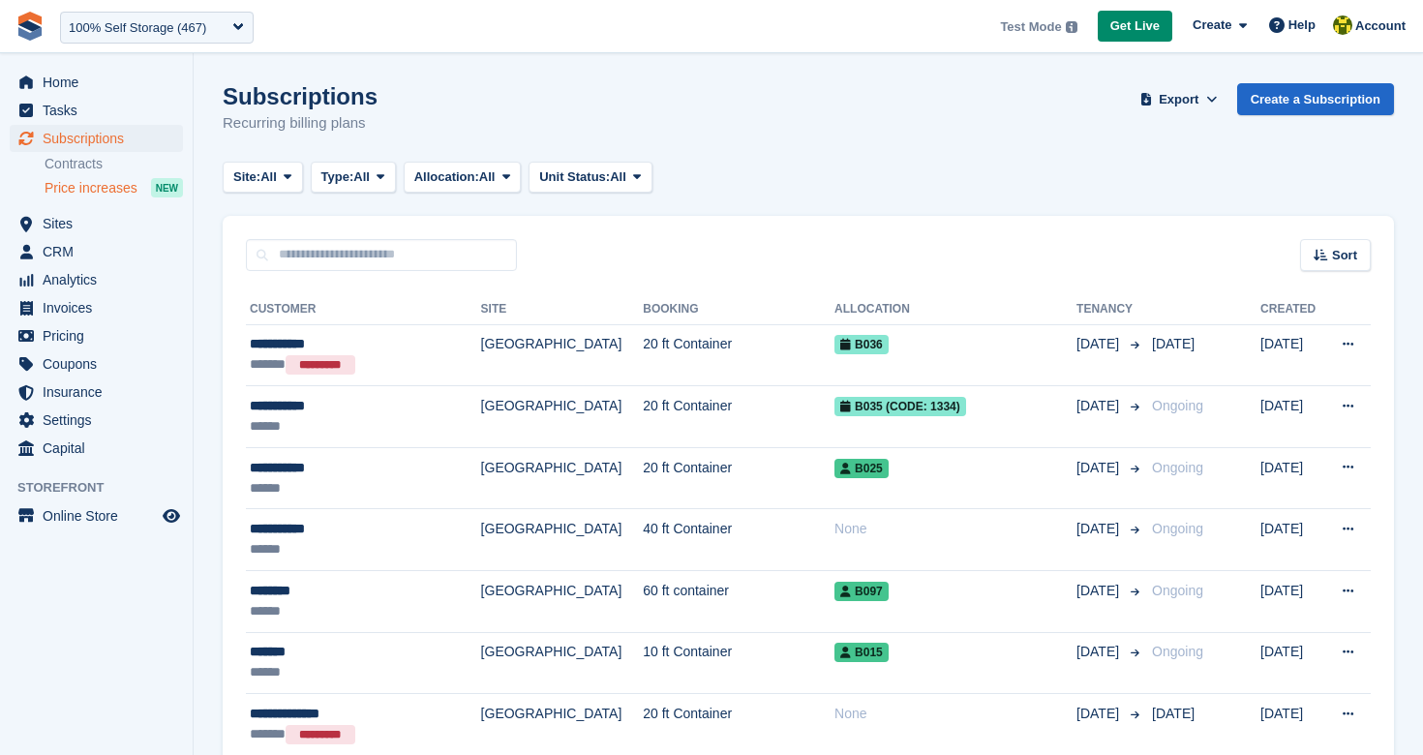
click at [100, 198] on link "Price increases NEW" at bounding box center [114, 187] width 138 height 21
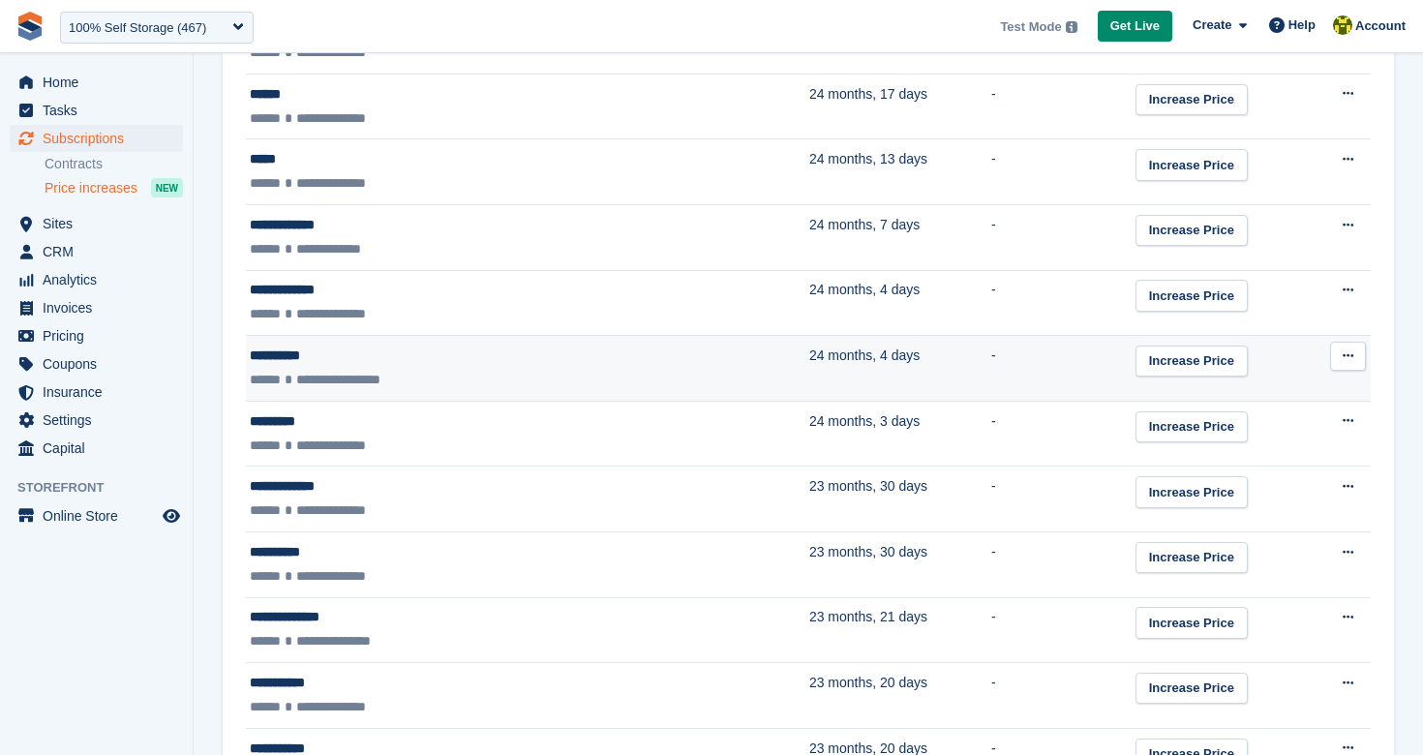
scroll to position [607, 0]
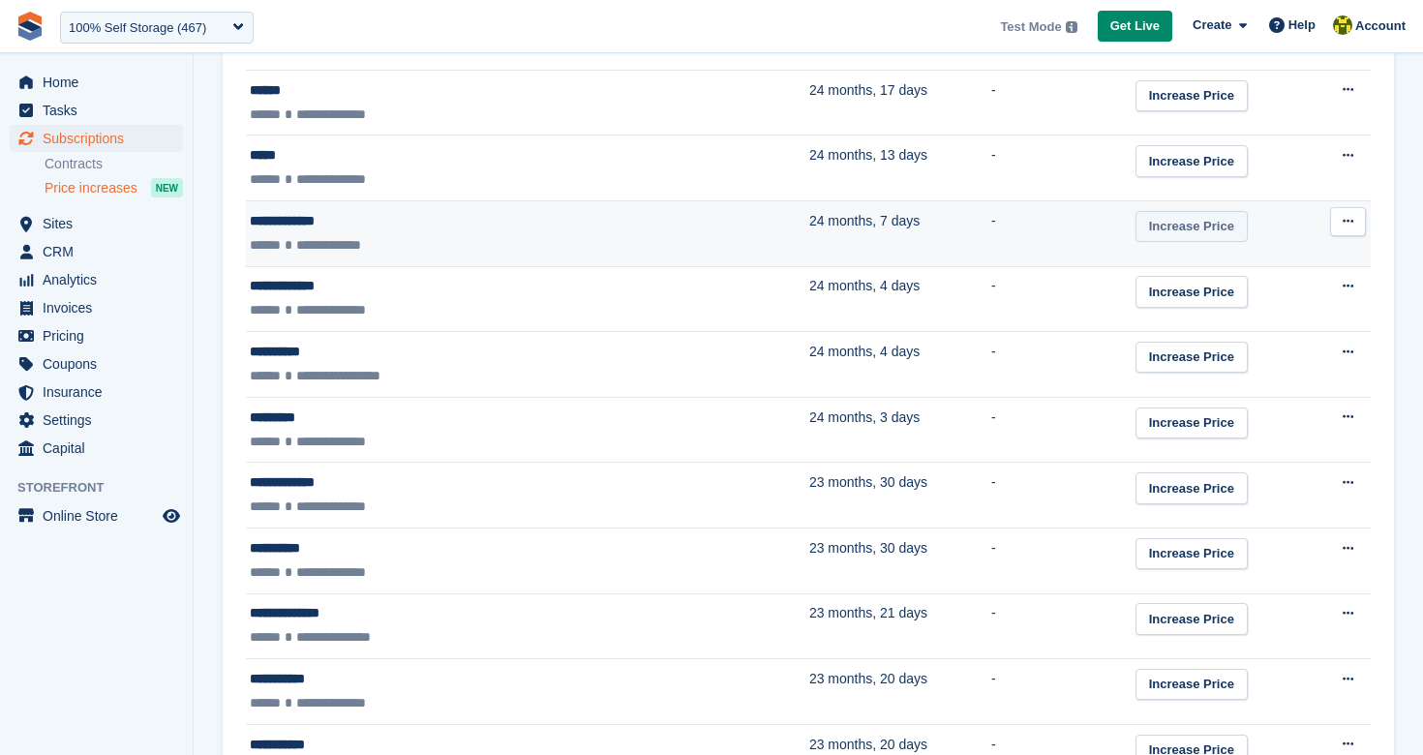
click at [1136, 229] on link "Increase Price" at bounding box center [1192, 227] width 112 height 32
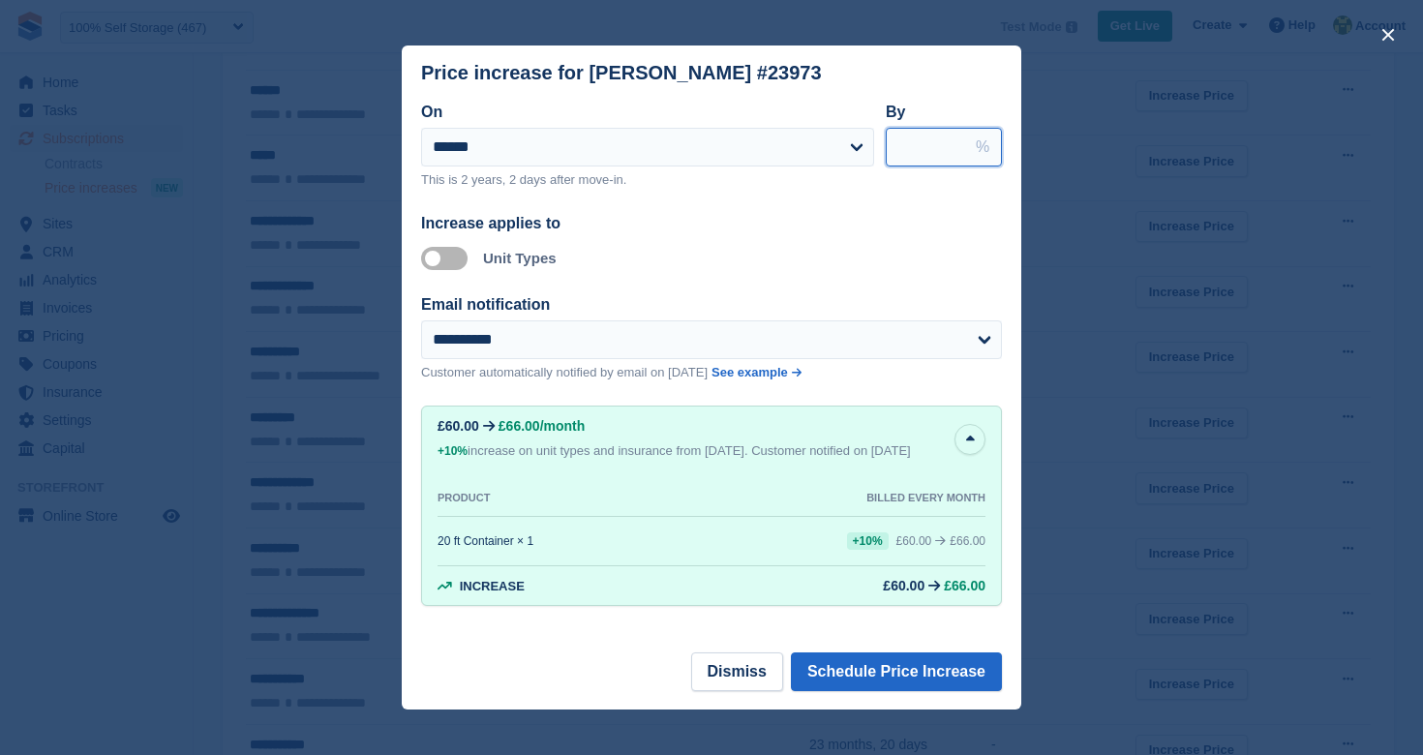
click at [907, 140] on input "****" at bounding box center [944, 147] width 116 height 39
type input "*****"
click at [902, 685] on button "Schedule Price Increase" at bounding box center [896, 672] width 211 height 39
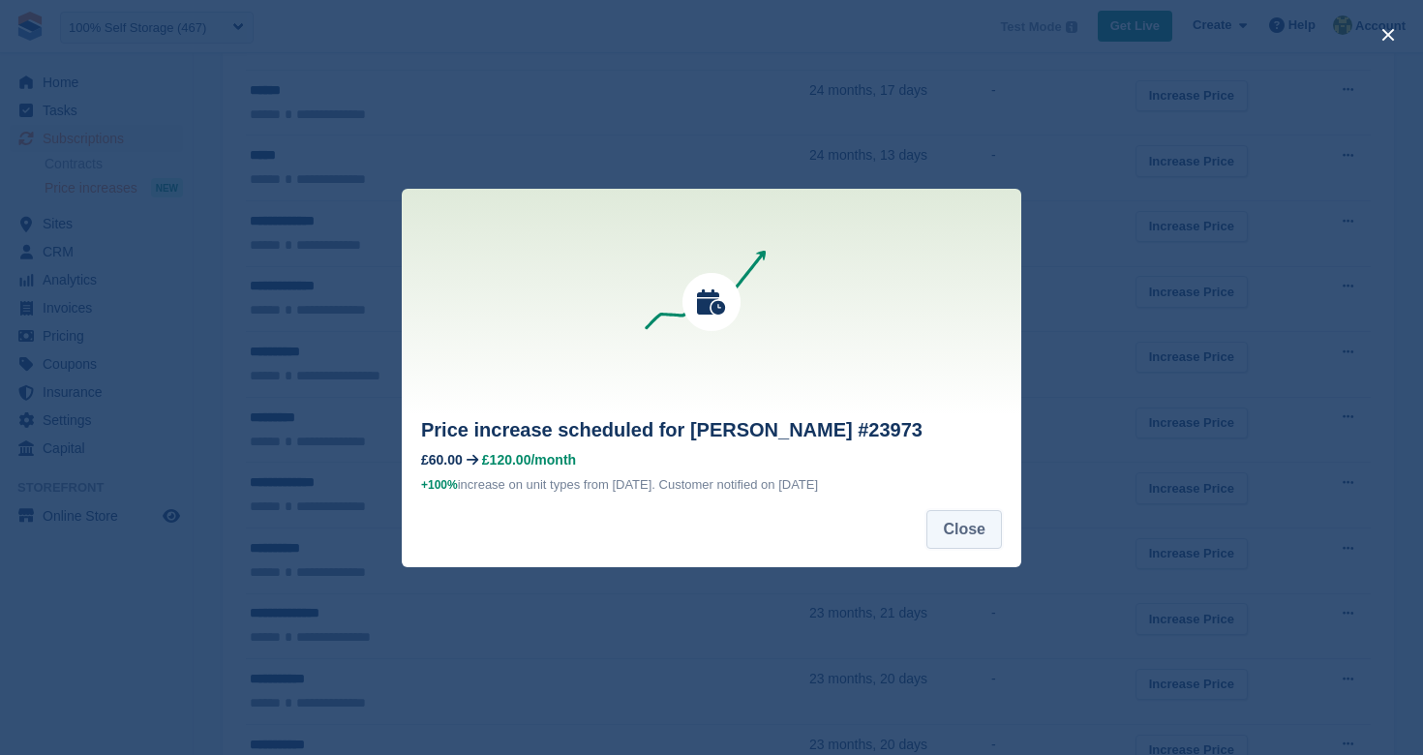
click at [966, 528] on button "Close" at bounding box center [965, 529] width 76 height 39
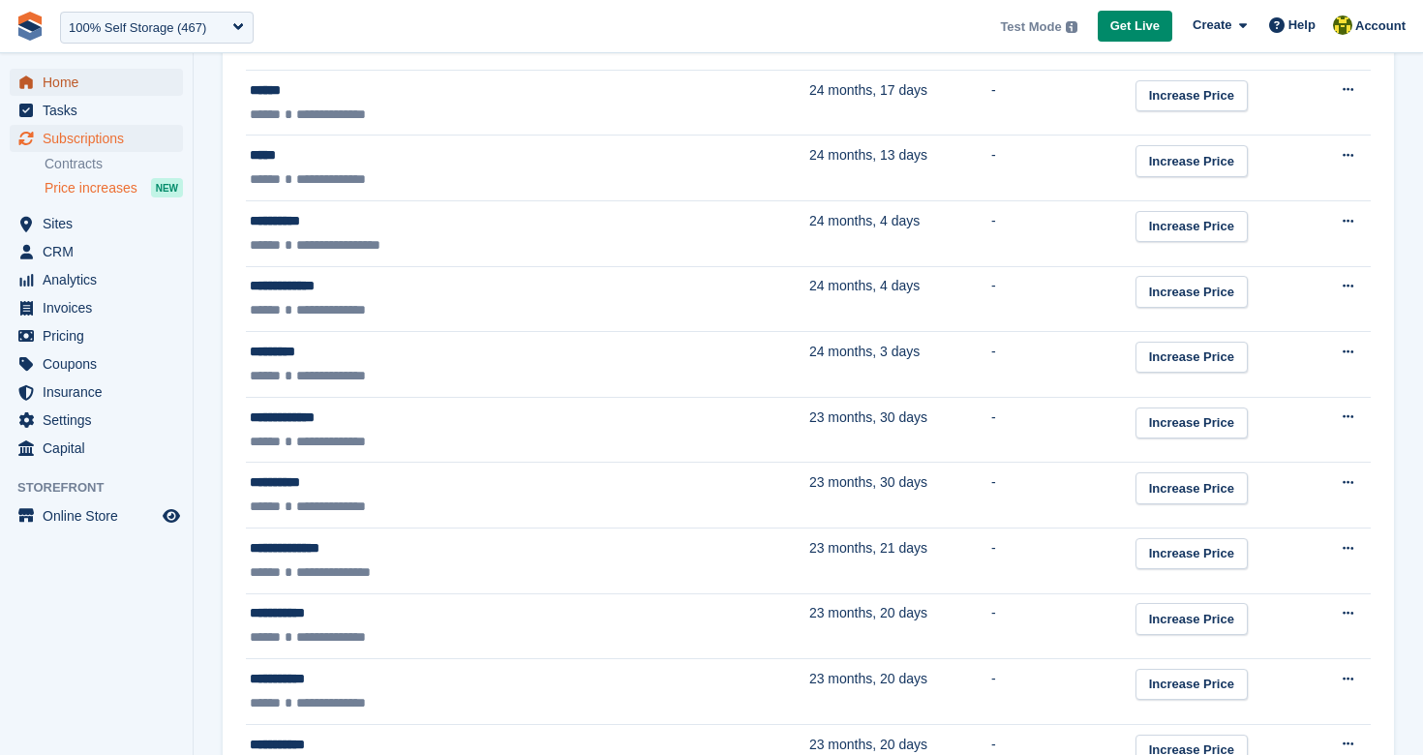
click at [126, 90] on span "Home" at bounding box center [101, 82] width 116 height 27
